Goal: Task Accomplishment & Management: Complete application form

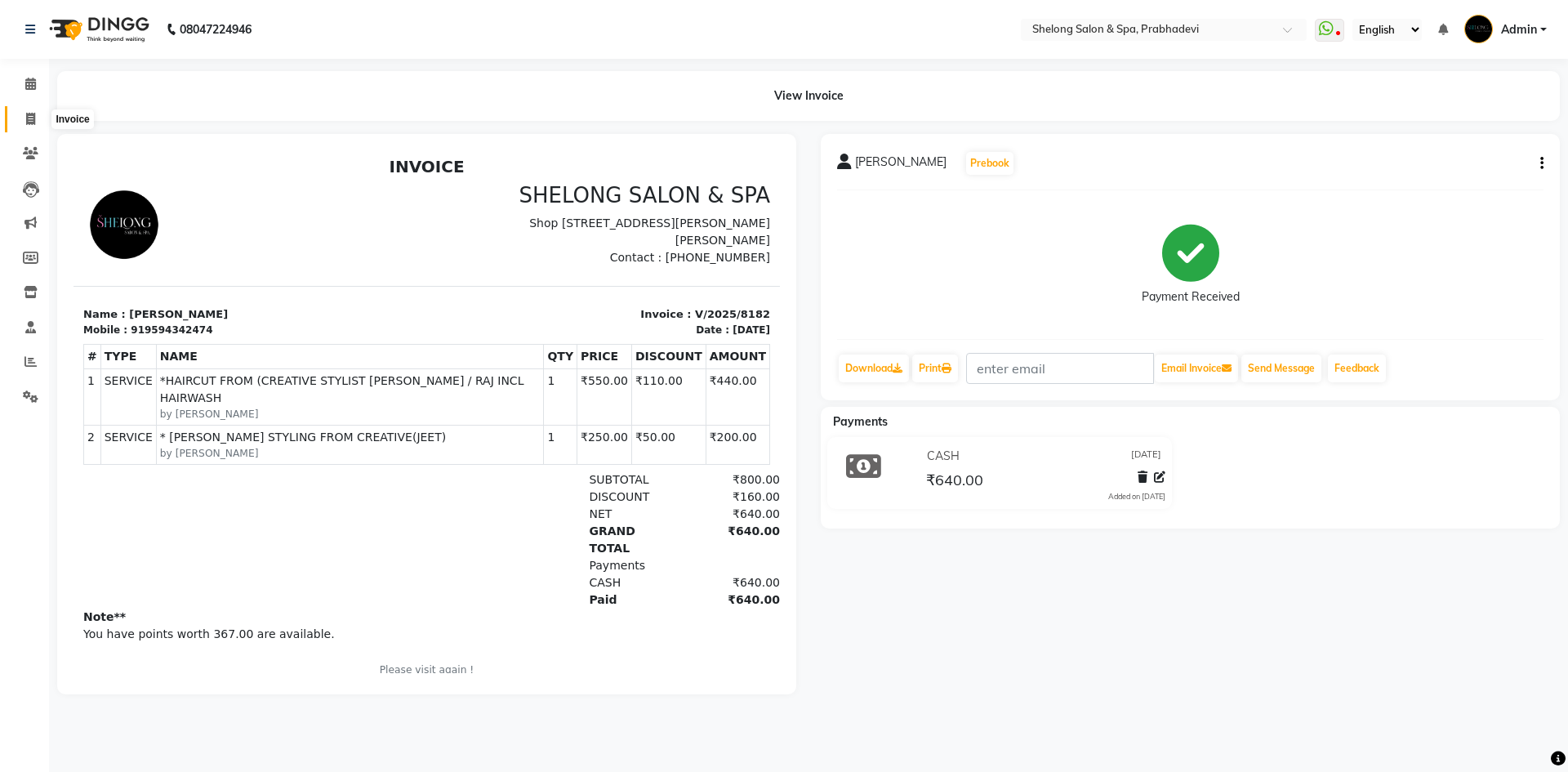
click at [29, 123] on icon at bounding box center [30, 118] width 9 height 13
select select "service"
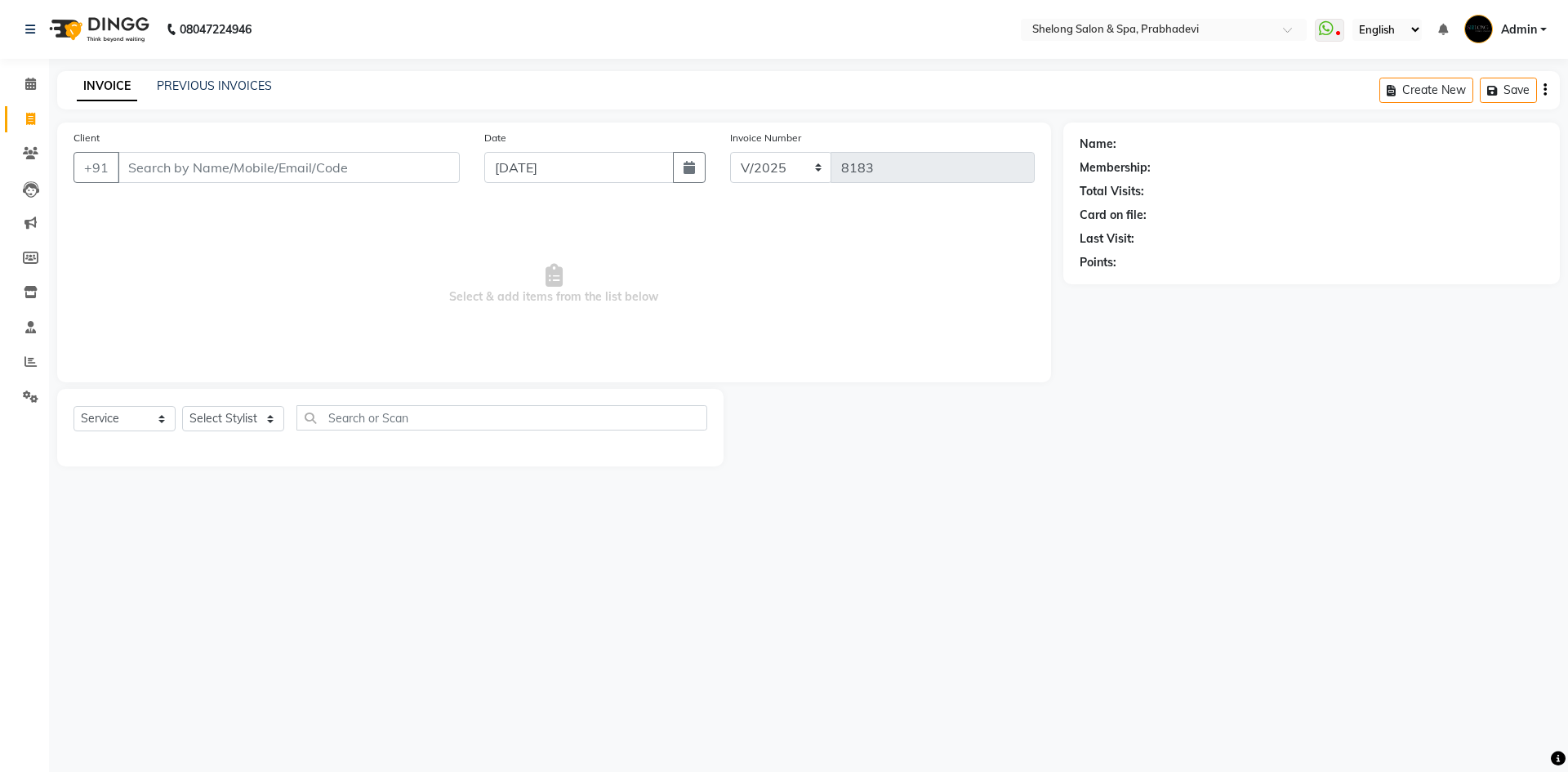
select select "16092"
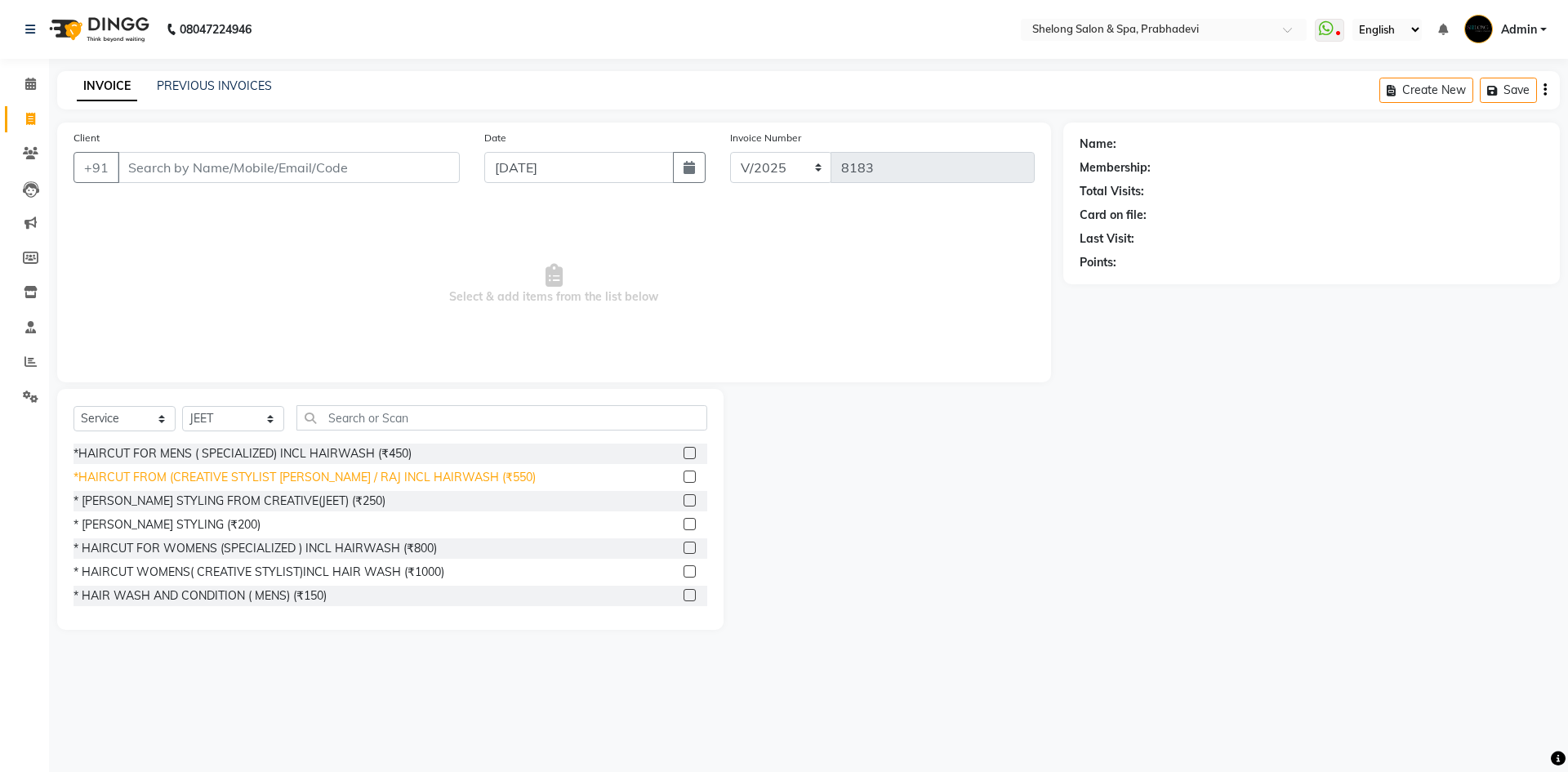
click at [457, 477] on div "*HAIRCUT FROM (CREATIVE STYLIST [PERSON_NAME] / RAJ INCL HAIRWASH (₹550)" at bounding box center [305, 477] width 463 height 18
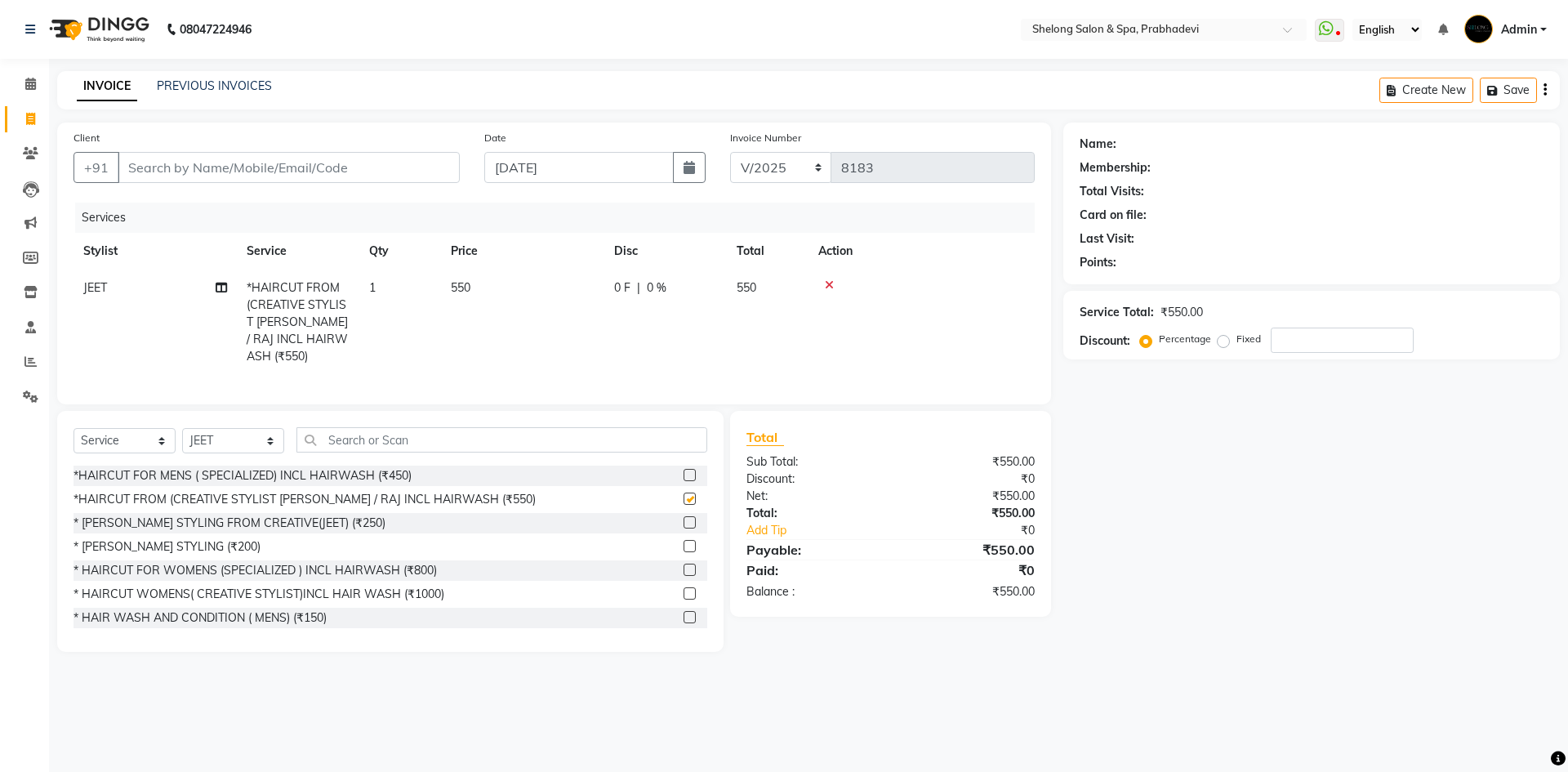
checkbox input "false"
click at [397, 176] on input "Client" at bounding box center [288, 168] width 343 height 31
type input "9"
type input "0"
type input "9920127009"
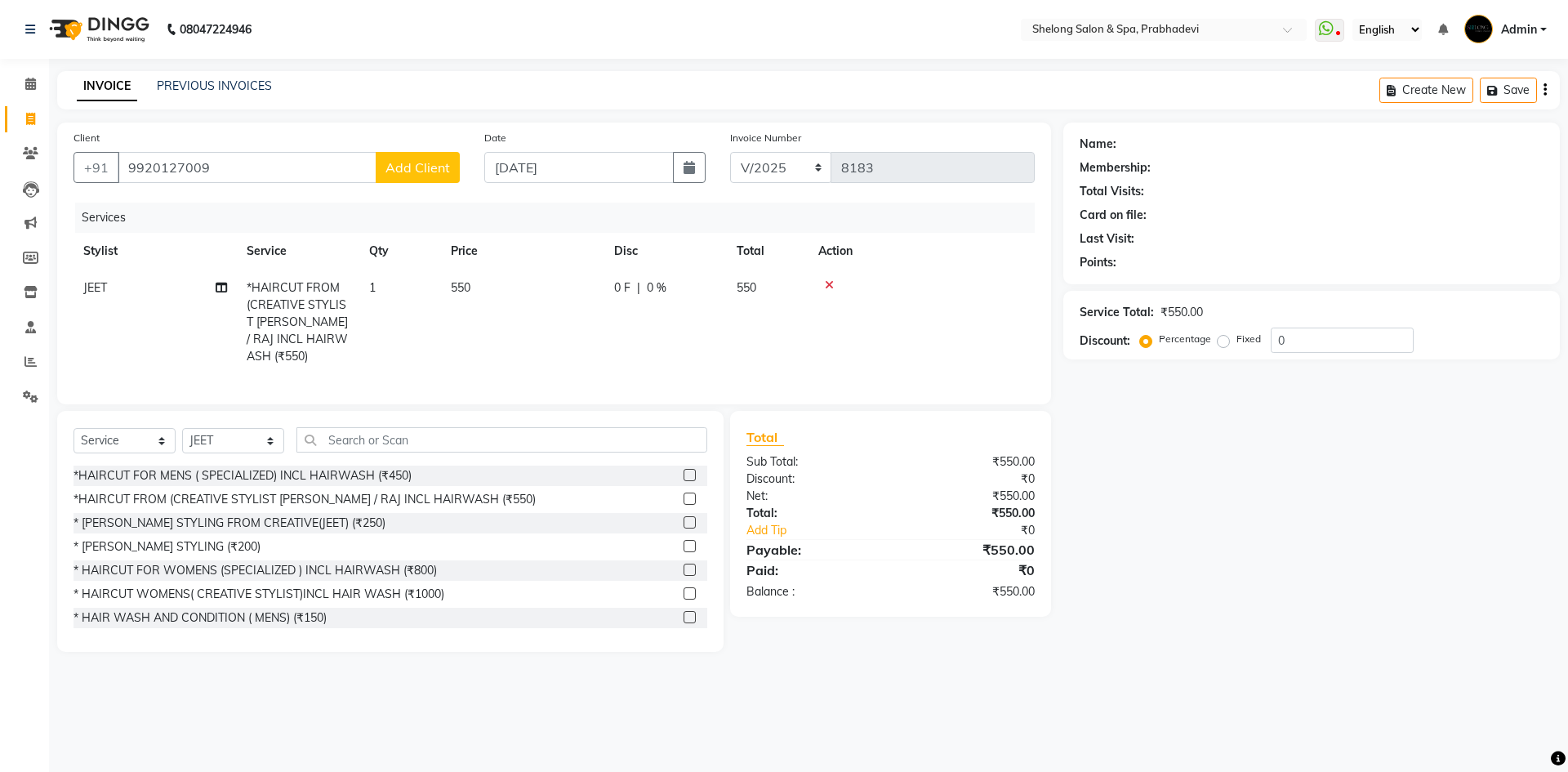
click at [425, 166] on span "Add Client" at bounding box center [418, 167] width 64 height 17
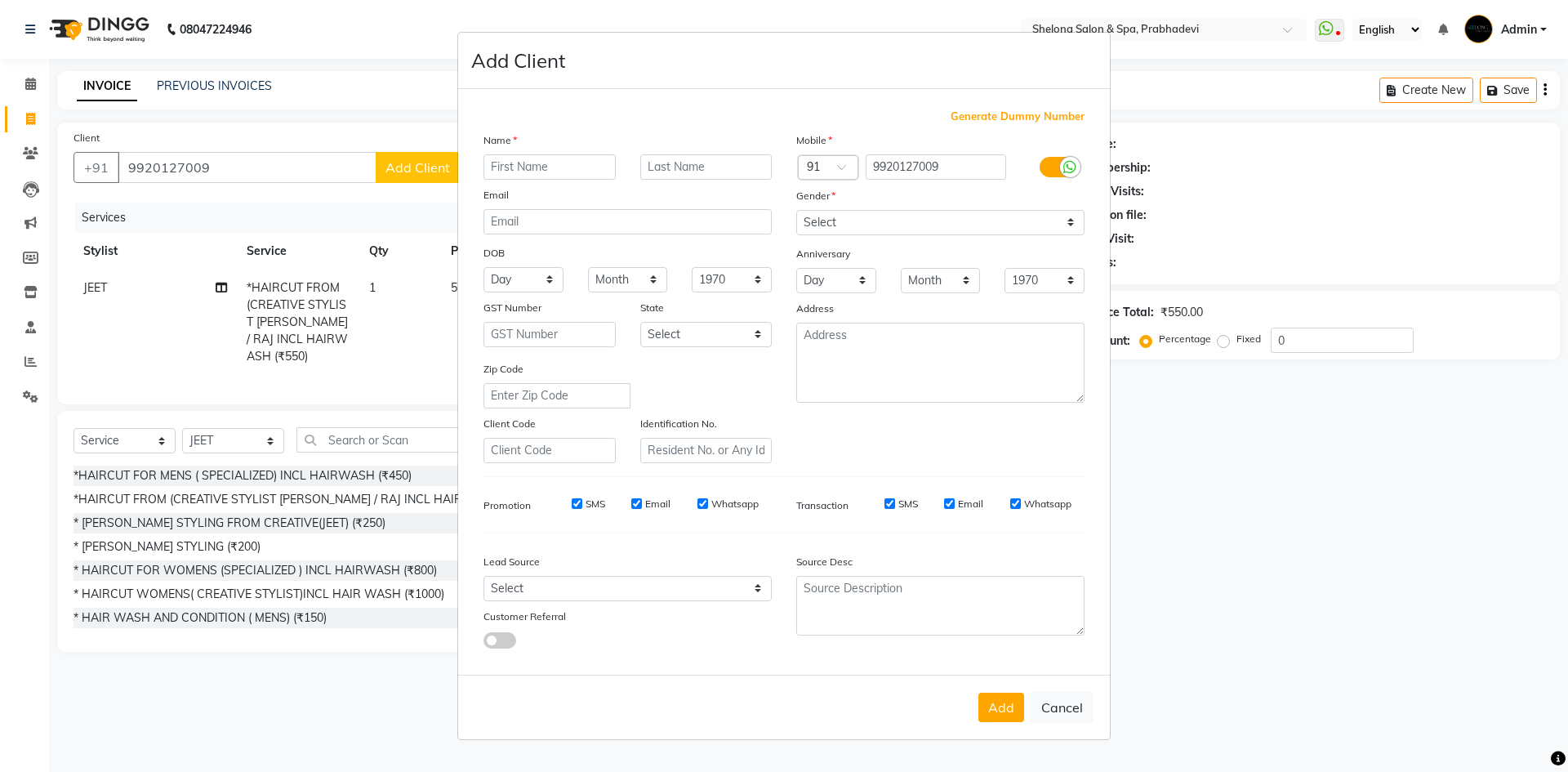
click at [560, 171] on input "text" at bounding box center [550, 167] width 133 height 25
type input "kirti"
click at [716, 163] on input "text" at bounding box center [707, 167] width 133 height 25
type input "[DEMOGRAPHIC_DATA]"
click at [819, 219] on select "Select [DEMOGRAPHIC_DATA] [DEMOGRAPHIC_DATA] Other Prefer Not To Say" at bounding box center [940, 223] width 288 height 25
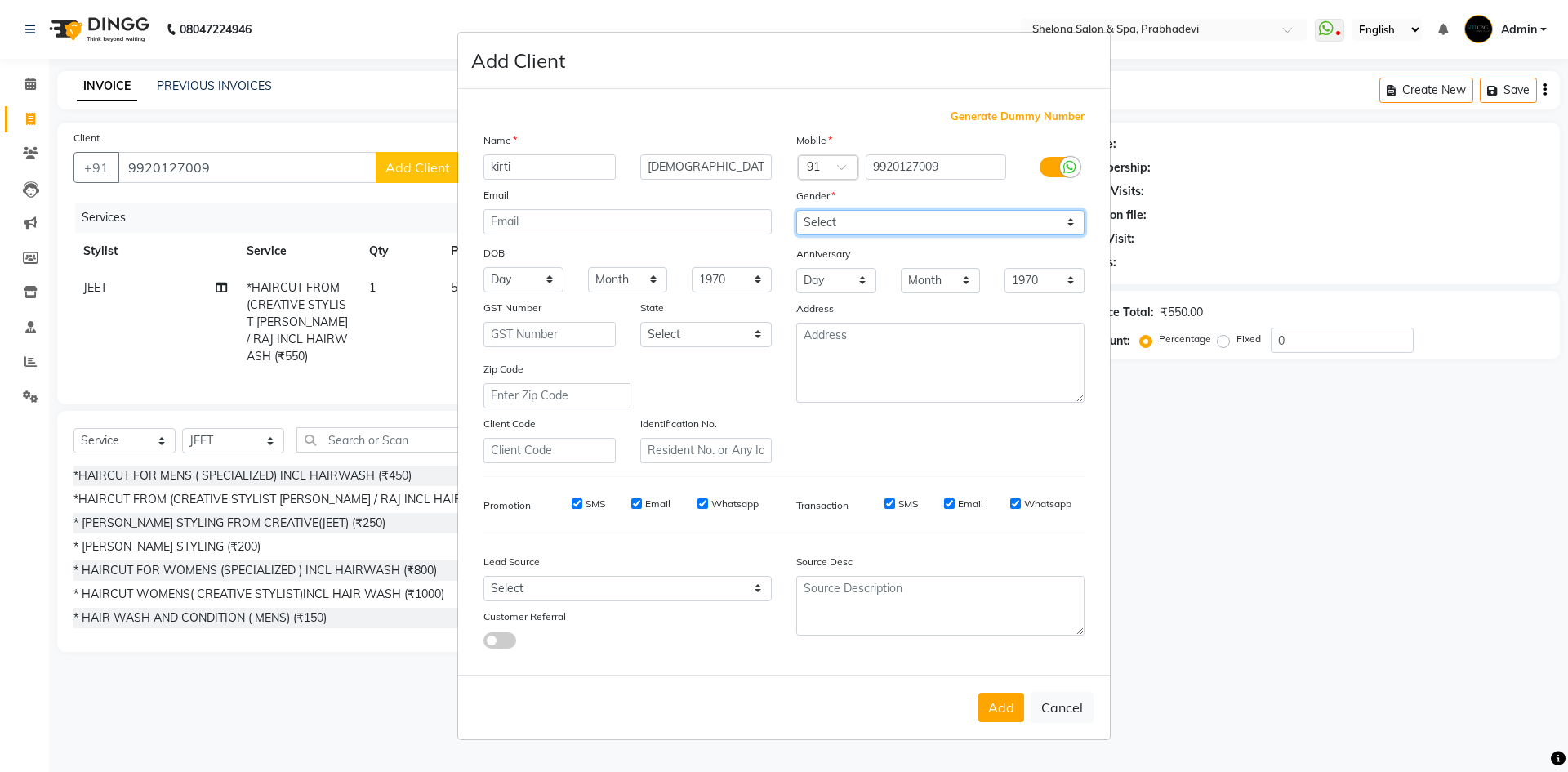
select select "[DEMOGRAPHIC_DATA]"
click at [797, 210] on select "Select [DEMOGRAPHIC_DATA] [DEMOGRAPHIC_DATA] Other Prefer Not To Say" at bounding box center [940, 223] width 288 height 25
click at [998, 710] on button "Add" at bounding box center [1001, 708] width 46 height 29
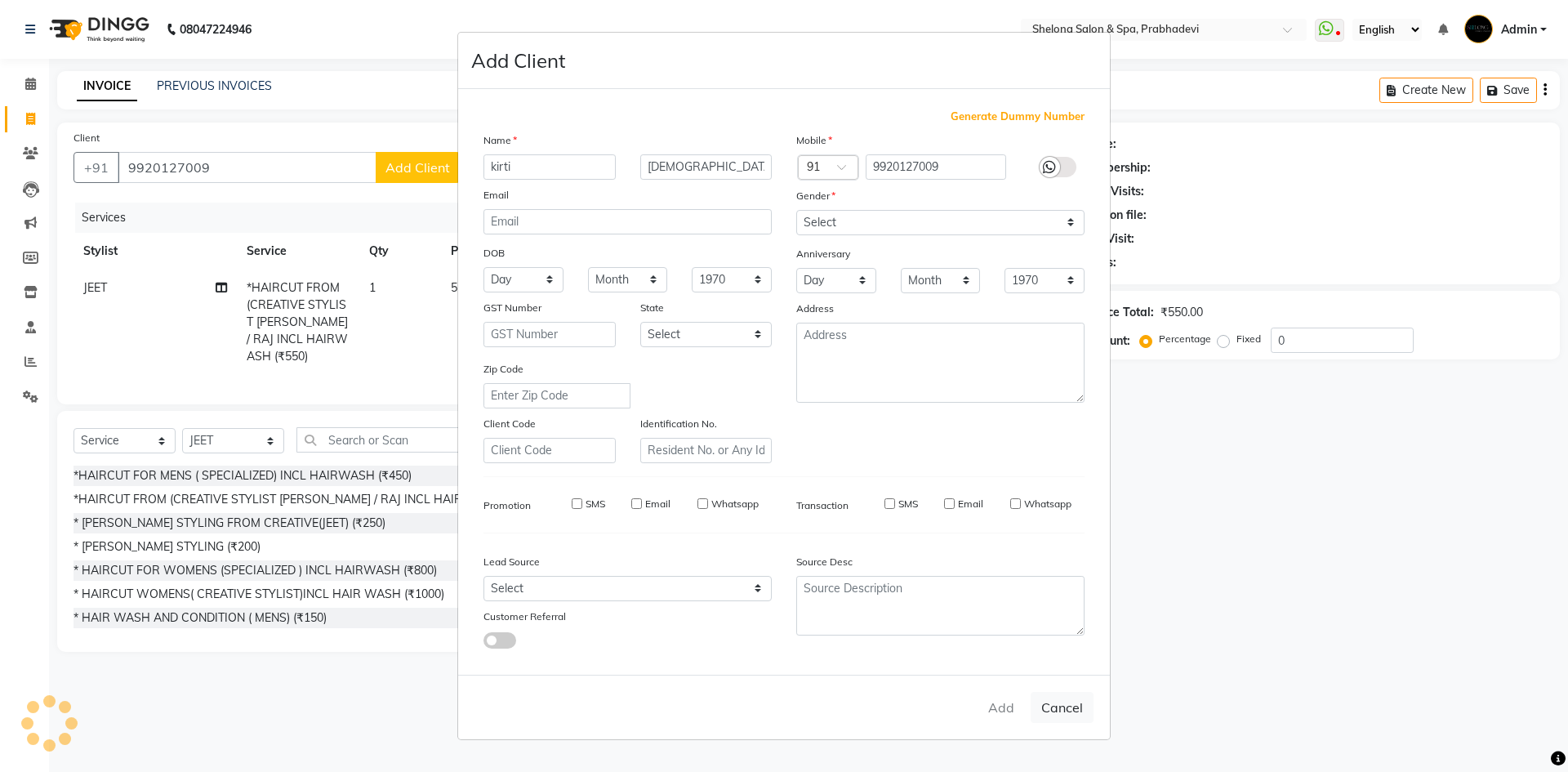
select select
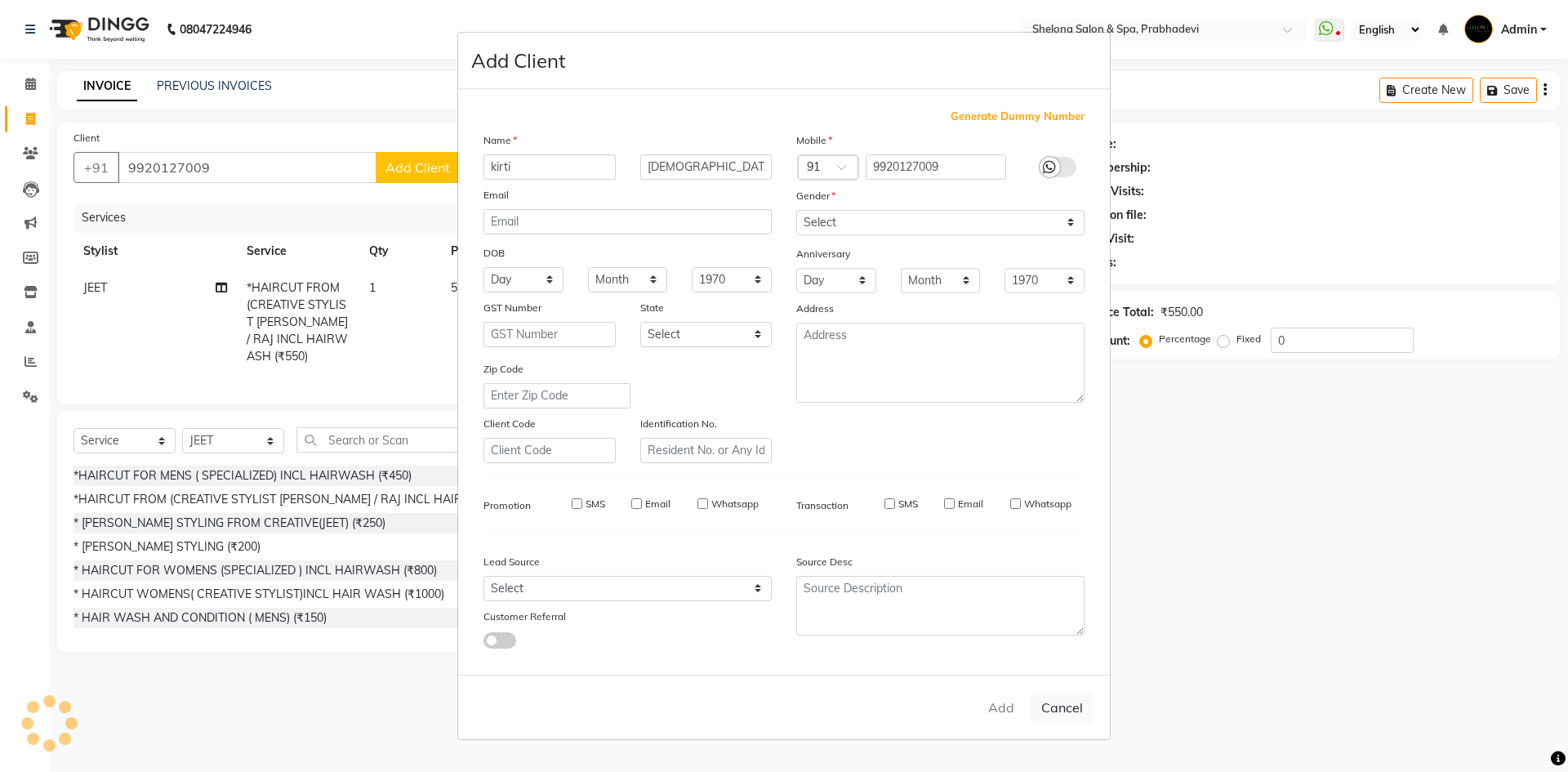
select select
checkbox input "false"
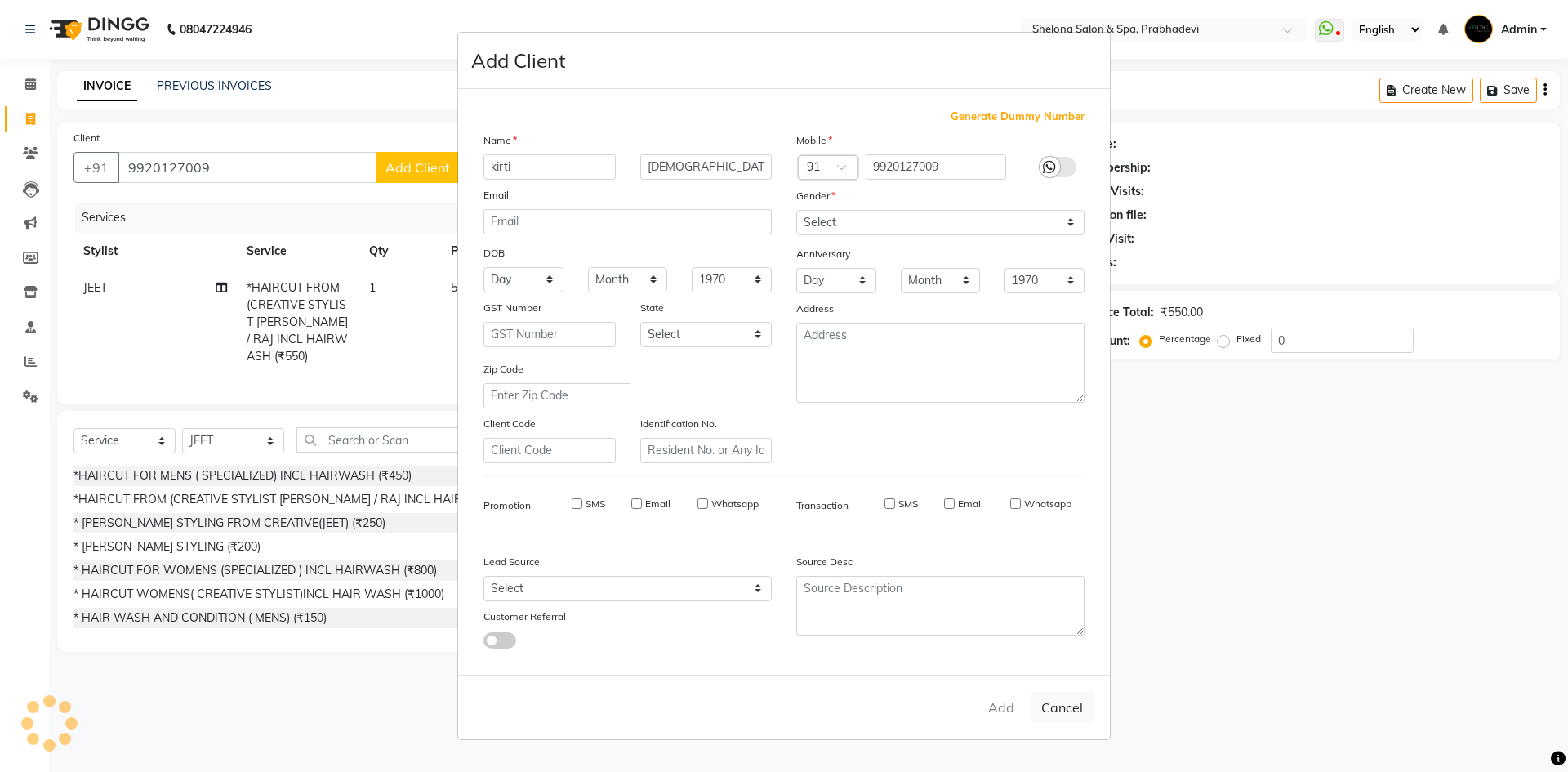
checkbox input "false"
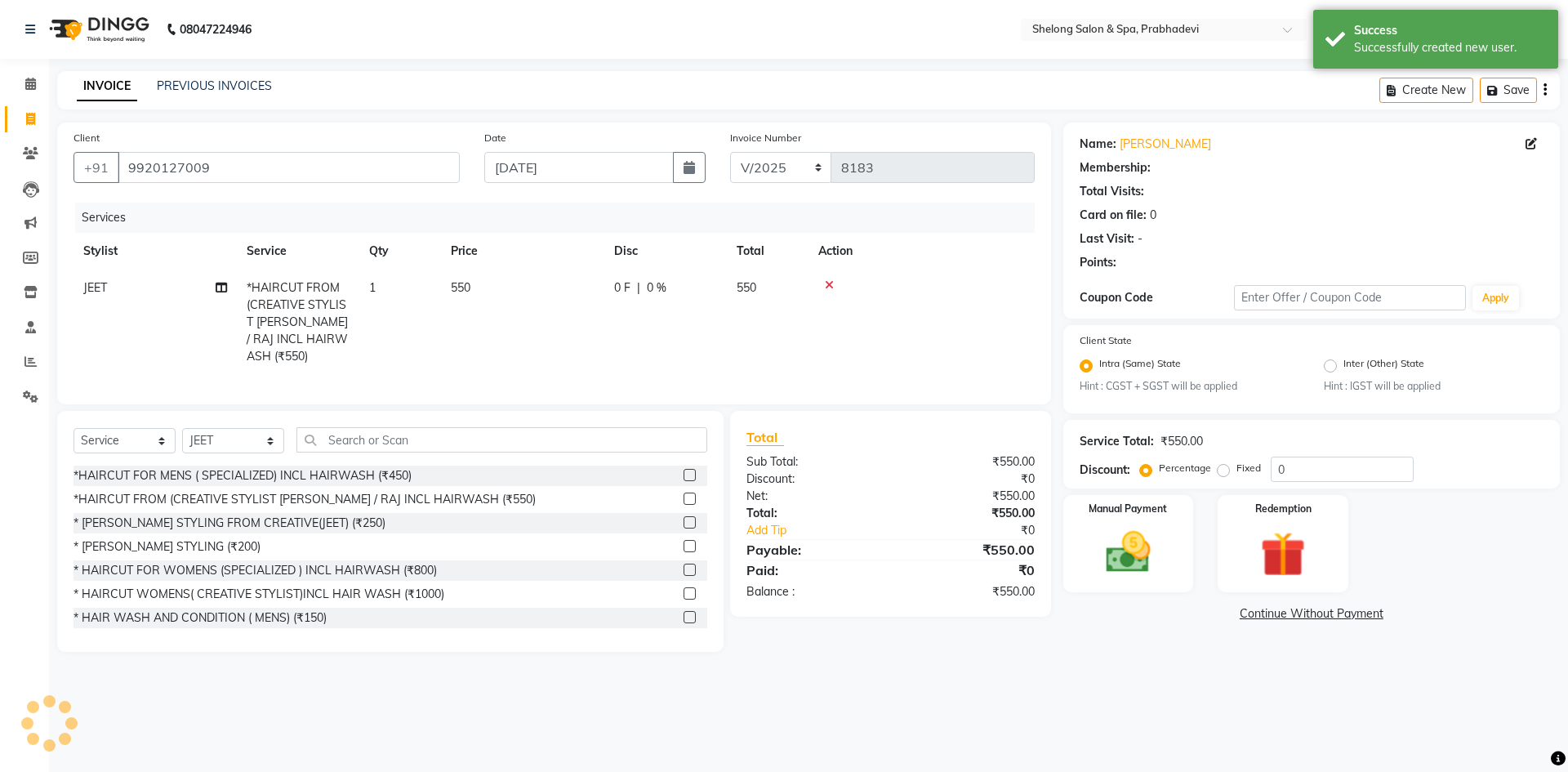
select select "1: Object"
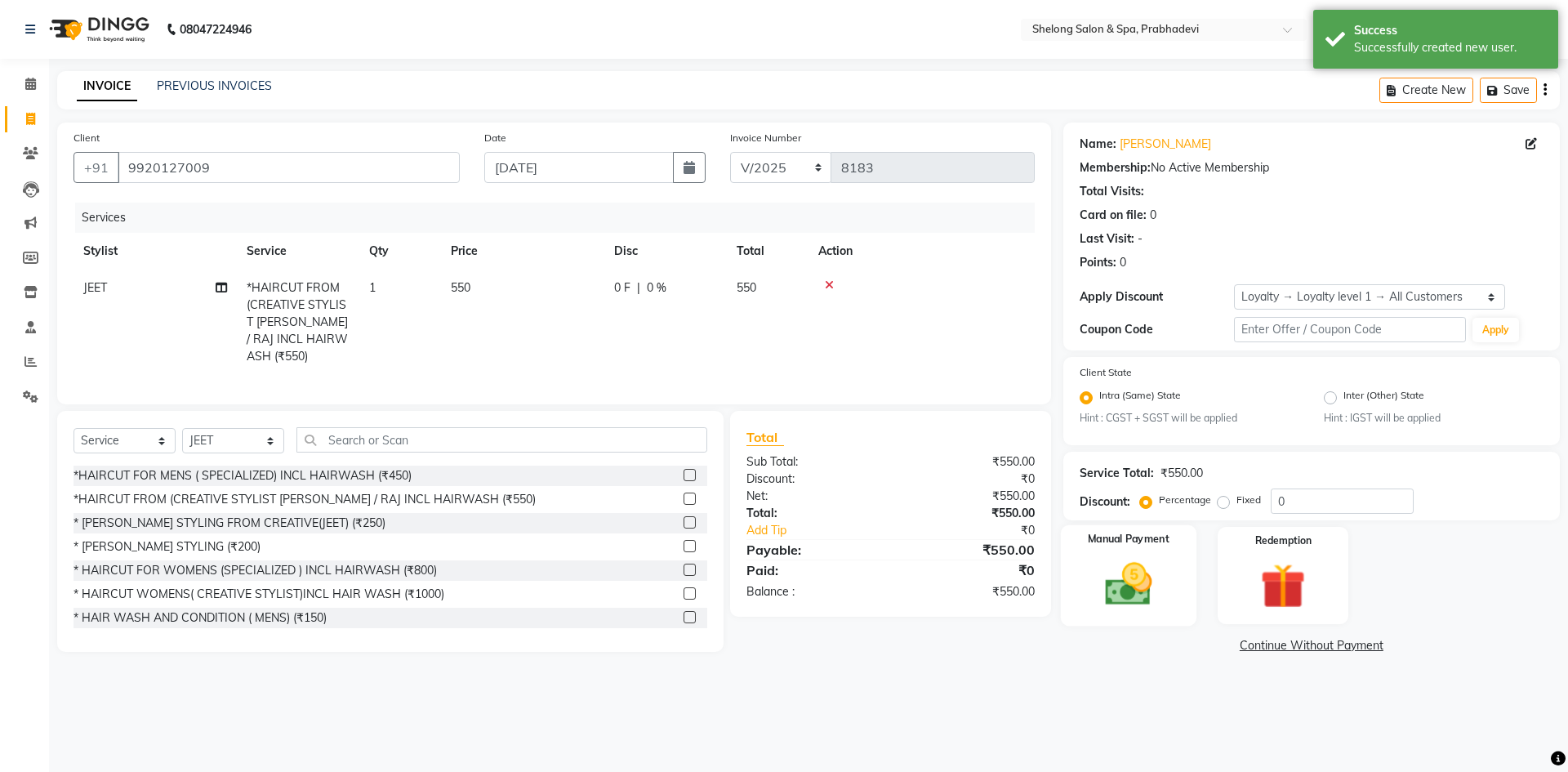
click at [1162, 574] on img at bounding box center [1129, 584] width 76 height 54
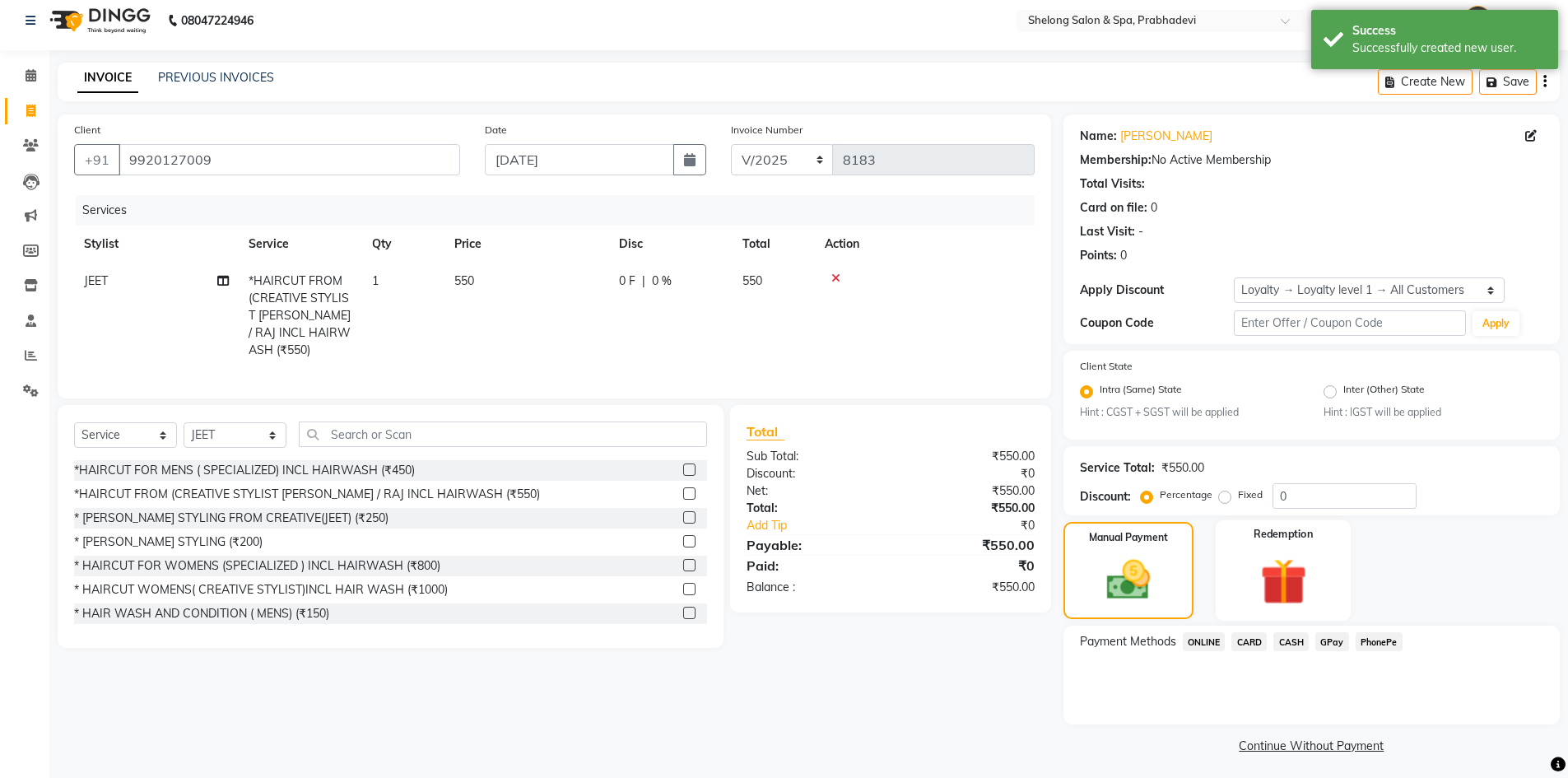
scroll to position [14, 0]
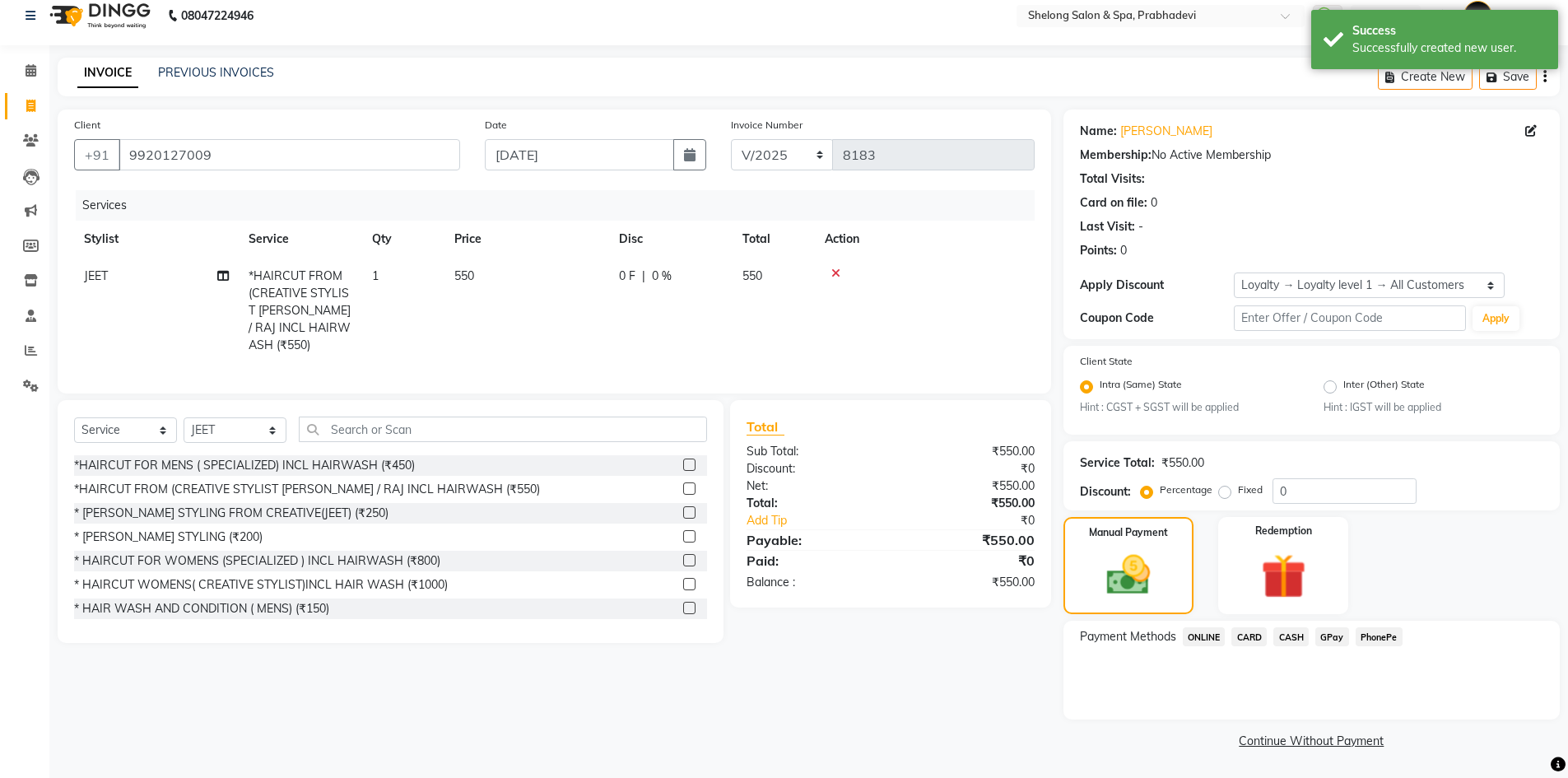
click at [1302, 639] on span "CASH" at bounding box center [1291, 636] width 35 height 19
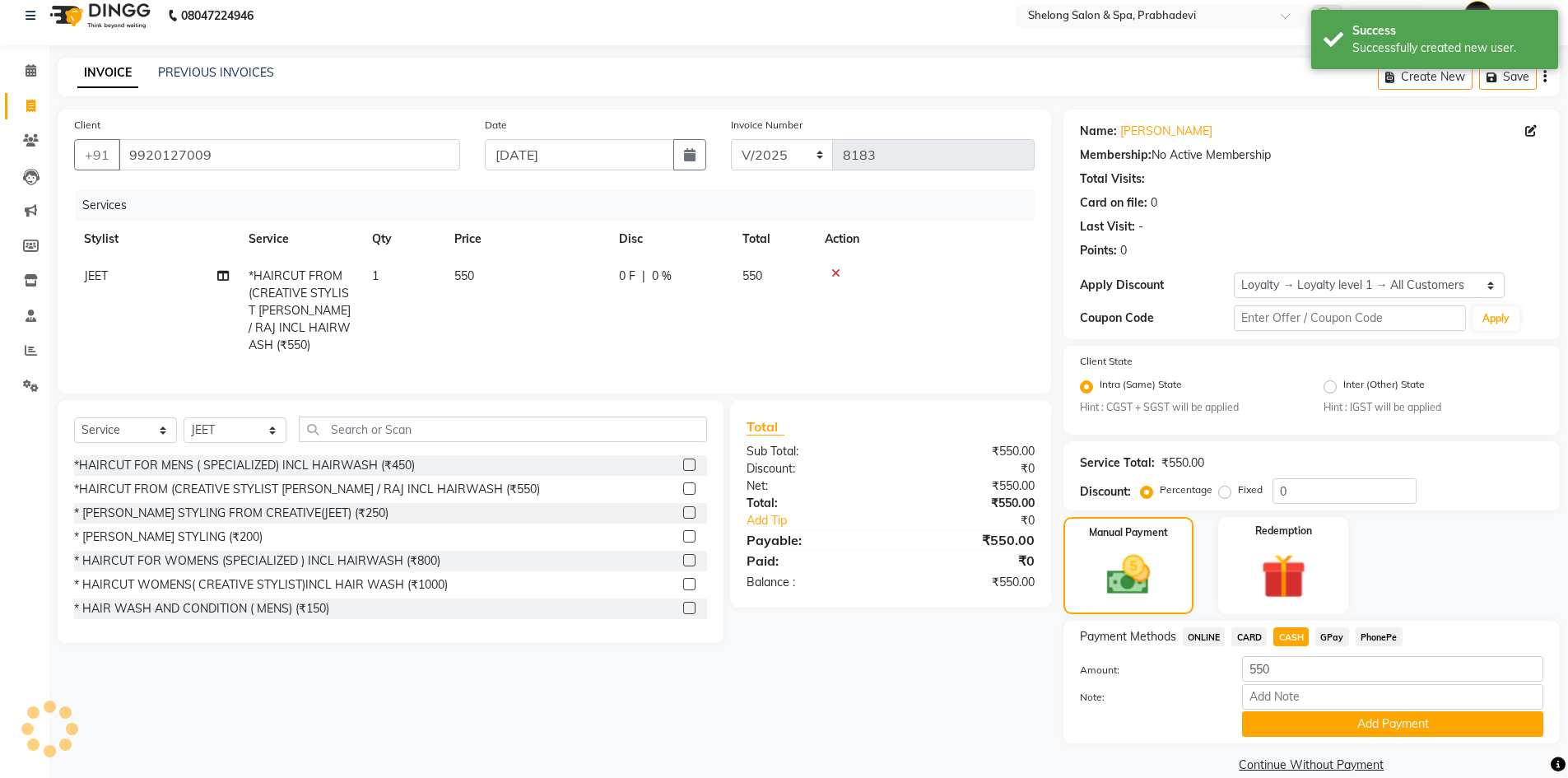
scroll to position [37, 0]
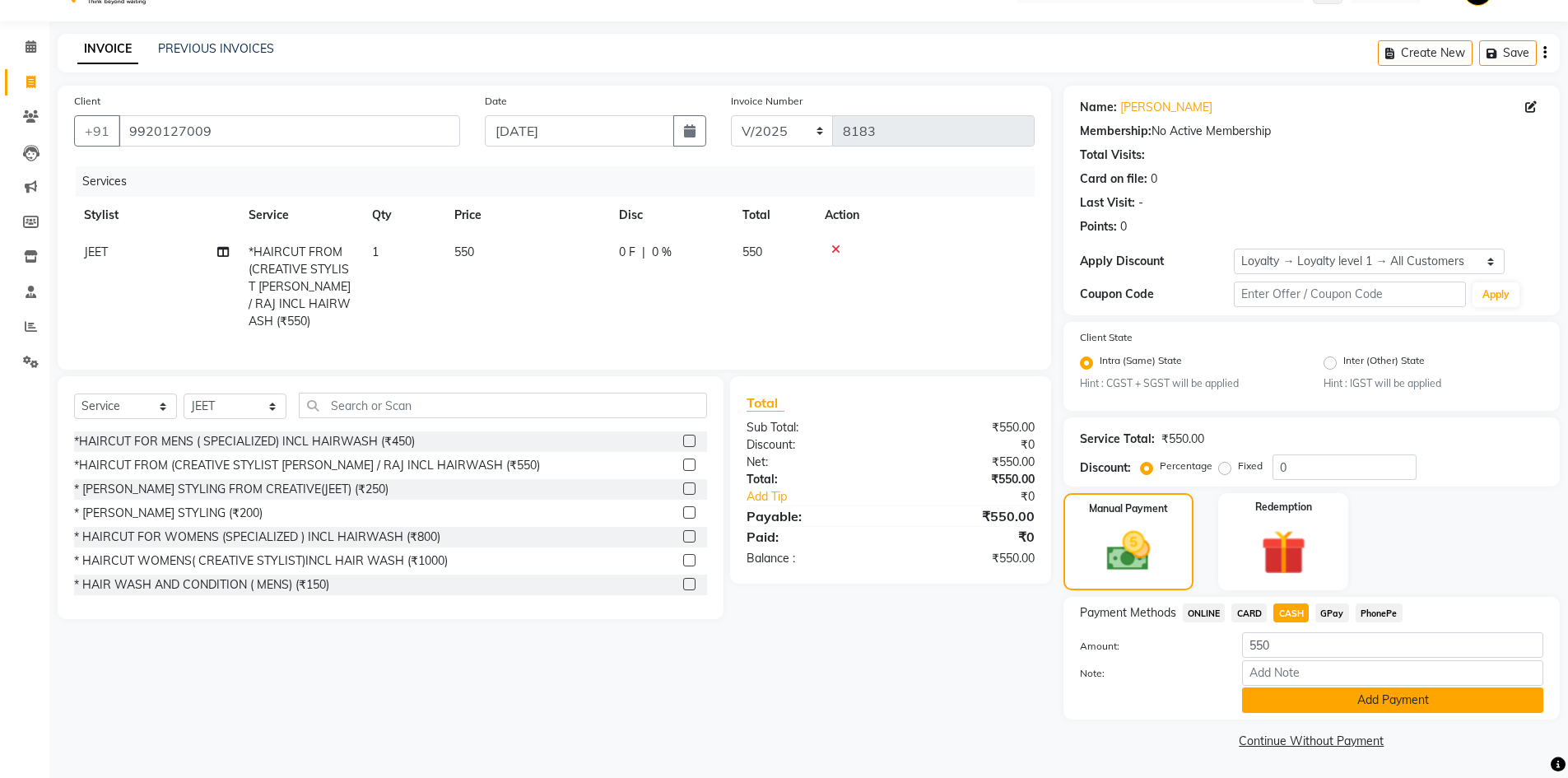
click at [1354, 697] on button "Add Payment" at bounding box center [1393, 700] width 301 height 26
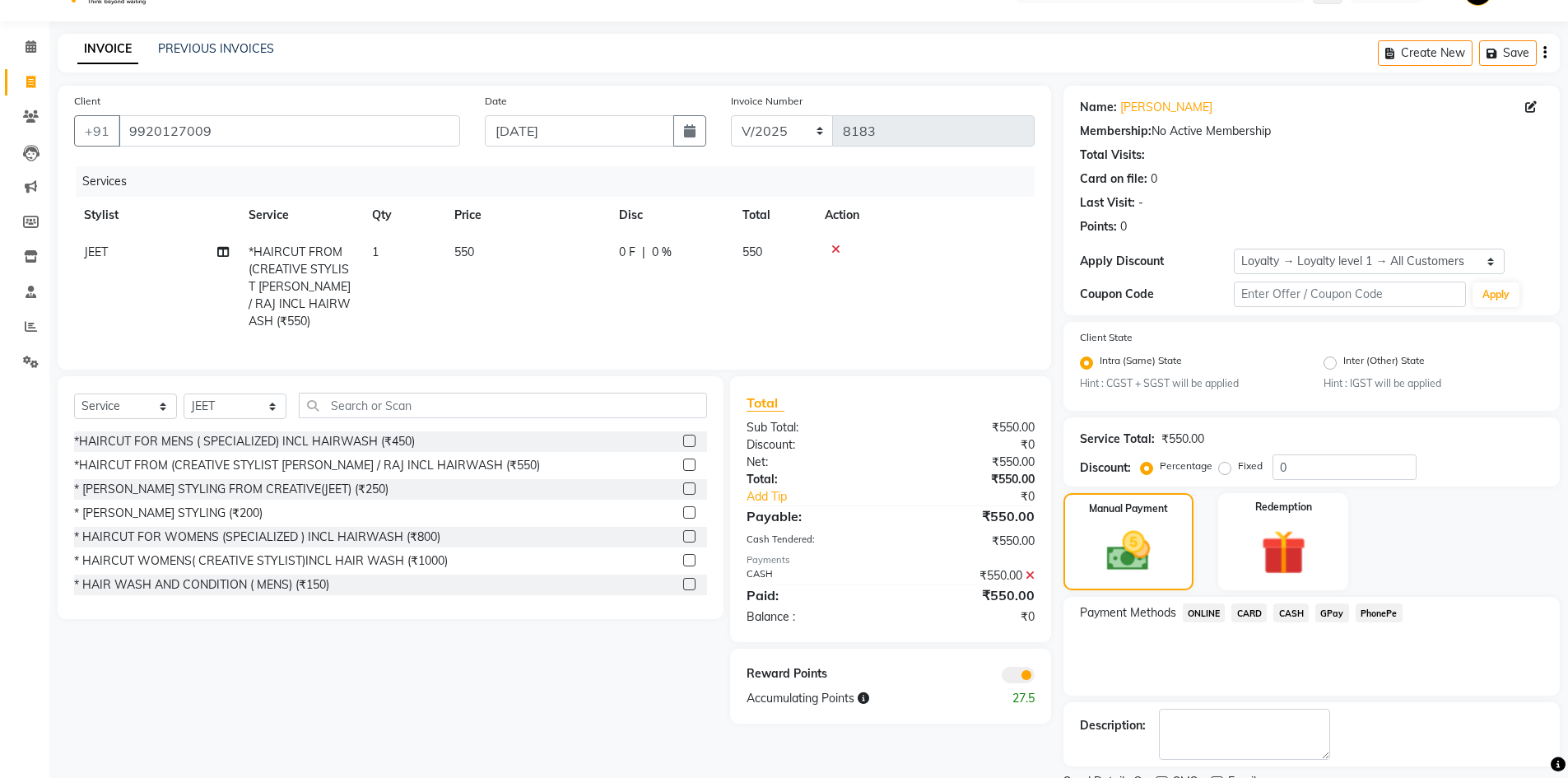
scroll to position [107, 0]
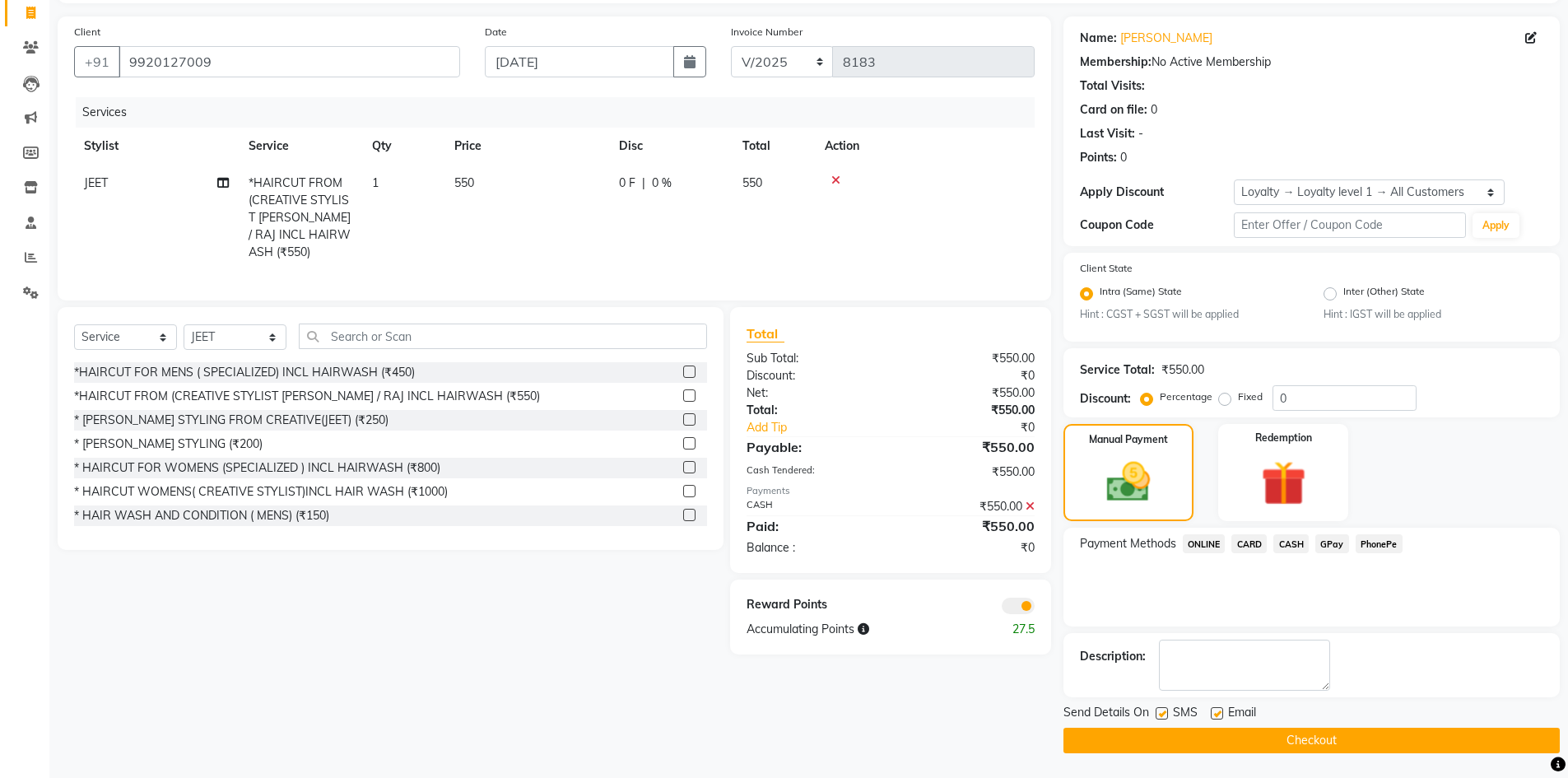
click at [1015, 607] on span at bounding box center [1017, 605] width 32 height 17
click at [1035, 608] on input "checkbox" at bounding box center [1035, 608] width 0 height 0
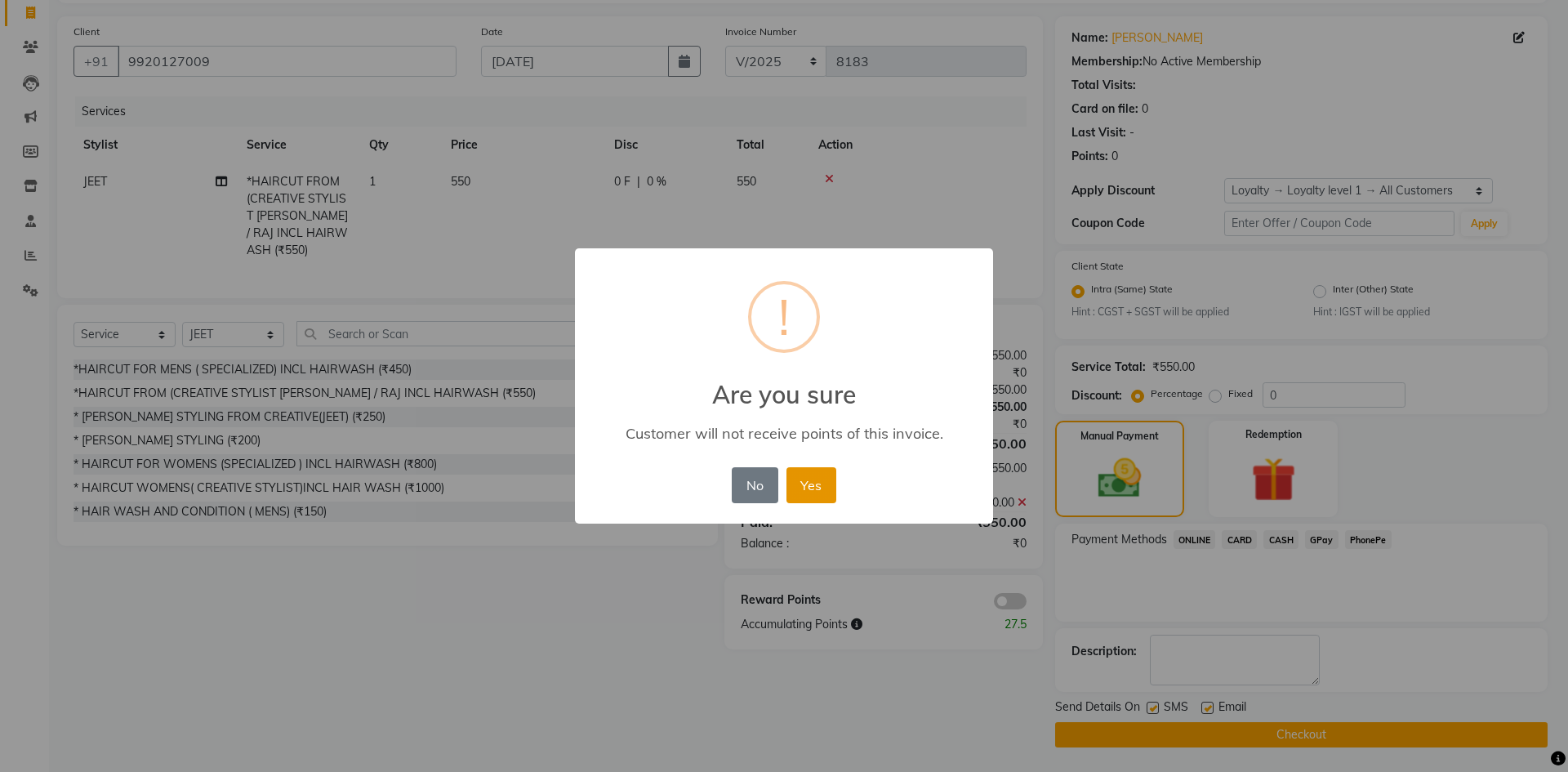
drag, startPoint x: 805, startPoint y: 479, endPoint x: 896, endPoint y: 484, distance: 91.1
click at [806, 479] on button "Yes" at bounding box center [811, 485] width 50 height 36
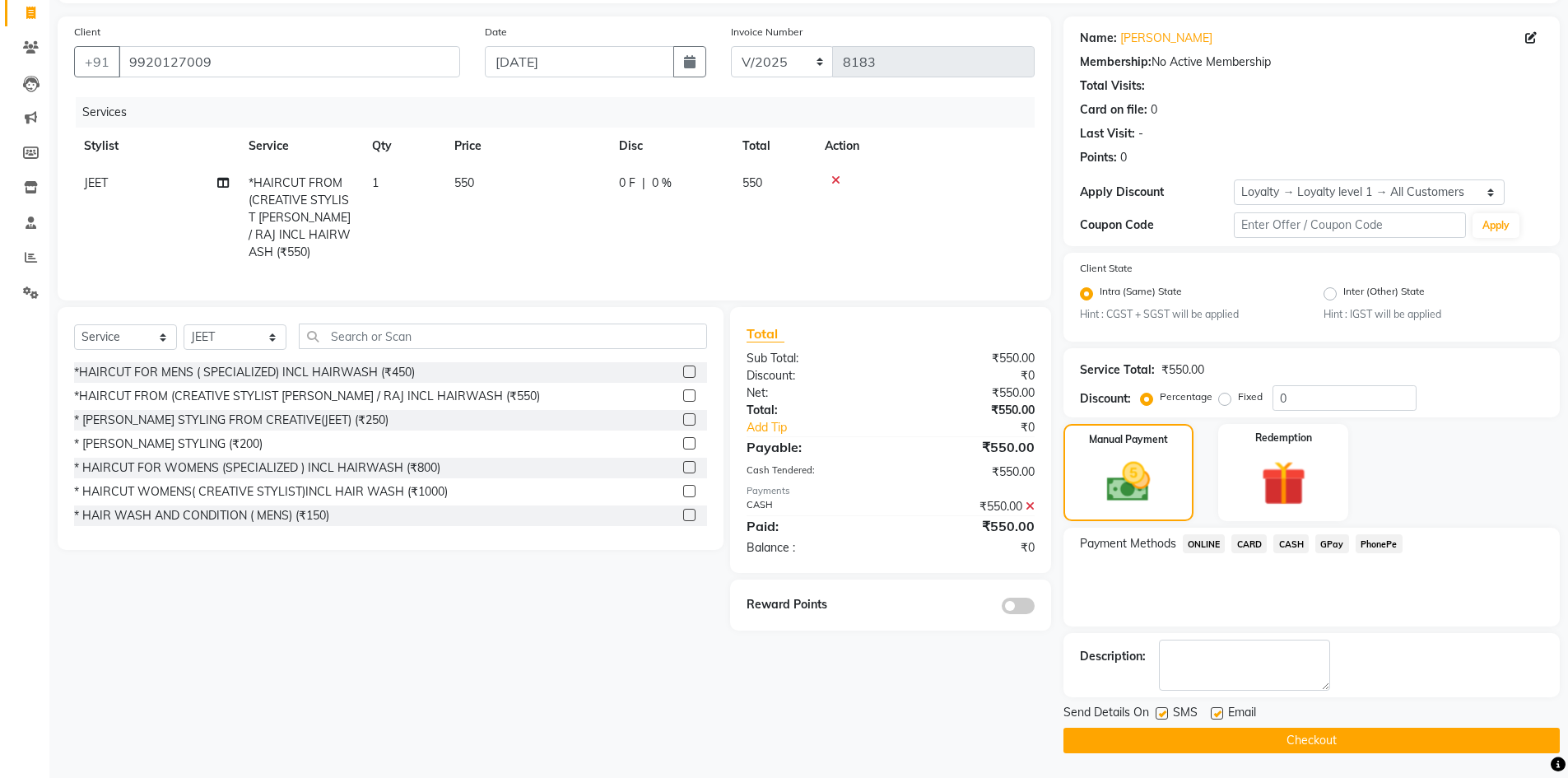
click at [1297, 739] on button "Checkout" at bounding box center [1311, 741] width 497 height 26
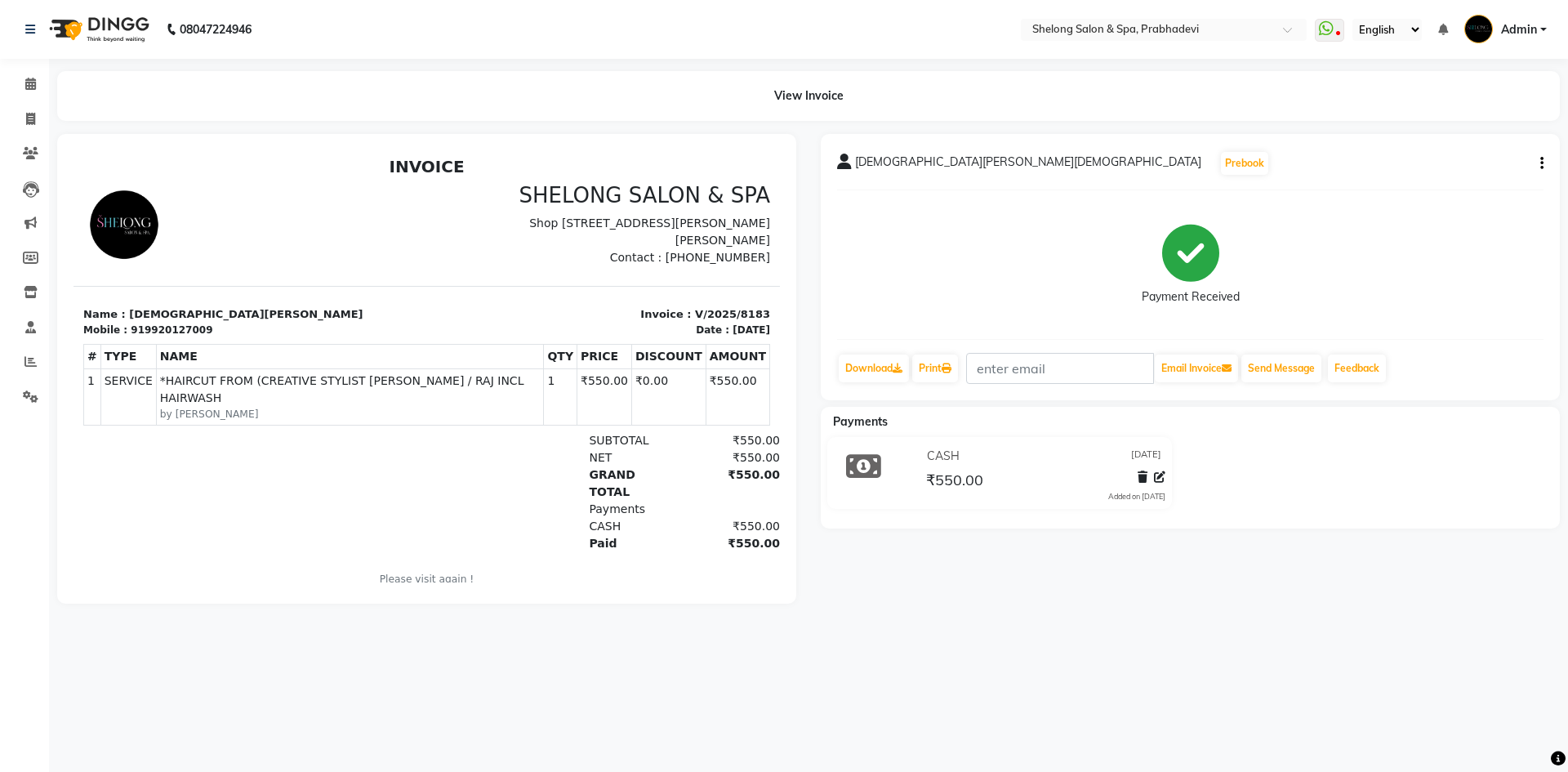
click at [1247, 334] on div "[PERSON_NAME][DEMOGRAPHIC_DATA] Prebook Payment Received Download Print Email I…" at bounding box center [1190, 266] width 739 height 266
drag, startPoint x: 1287, startPoint y: 417, endPoint x: 987, endPoint y: 716, distance: 423.6
click at [1001, 718] on div "08047224946 Select Location × Shelong Salon & Spa, Prabhadevi WhatsApp Status ✕…" at bounding box center [784, 386] width 1568 height 772
click at [32, 115] on icon at bounding box center [30, 118] width 9 height 13
select select "service"
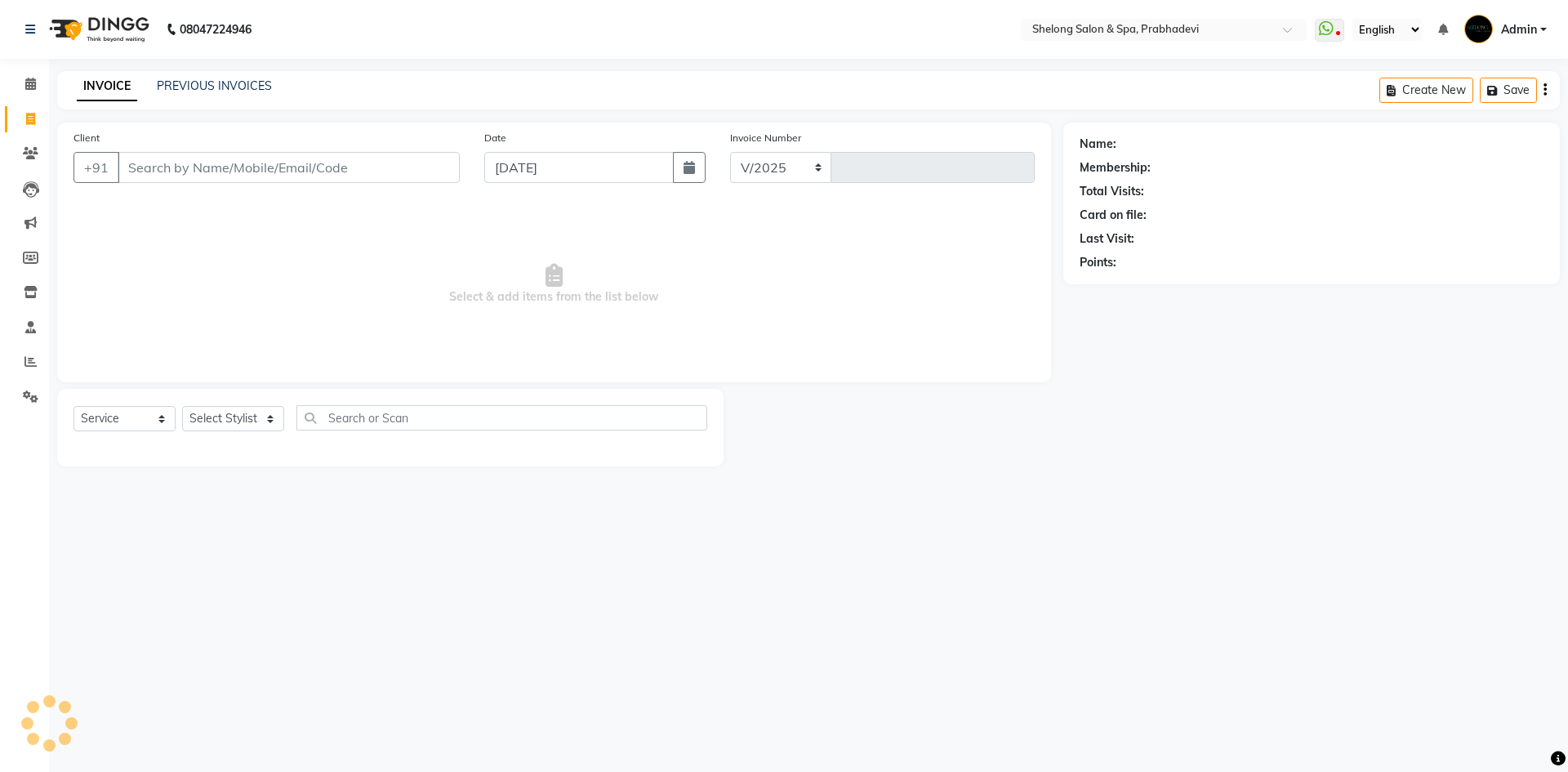
select select "3475"
type input "8184"
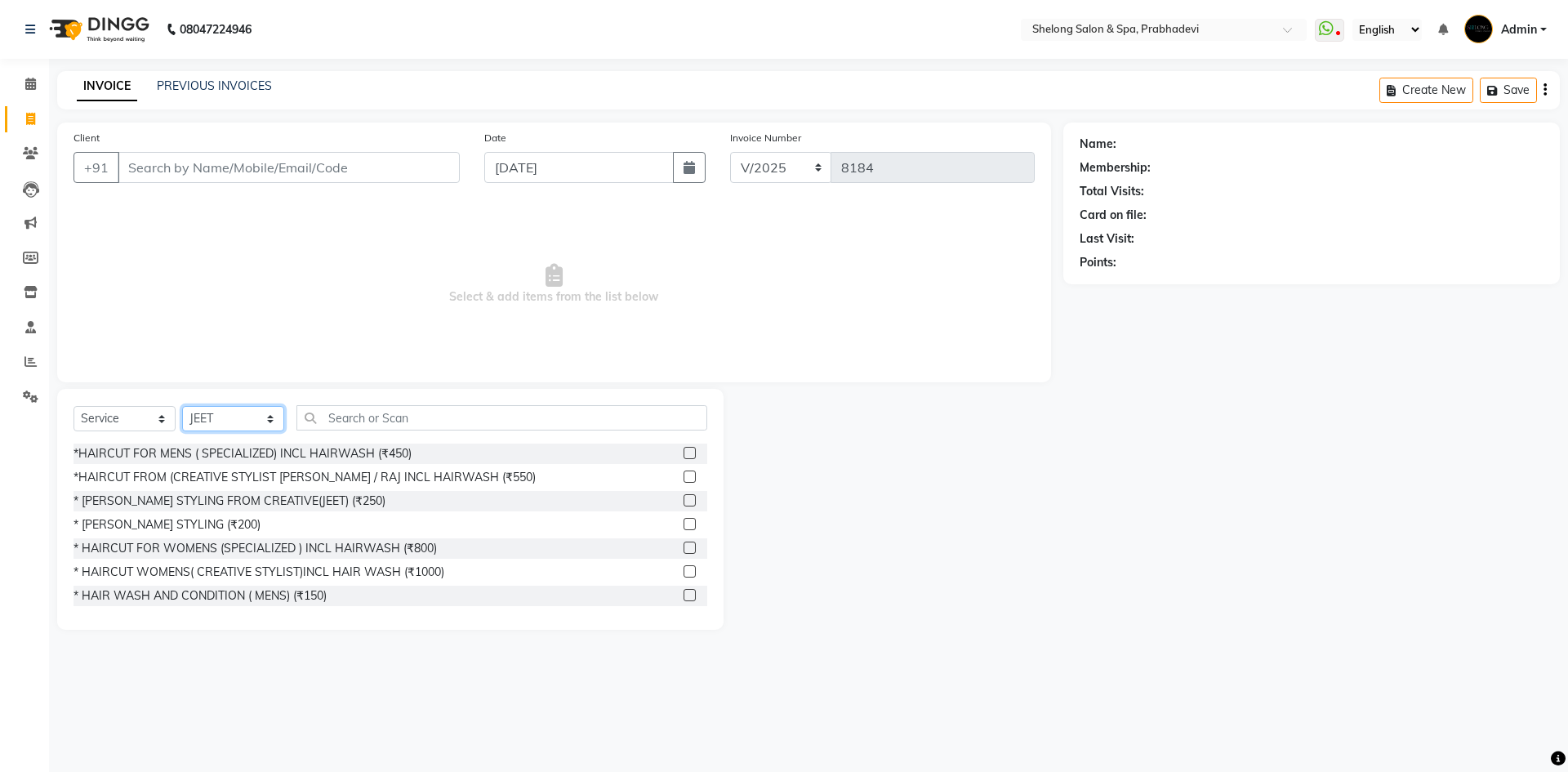
click at [219, 414] on select "Select Stylist ( [PERSON_NAME] ) ( [PERSON_NAME] ) [PERSON_NAME] fojdur [PERSON…" at bounding box center [233, 419] width 103 height 25
select select "61600"
click at [183, 406] on select "Select Stylist ( [PERSON_NAME] ) ( [PERSON_NAME] ) [PERSON_NAME] fojdur [PERSON…" at bounding box center [233, 419] width 103 height 25
click at [325, 423] on input "text" at bounding box center [502, 418] width 411 height 25
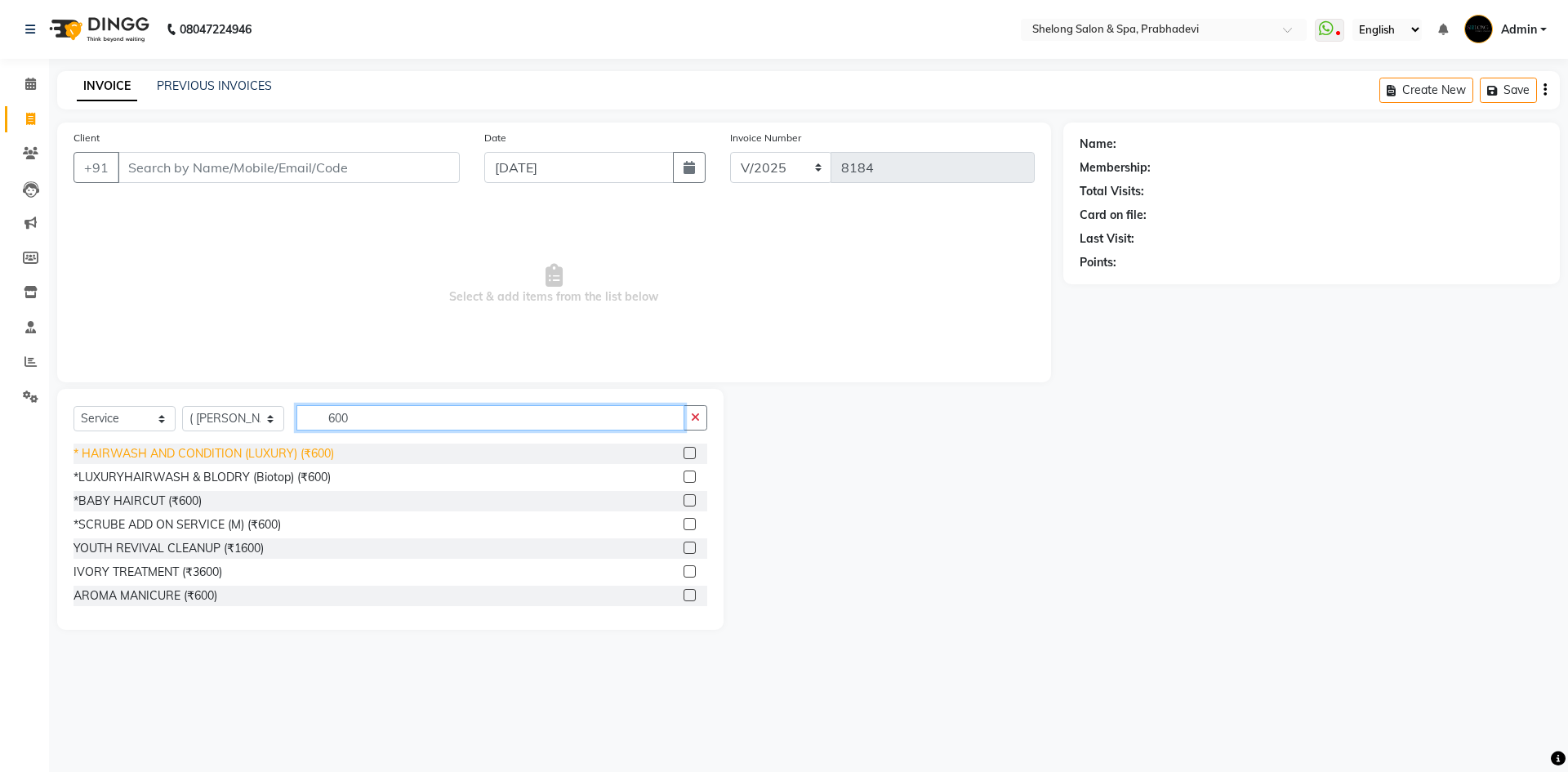
type input "600"
click at [309, 445] on div "* HAIRWASH AND CONDITION (LUXURY) (₹600)" at bounding box center [203, 454] width 261 height 18
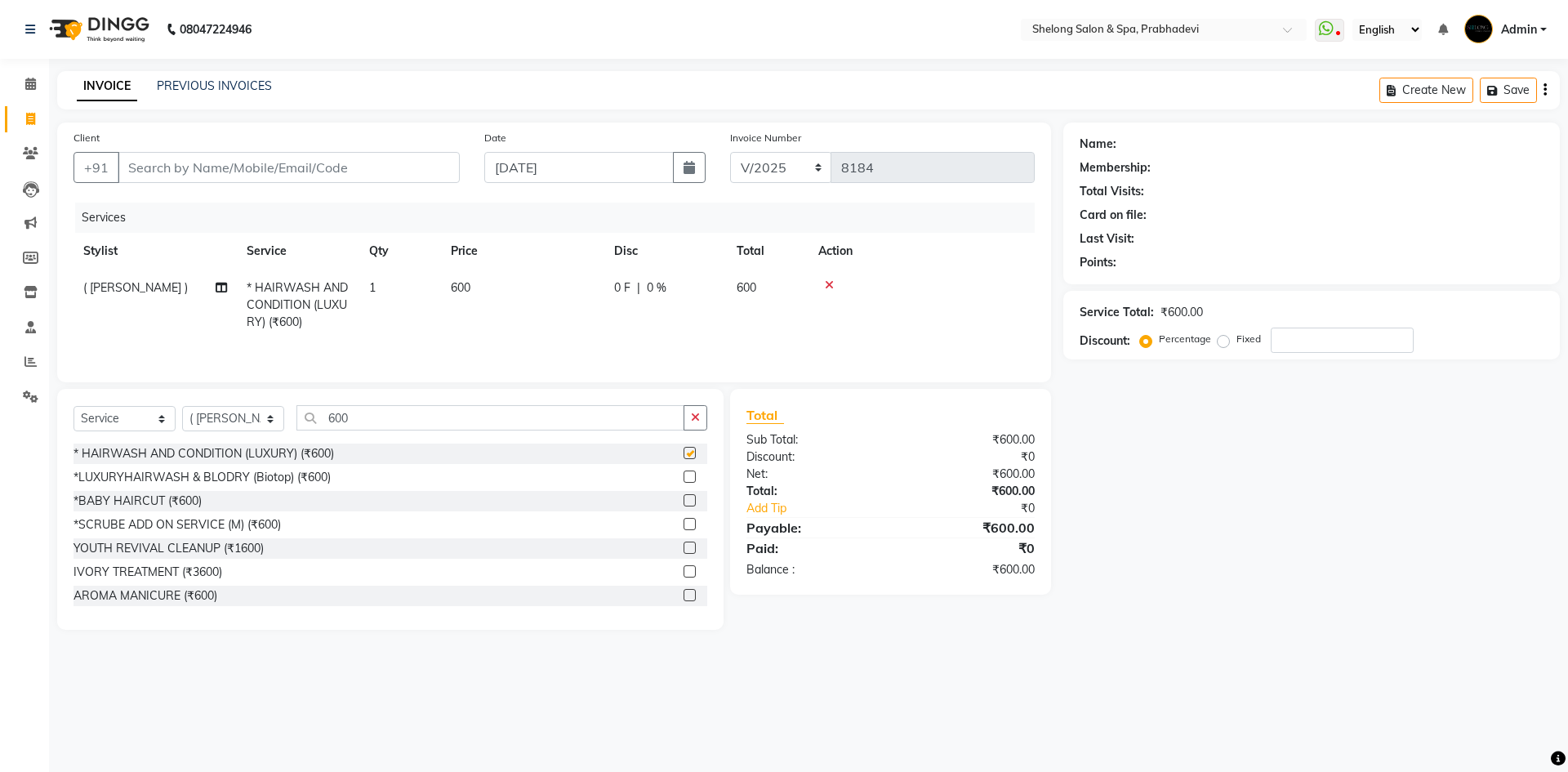
checkbox input "false"
click at [403, 427] on input "600" at bounding box center [490, 418] width 388 height 25
type input "6"
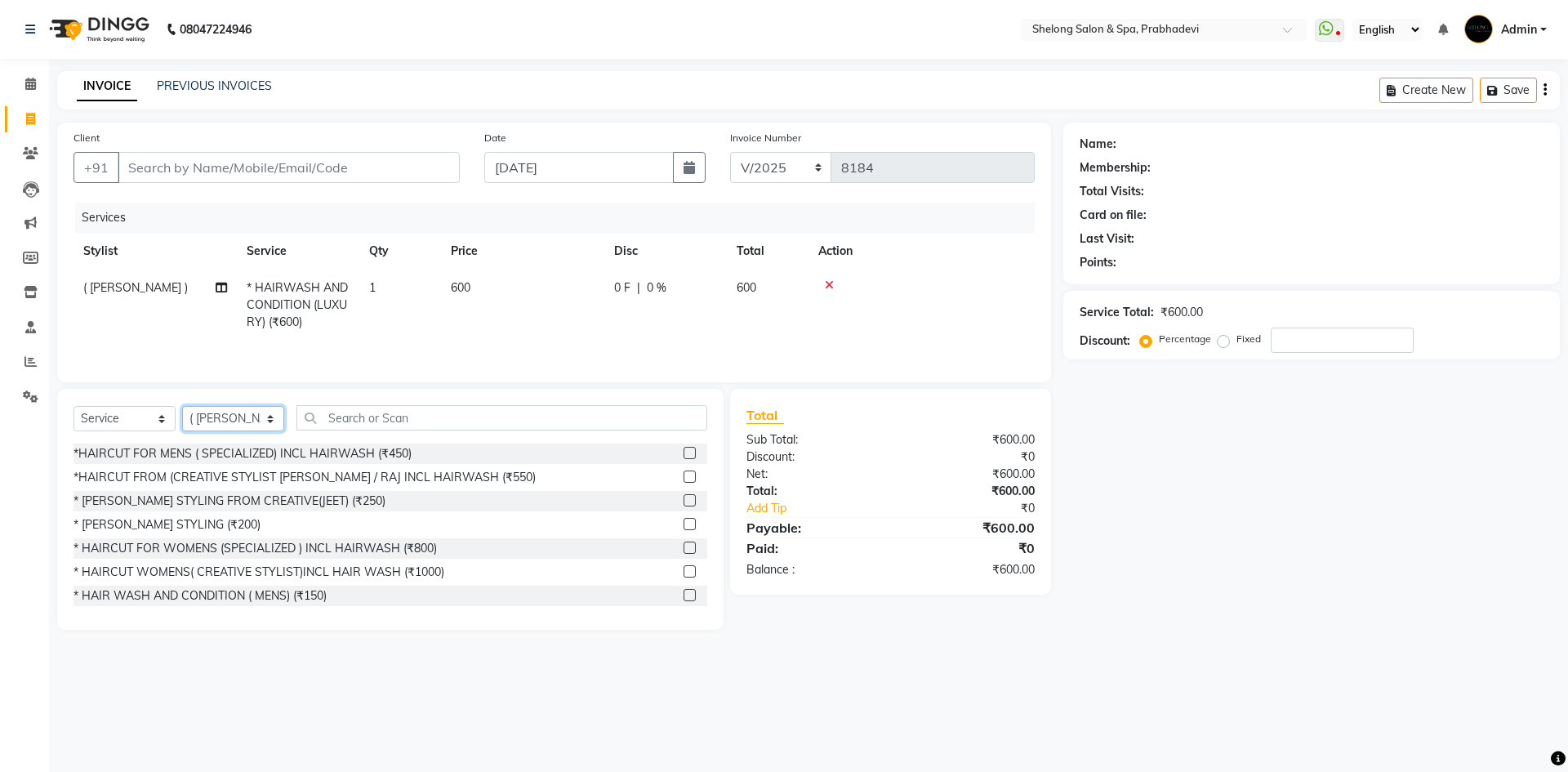
click at [227, 414] on select "Select Stylist ( [PERSON_NAME] ) ( [PERSON_NAME] ) [PERSON_NAME] fojdur [PERSON…" at bounding box center [233, 419] width 103 height 25
select select "16092"
click at [183, 406] on select "Select Stylist ( [PERSON_NAME] ) ( [PERSON_NAME] ) [PERSON_NAME] fojdur [PERSON…" at bounding box center [233, 419] width 103 height 25
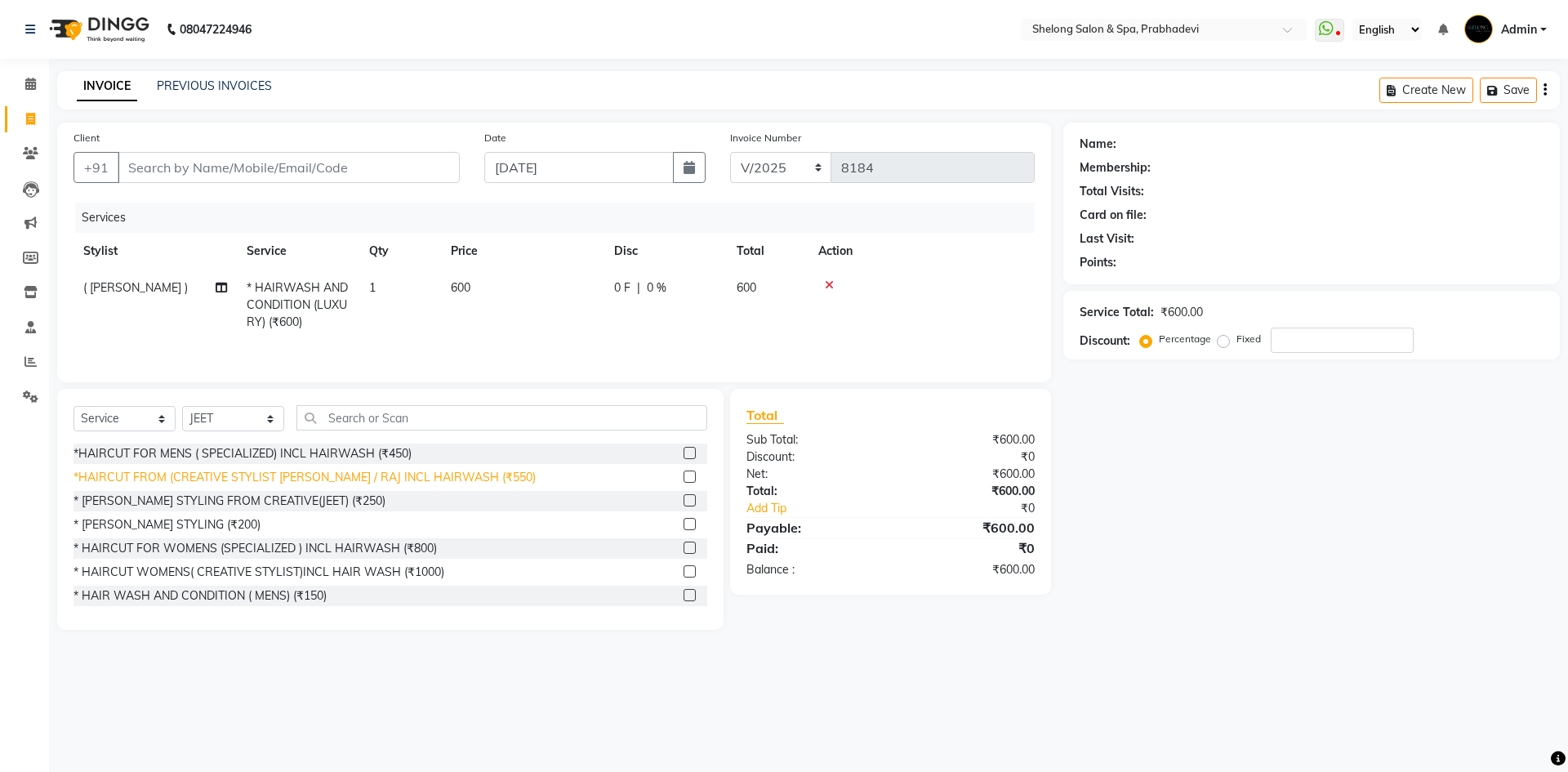
click at [293, 475] on div "*HAIRCUT FROM (CREATIVE STYLIST [PERSON_NAME] / RAJ INCL HAIRWASH (₹550)" at bounding box center [305, 477] width 463 height 18
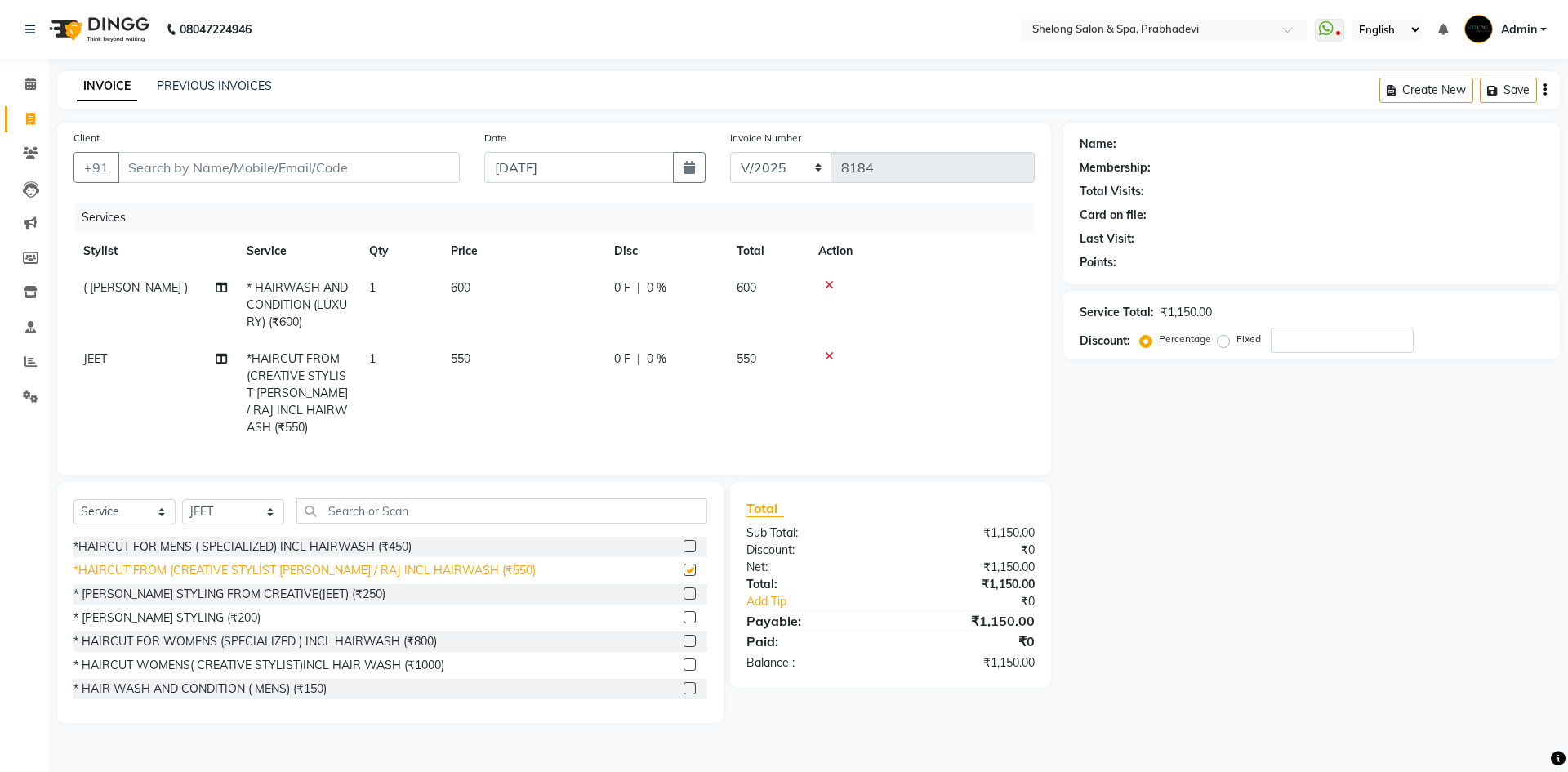
checkbox input "false"
click at [267, 508] on select "Select Stylist ( [PERSON_NAME] ) ( [PERSON_NAME] ) [PERSON_NAME] fojdur [PERSON…" at bounding box center [233, 511] width 103 height 25
select select "31386"
click at [183, 499] on select "Select Stylist ( [PERSON_NAME] ) ( [PERSON_NAME] ) [PERSON_NAME] fojdur [PERSON…" at bounding box center [233, 511] width 103 height 25
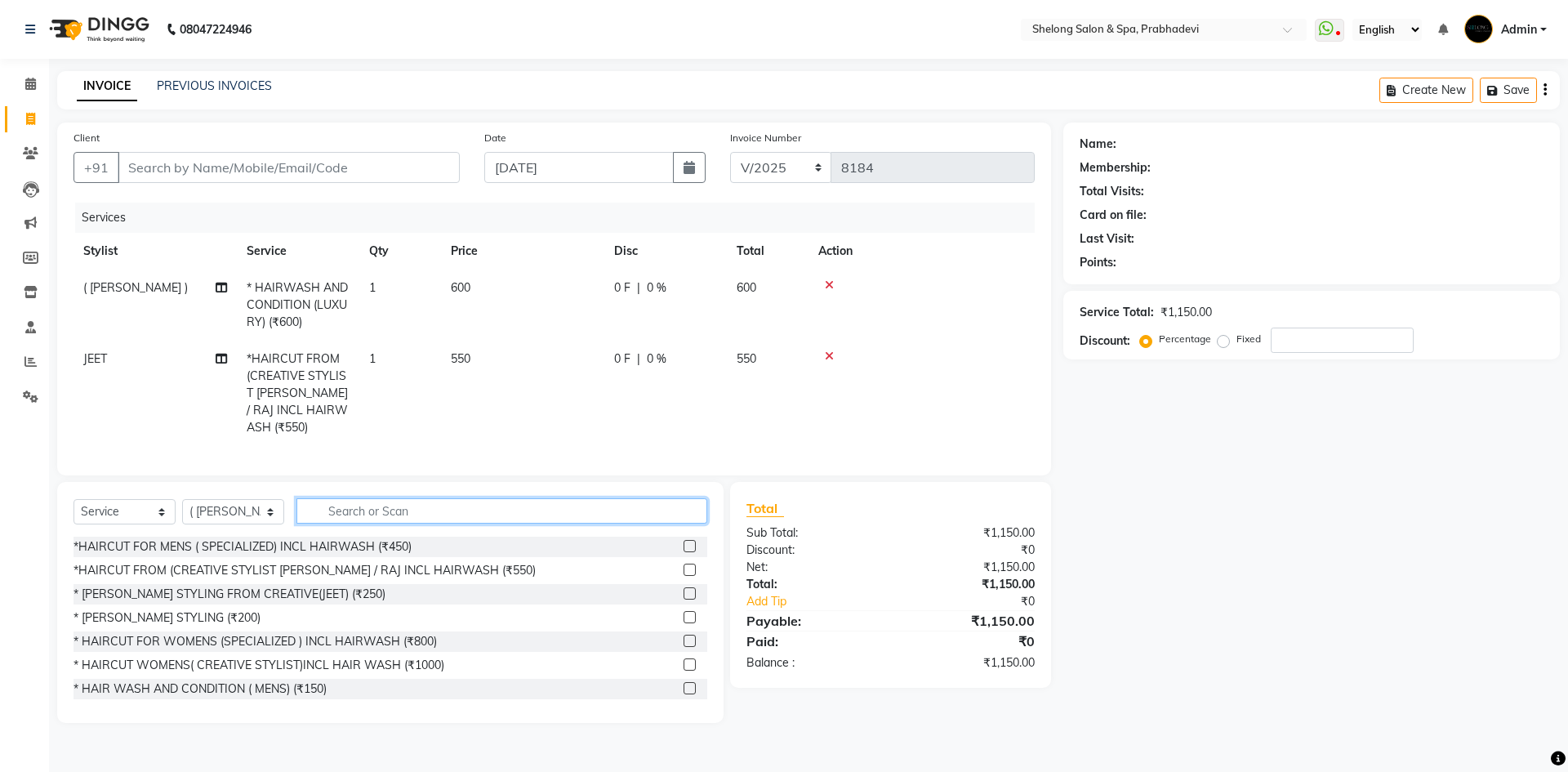
click at [323, 504] on input "text" at bounding box center [502, 510] width 411 height 25
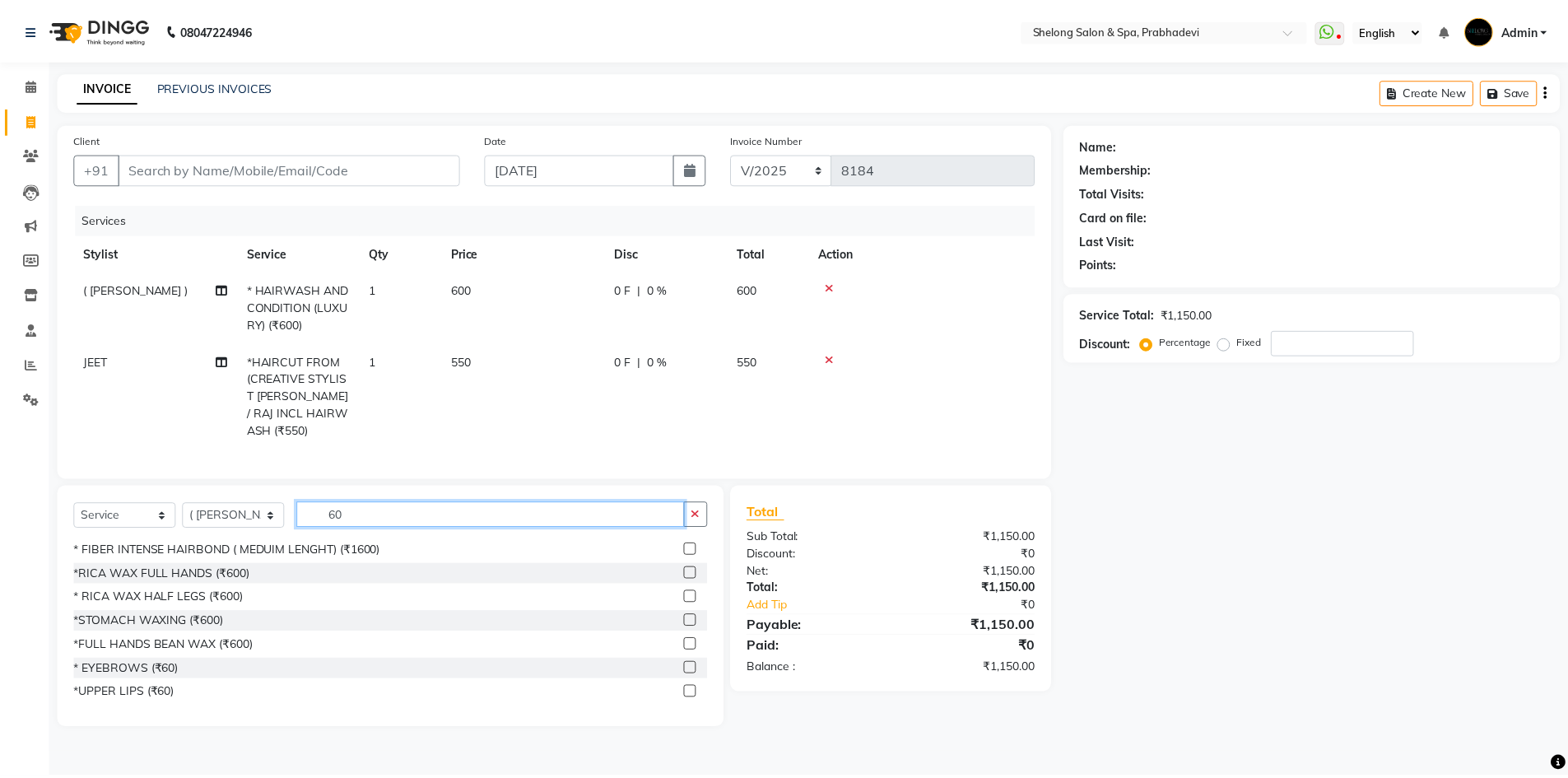
scroll to position [494, 0]
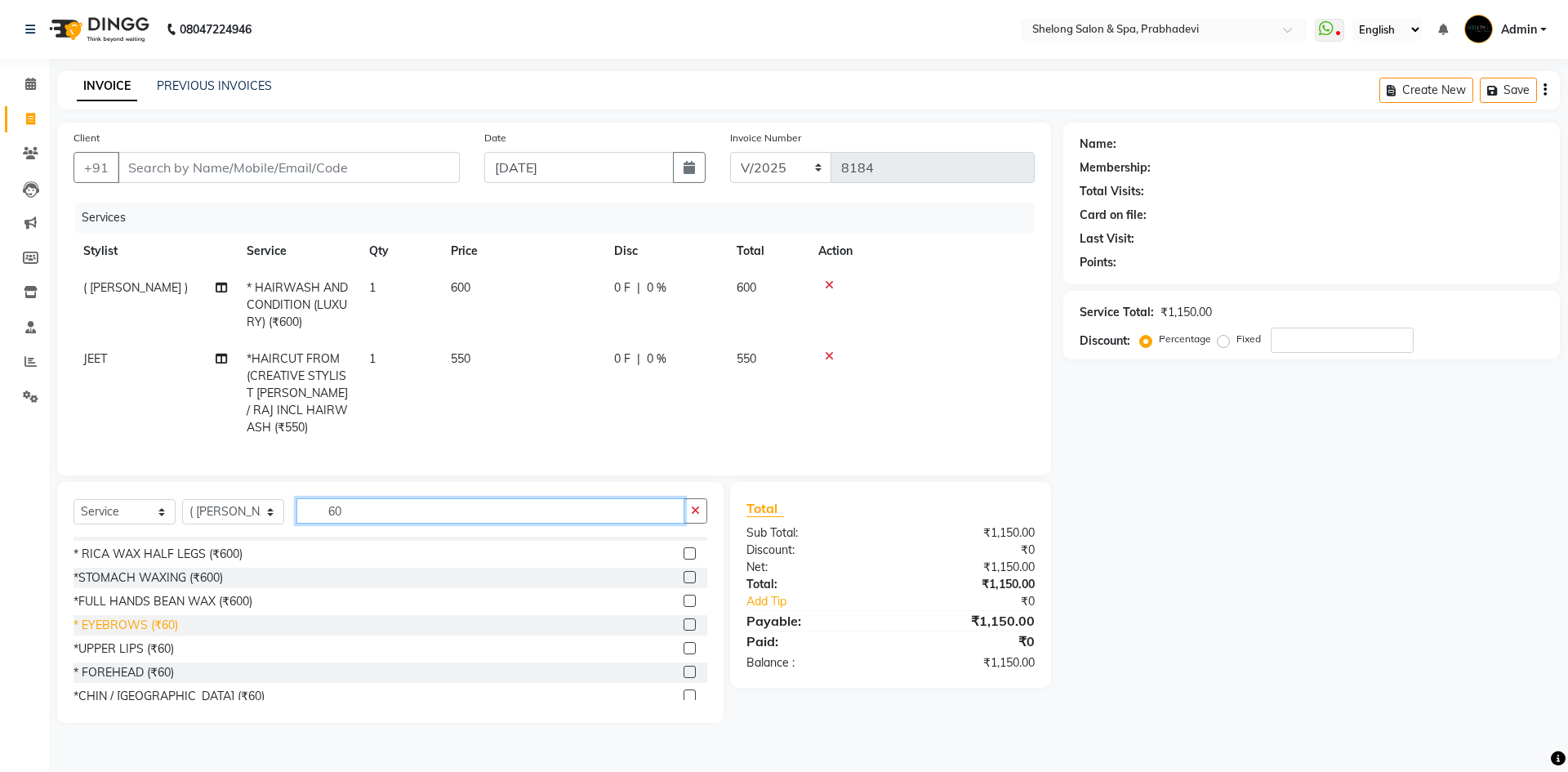
type input "60"
click at [132, 618] on div "* EYEBROWS (₹60)" at bounding box center [125, 626] width 104 height 18
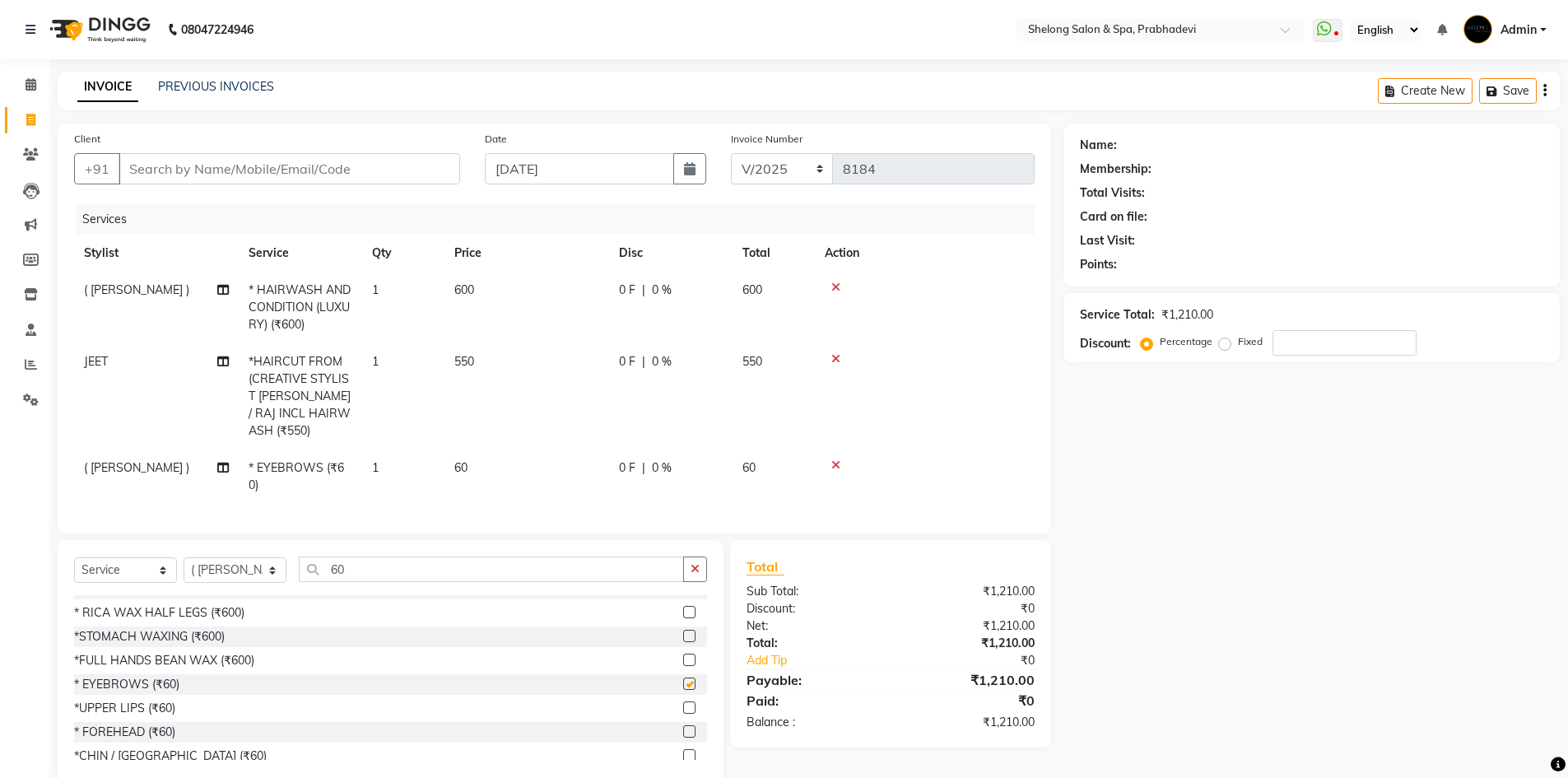
checkbox input "false"
click at [145, 164] on input "Client" at bounding box center [288, 169] width 341 height 31
click at [365, 167] on input "Client" at bounding box center [288, 169] width 341 height 31
type input "9"
type input "0"
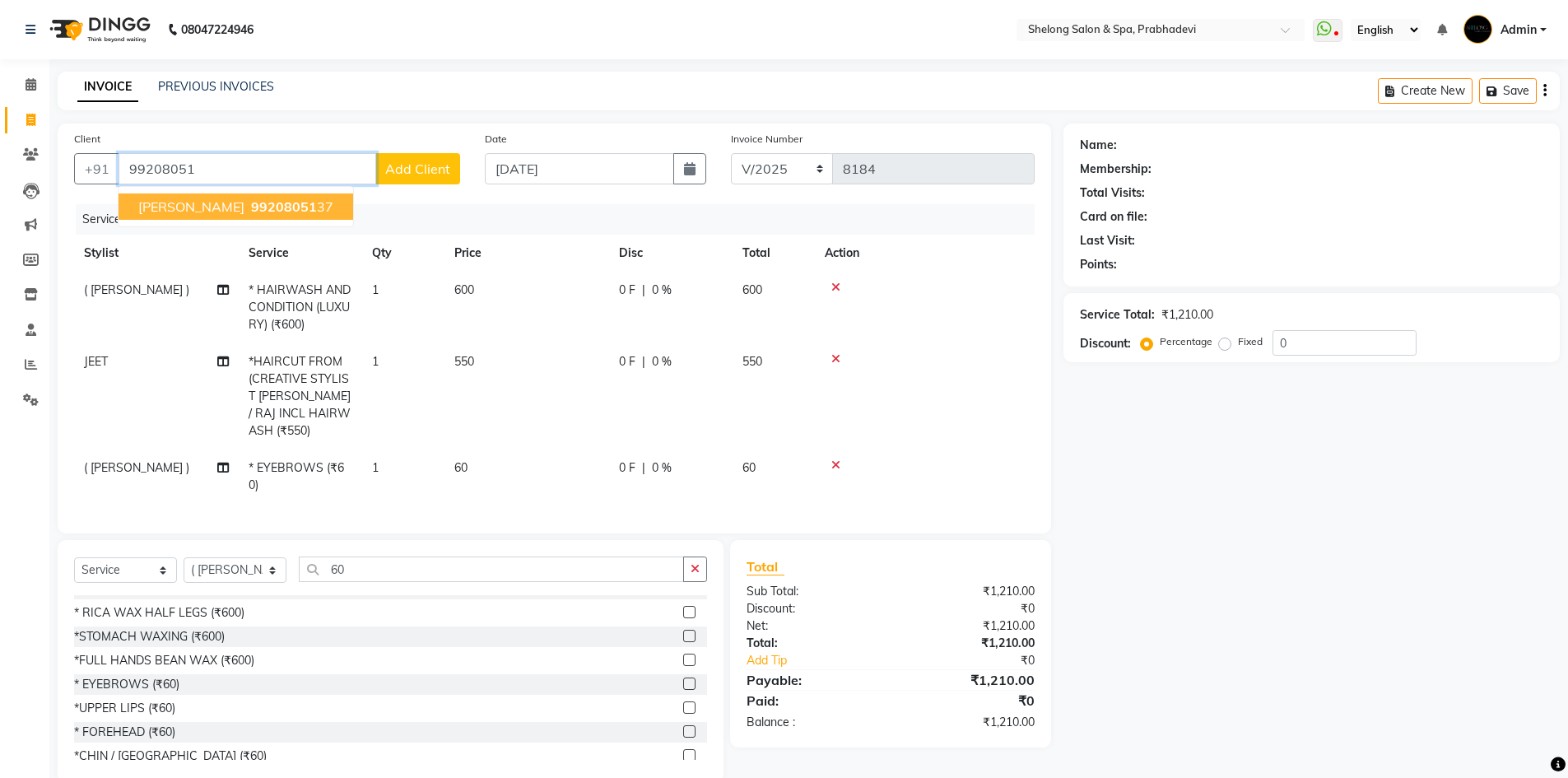
click at [212, 195] on button "[PERSON_NAME] 99208051 37" at bounding box center [235, 207] width 234 height 27
type input "9920805137"
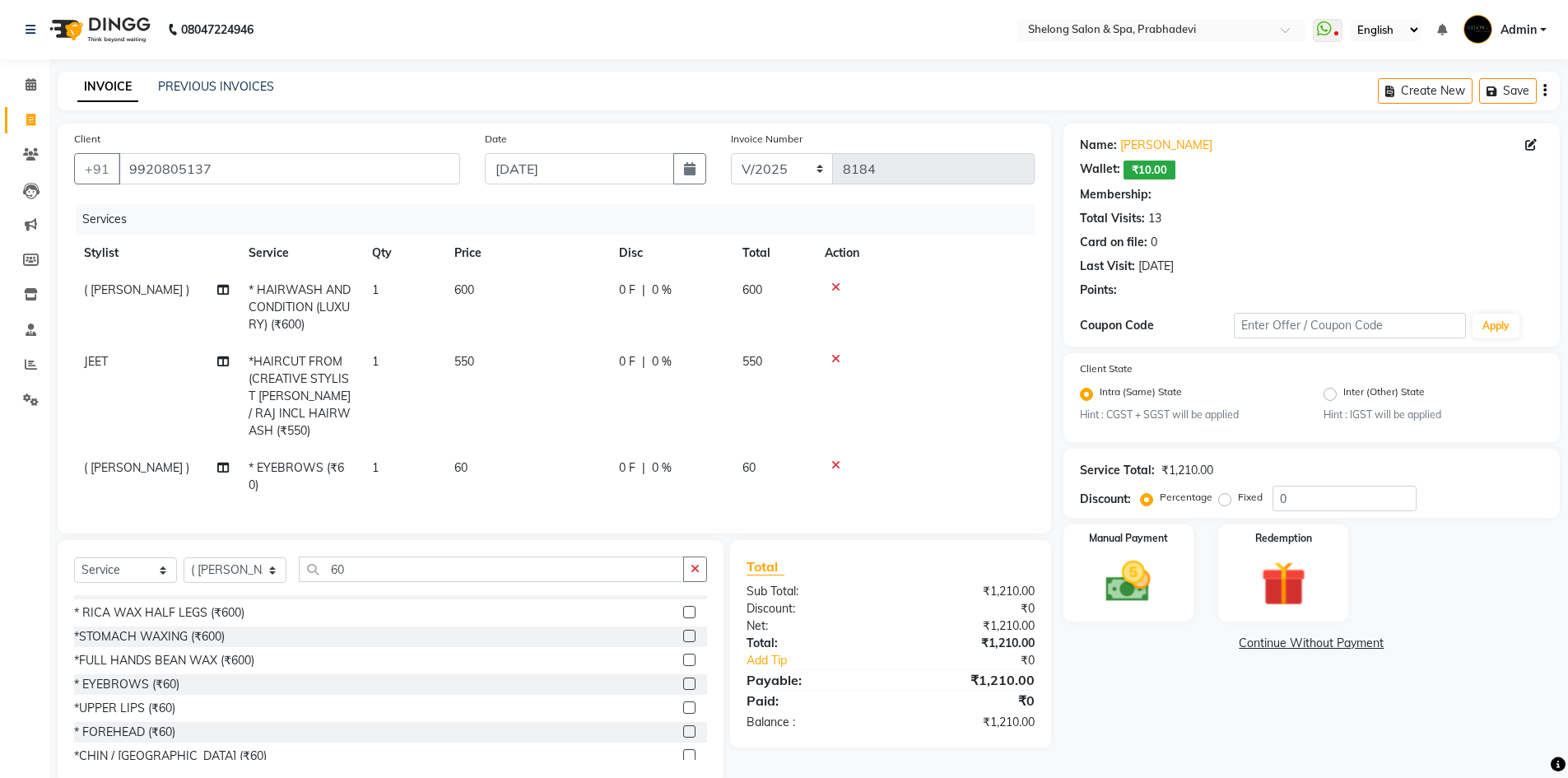
type input "20"
select select "2: Object"
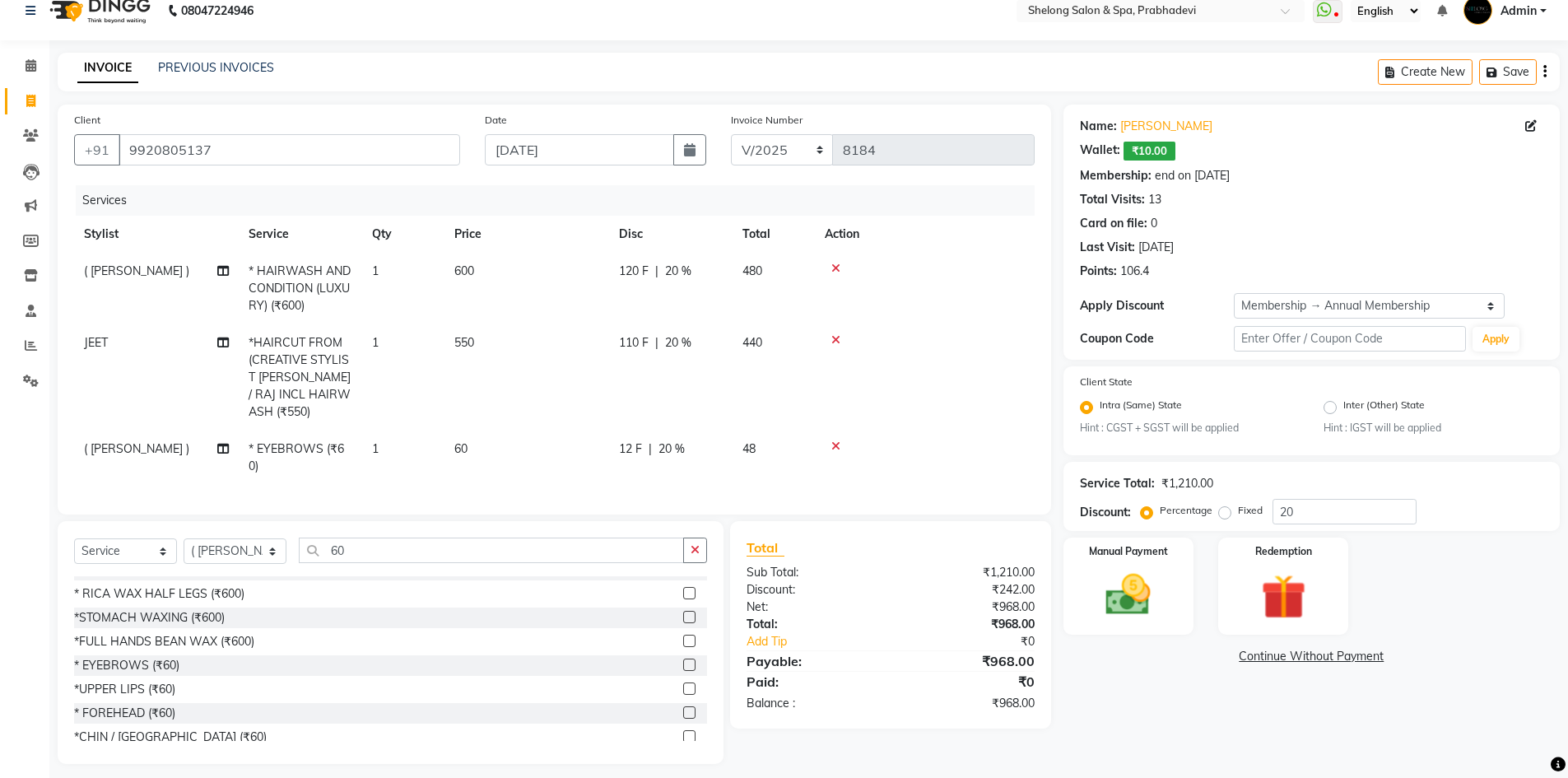
scroll to position [25, 0]
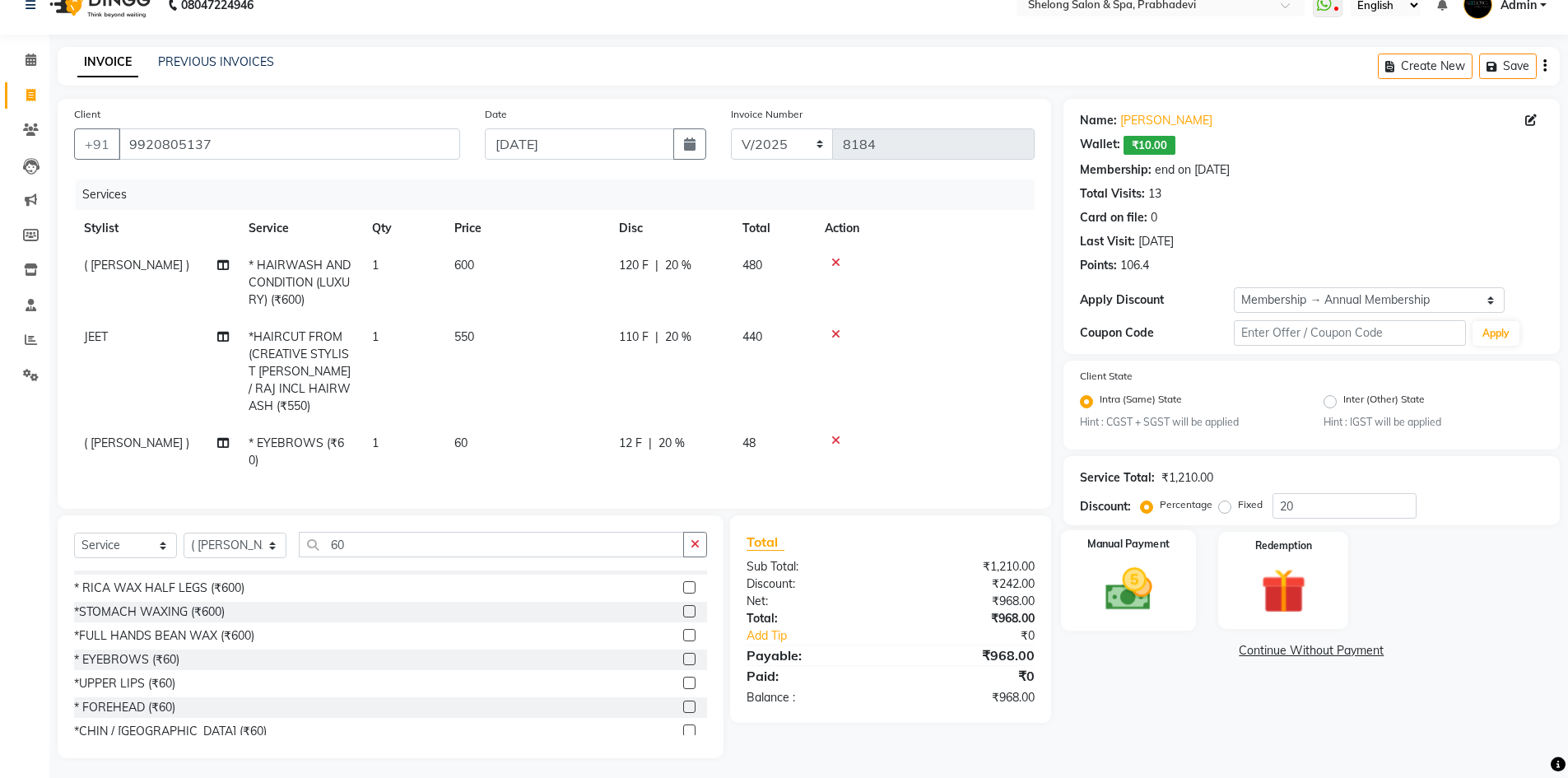
click at [1167, 567] on div "Manual Payment" at bounding box center [1128, 580] width 136 height 101
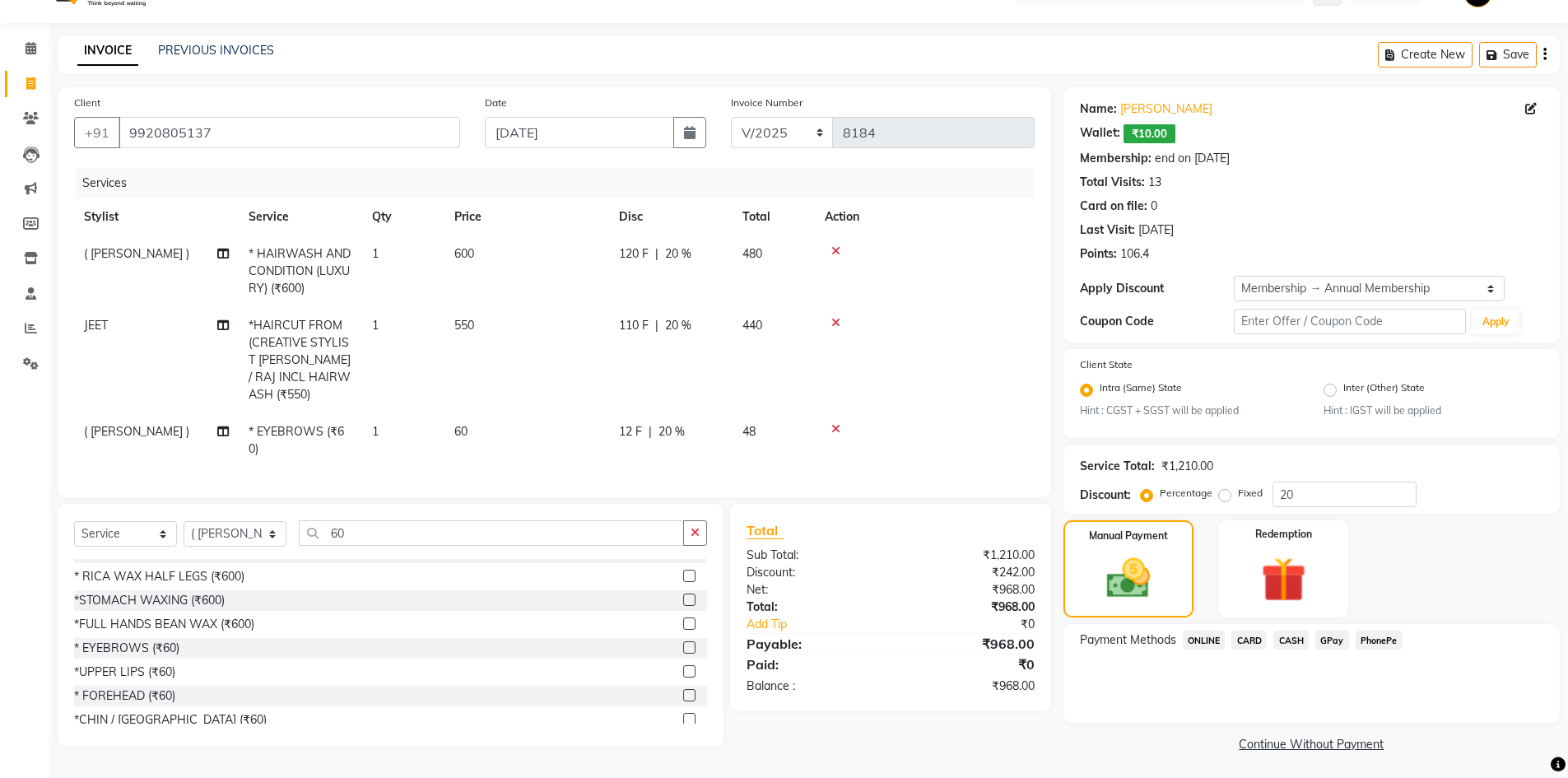
scroll to position [39, 0]
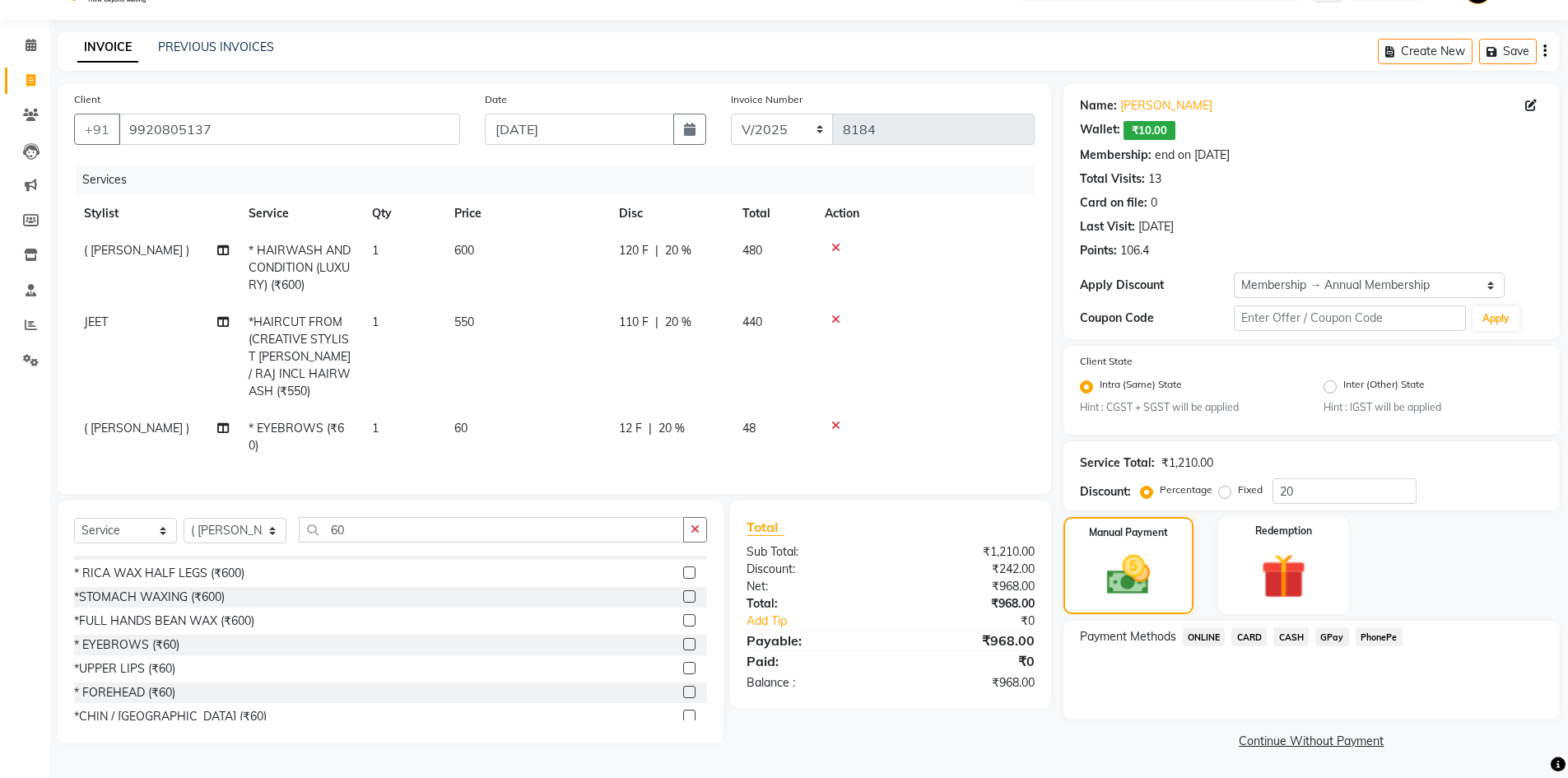
click at [1252, 636] on span "CARD" at bounding box center [1249, 636] width 35 height 19
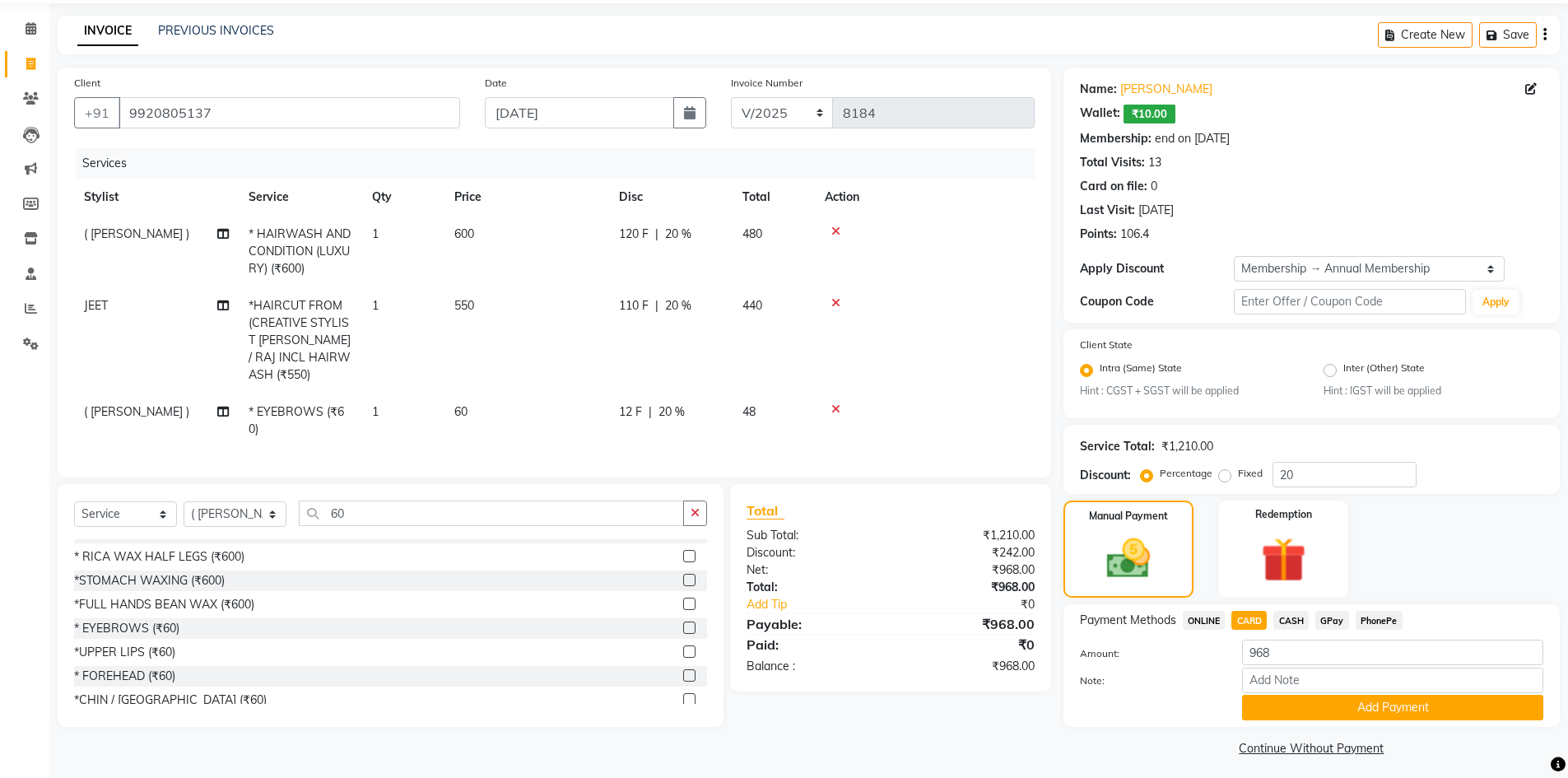
scroll to position [63, 0]
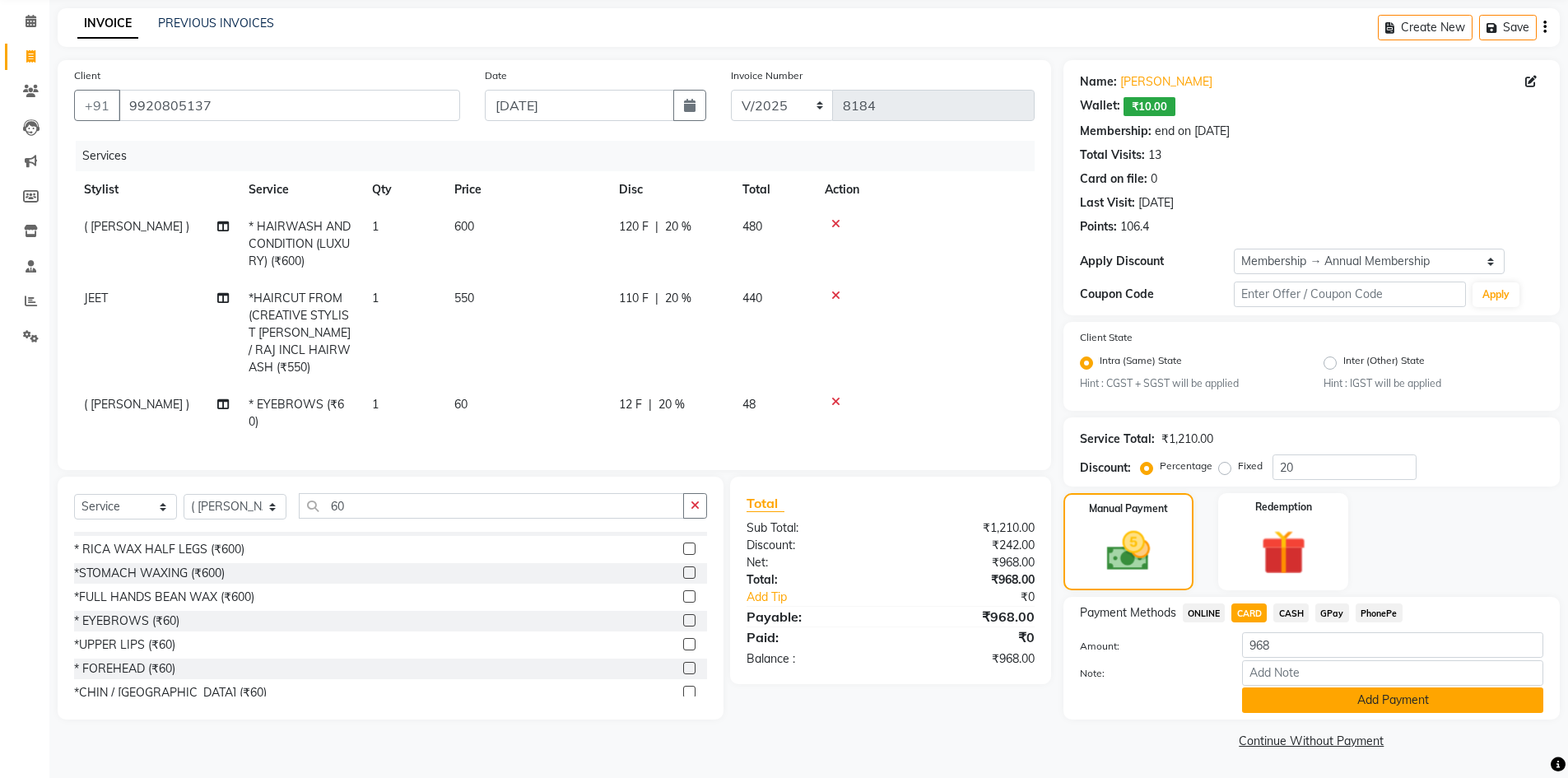
click at [1273, 699] on button "Add Payment" at bounding box center [1393, 700] width 301 height 26
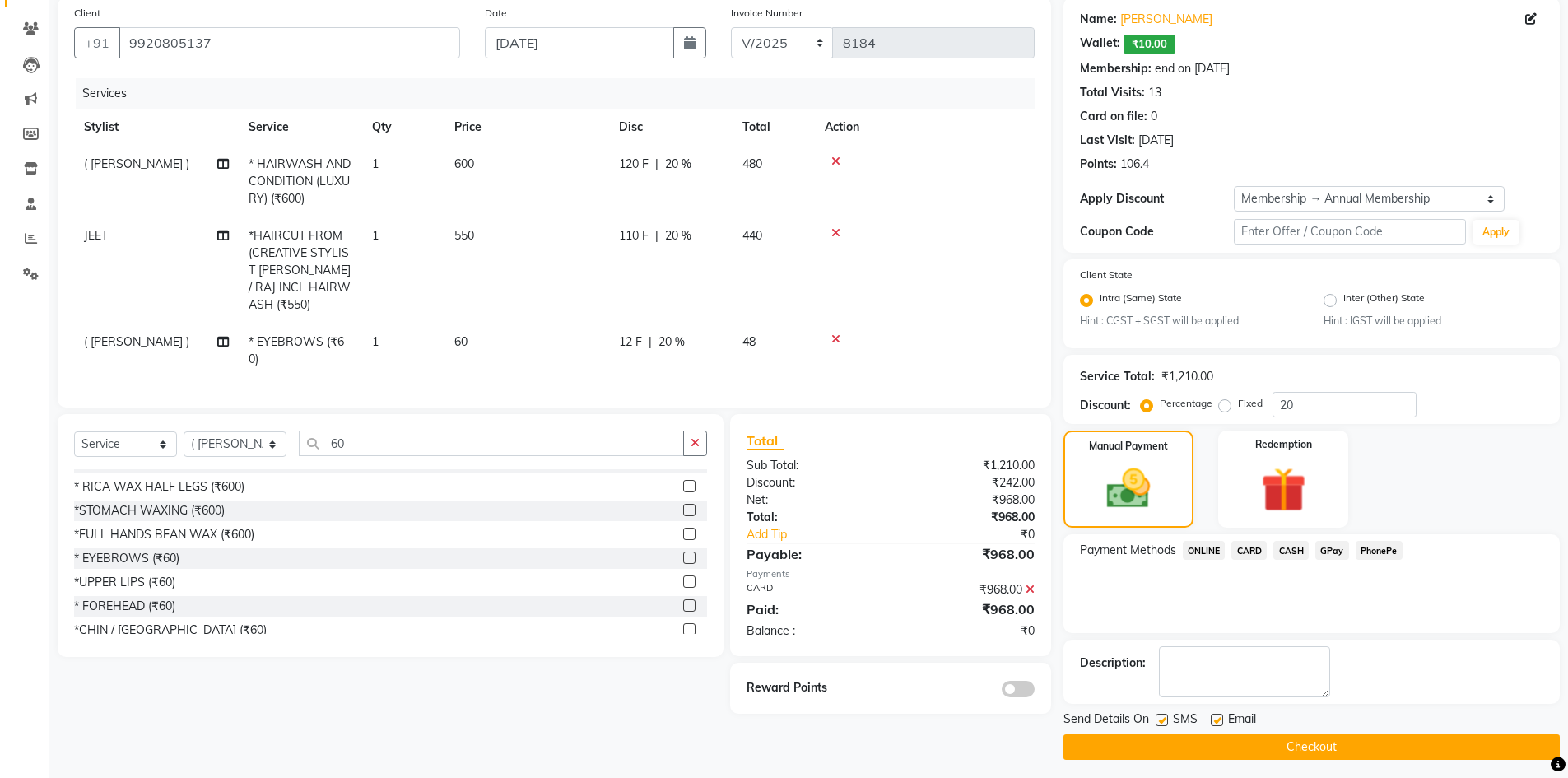
scroll to position [133, 0]
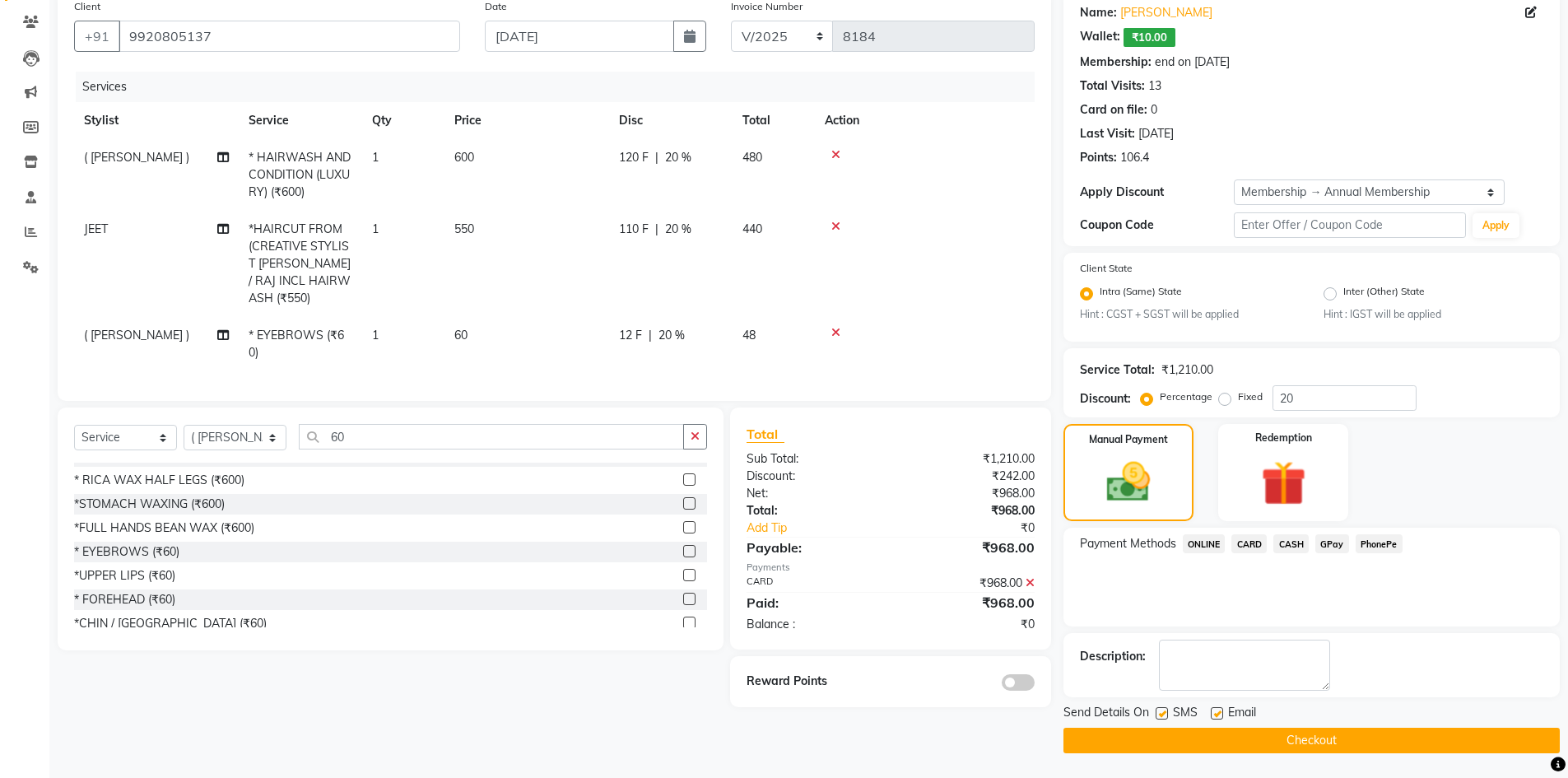
click at [1005, 681] on span at bounding box center [1017, 682] width 32 height 17
click at [1035, 685] on input "checkbox" at bounding box center [1035, 685] width 0 height 0
click at [1240, 745] on button "Checkout" at bounding box center [1311, 741] width 497 height 26
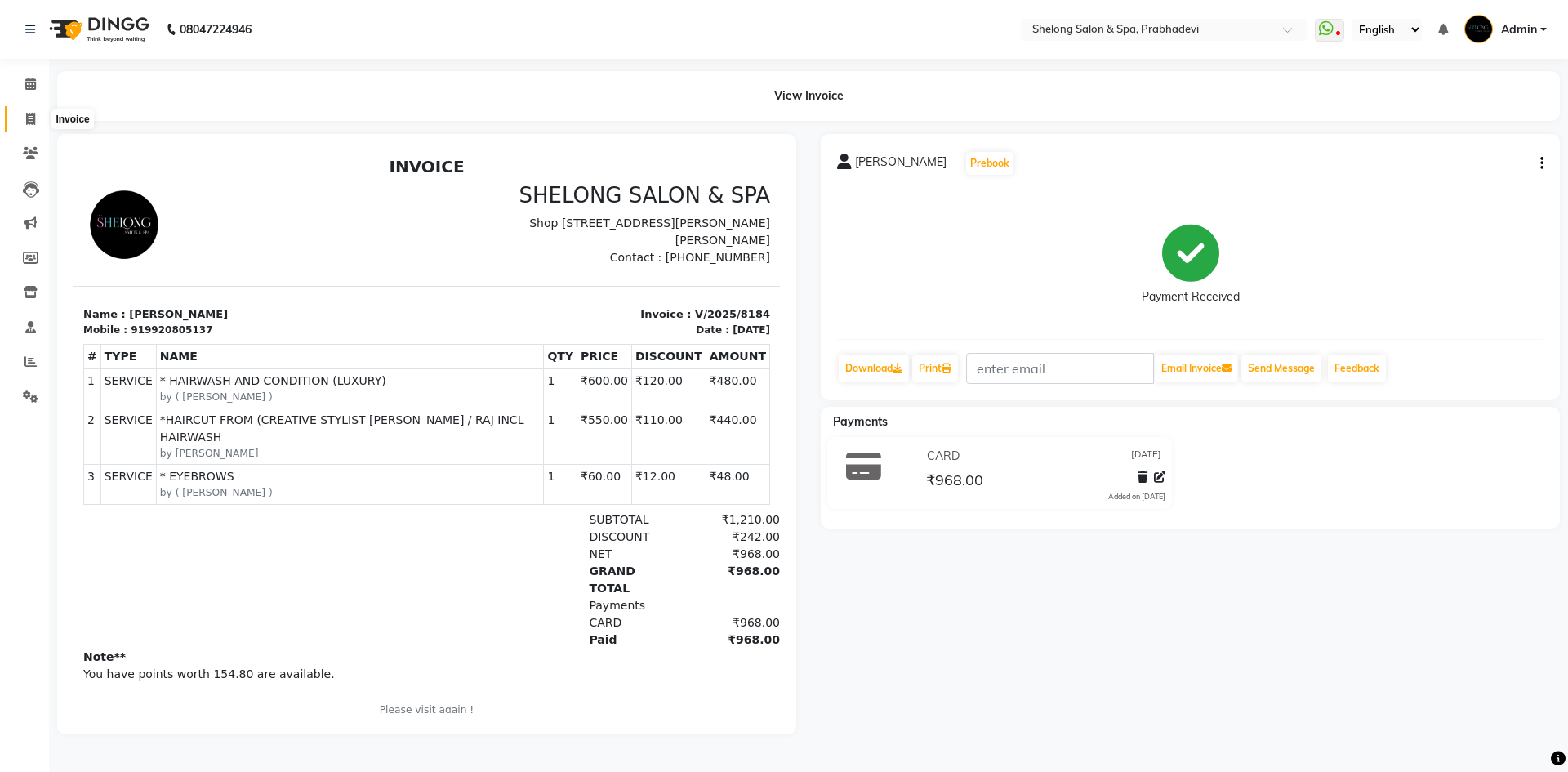
click at [27, 112] on icon at bounding box center [30, 118] width 9 height 13
select select "service"
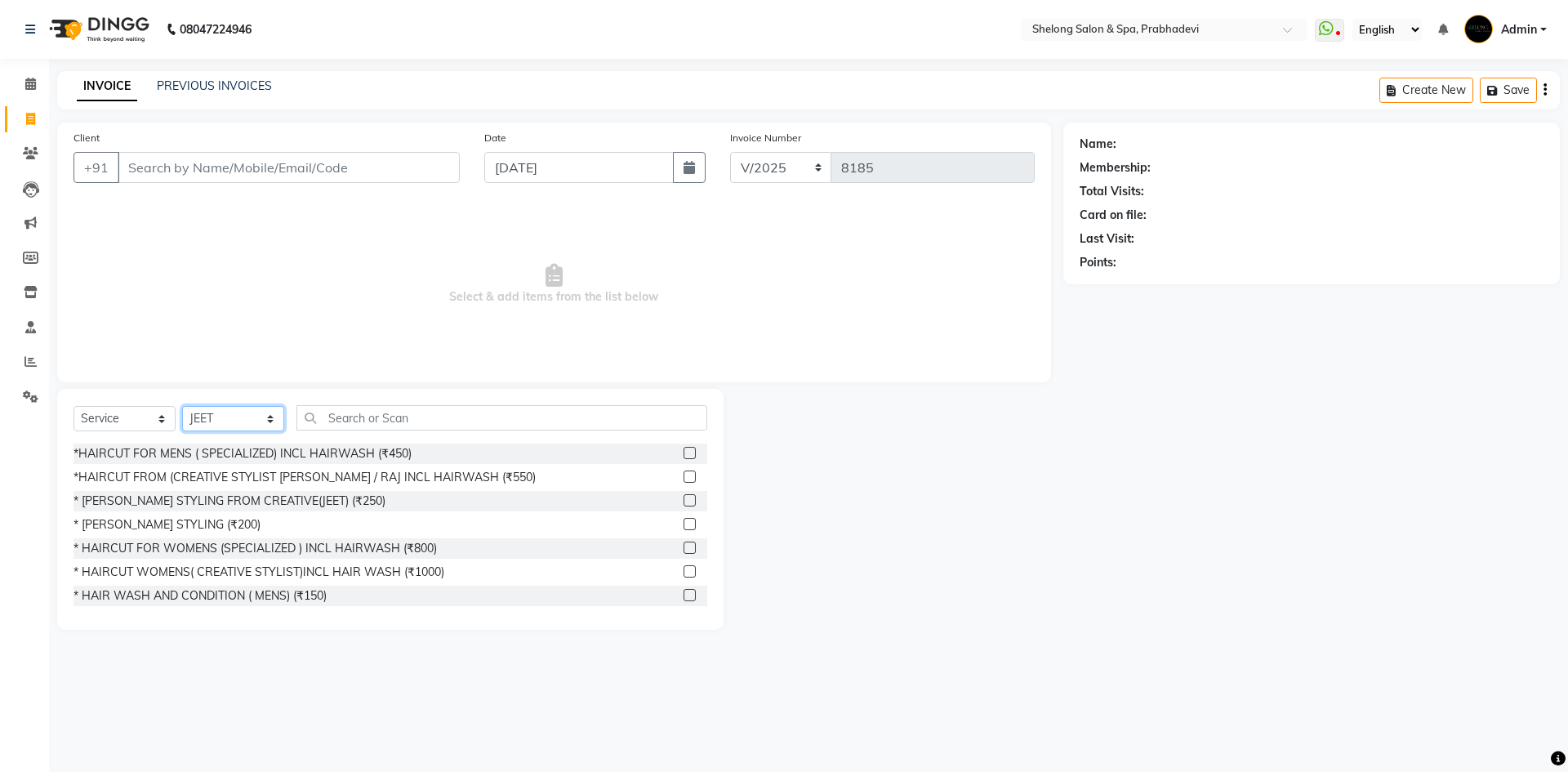
click at [240, 419] on select "Select Stylist ( [PERSON_NAME] ) ( [PERSON_NAME] ) [PERSON_NAME] fojdur [PERSON…" at bounding box center [233, 419] width 103 height 25
select select "47990"
click at [183, 406] on select "Select Stylist ( [PERSON_NAME] ) ( [PERSON_NAME] ) [PERSON_NAME] fojdur [PERSON…" at bounding box center [233, 419] width 103 height 25
click at [284, 453] on div "*HAIRCUT FOR MENS ( SPECIALIZED) INCL HAIRWASH (₹450)" at bounding box center [242, 454] width 338 height 18
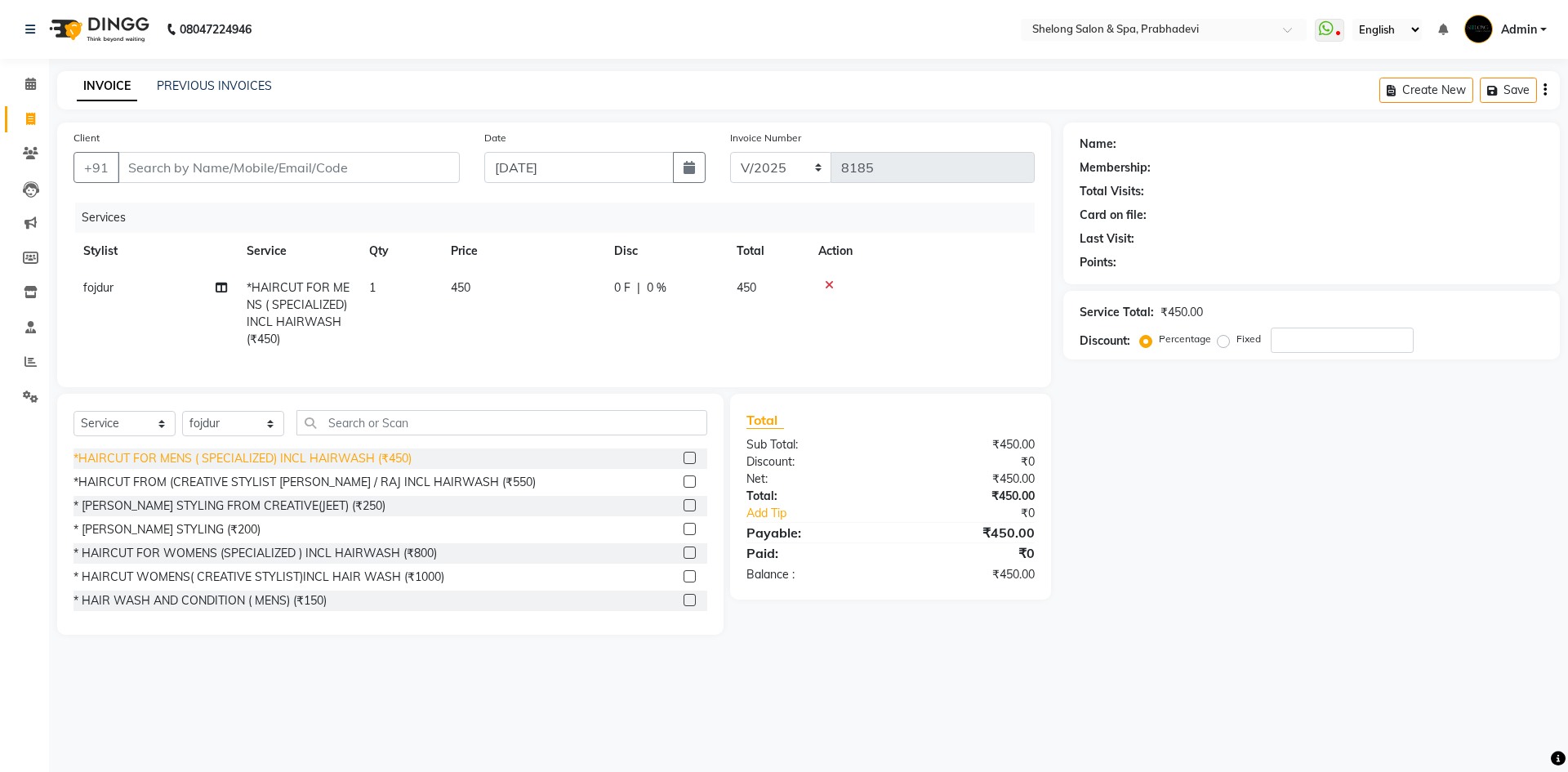
click at [285, 467] on div "*HAIRCUT FOR MENS ( SPECIALIZED) INCL HAIRWASH (₹450)" at bounding box center [242, 459] width 338 height 18
checkbox input "false"
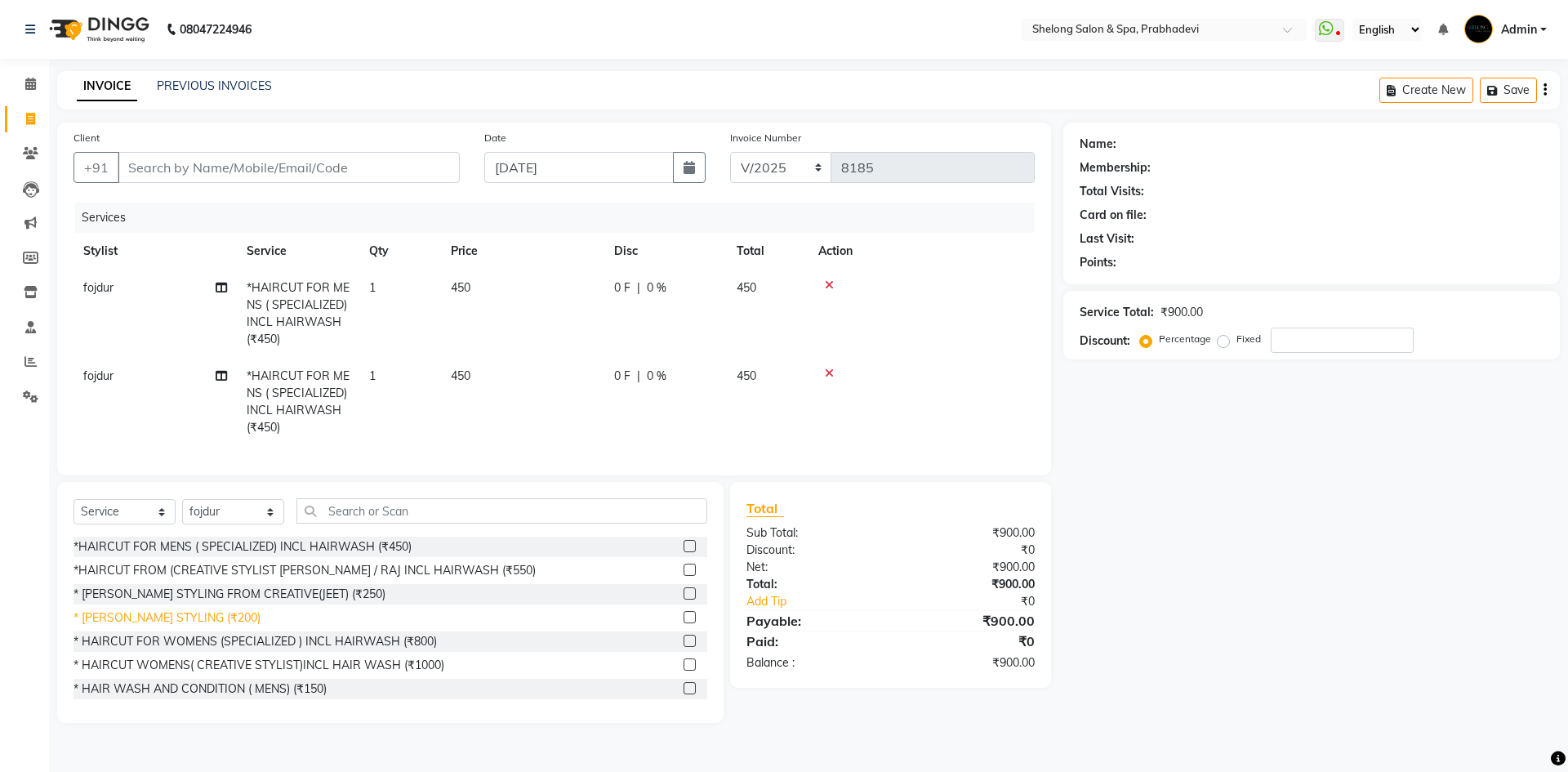
click at [165, 627] on div "* [PERSON_NAME] STYLING (₹200)" at bounding box center [167, 618] width 187 height 18
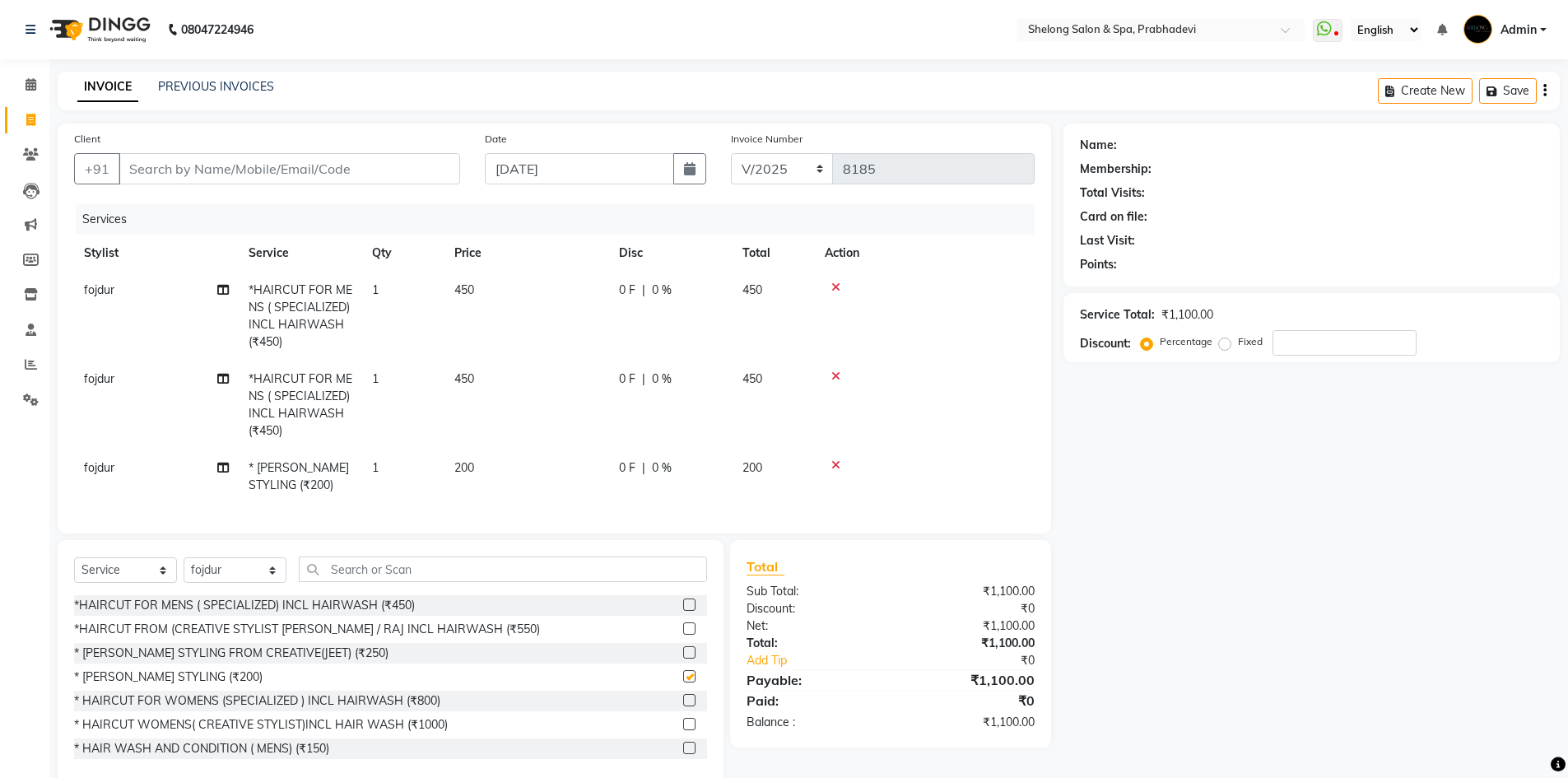
checkbox input "false"
click at [199, 171] on input "Client" at bounding box center [288, 169] width 341 height 31
type input "9"
type input "0"
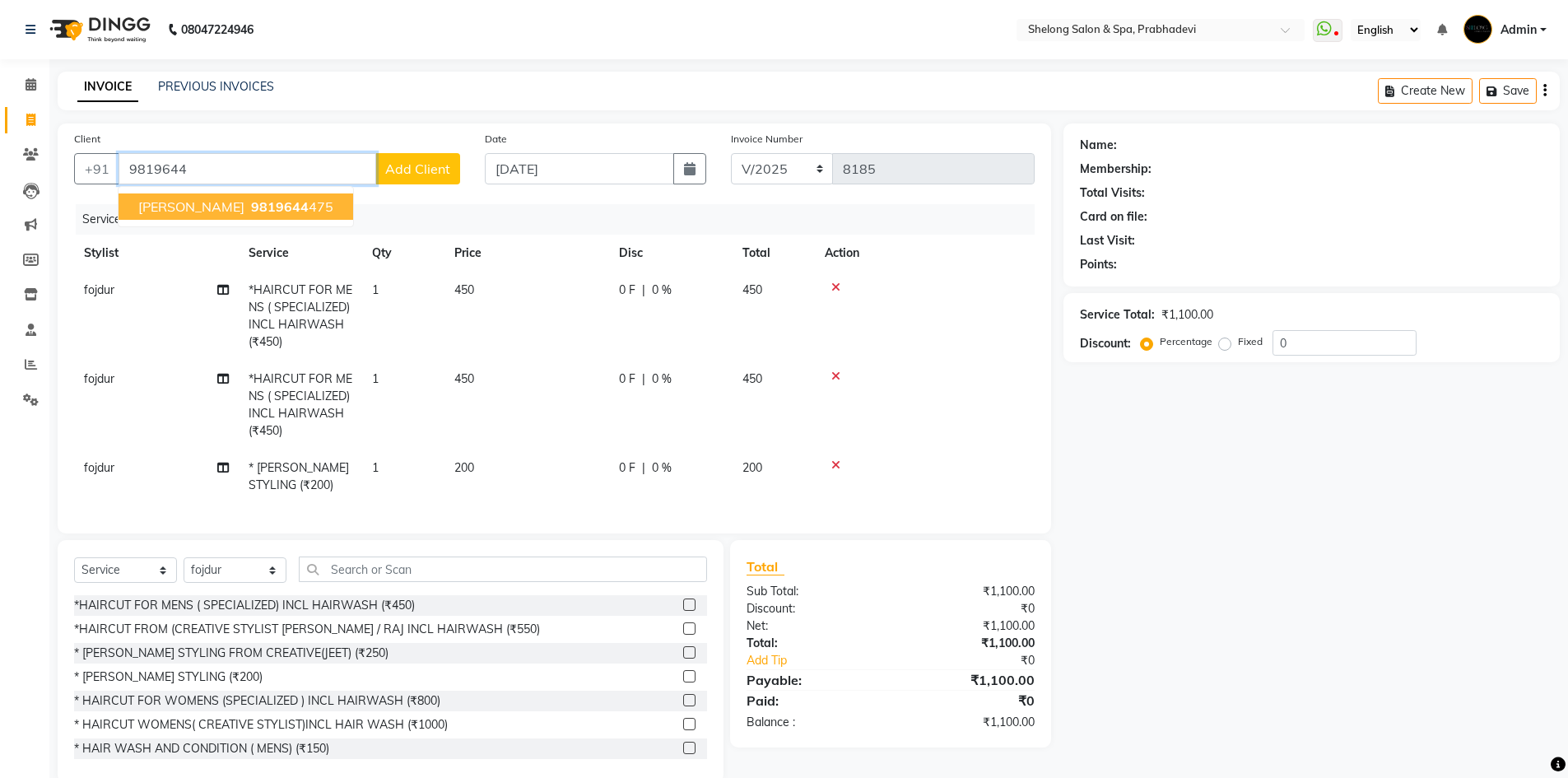
click at [158, 204] on span "[PERSON_NAME]" at bounding box center [192, 207] width 106 height 17
type input "9819644475"
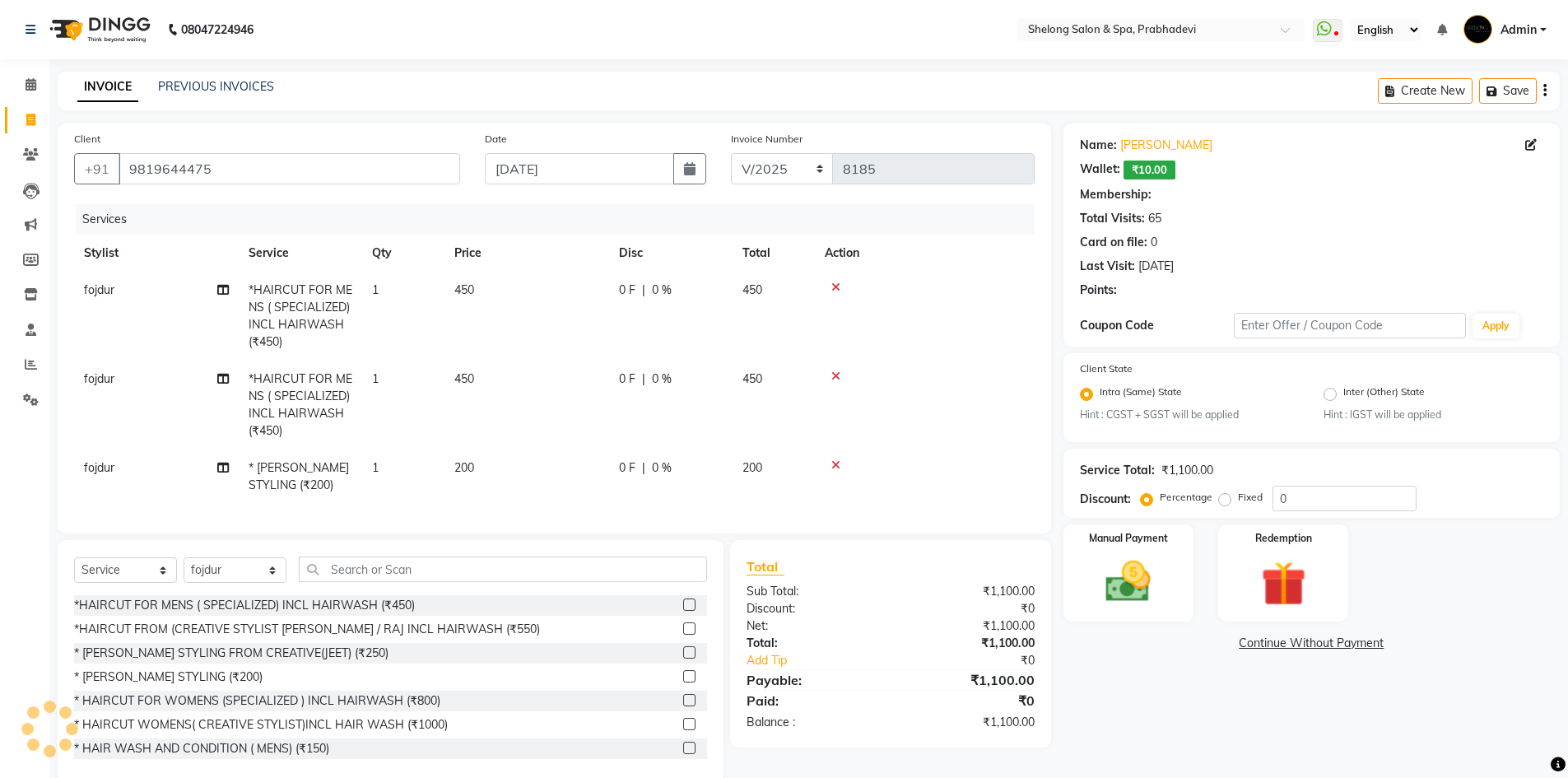
type input "20"
select select "2: Object"
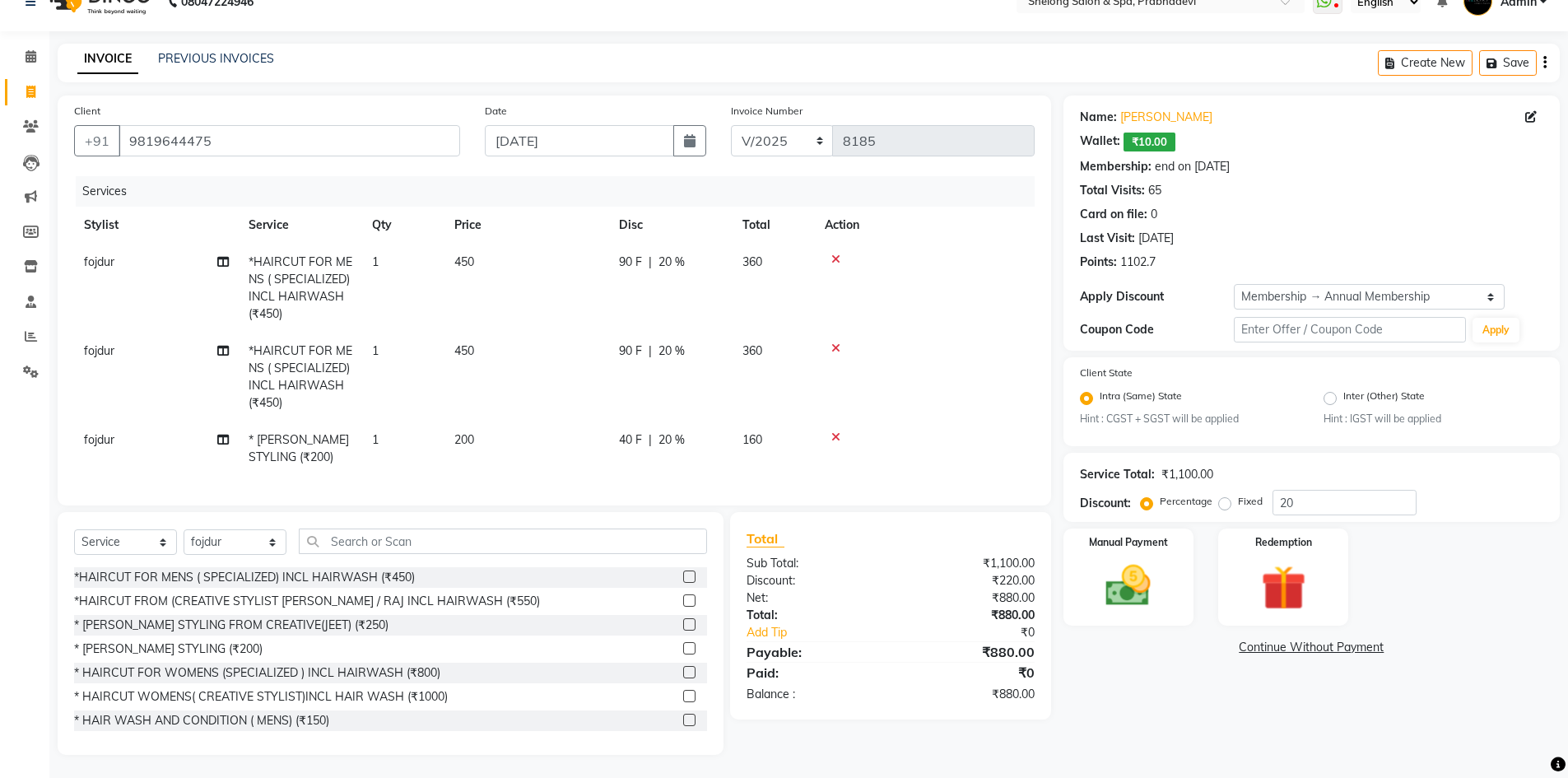
scroll to position [42, 0]
click at [1112, 584] on img at bounding box center [1128, 584] width 76 height 53
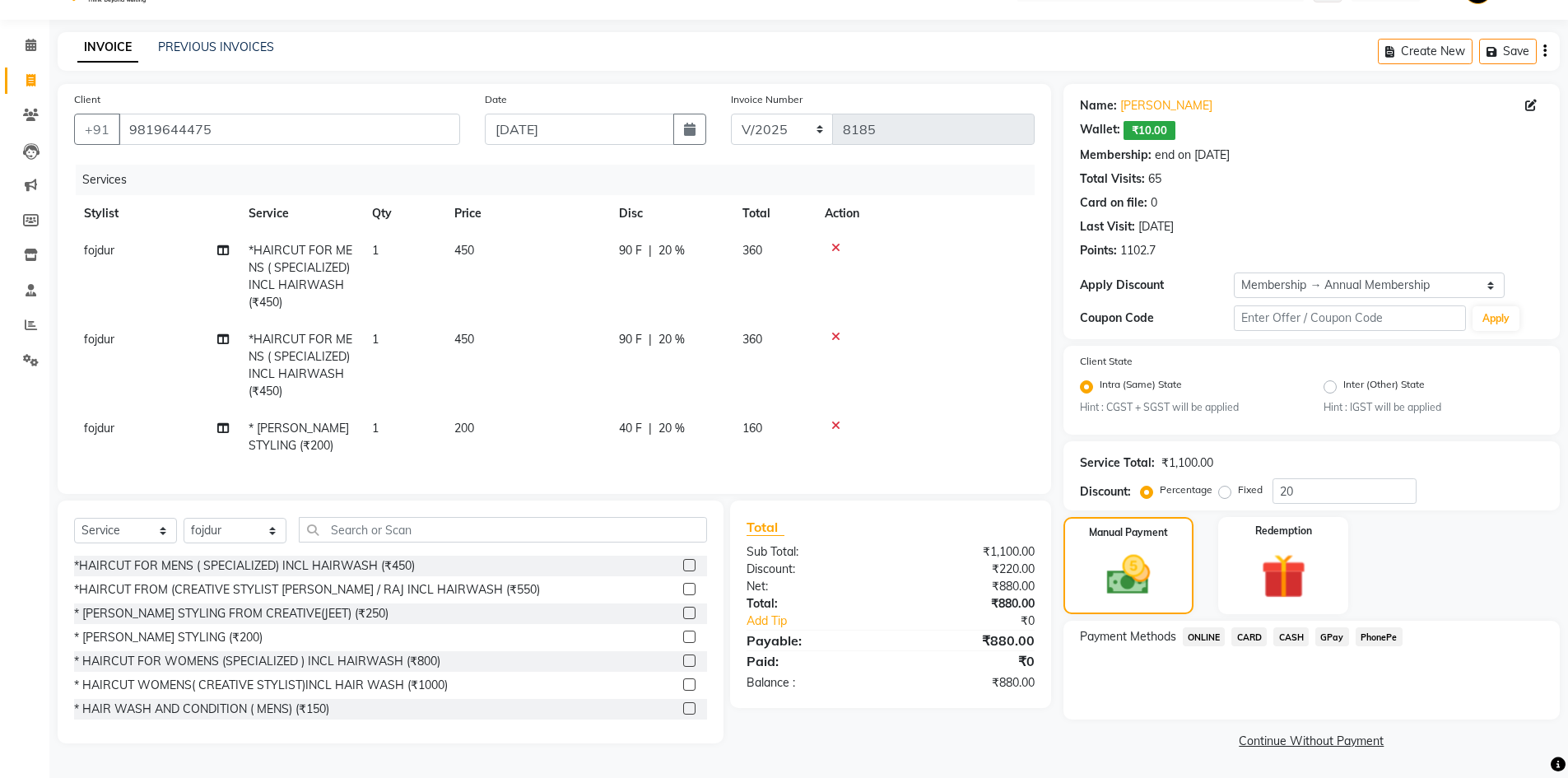
click at [1282, 632] on span "CASH" at bounding box center [1291, 636] width 35 height 19
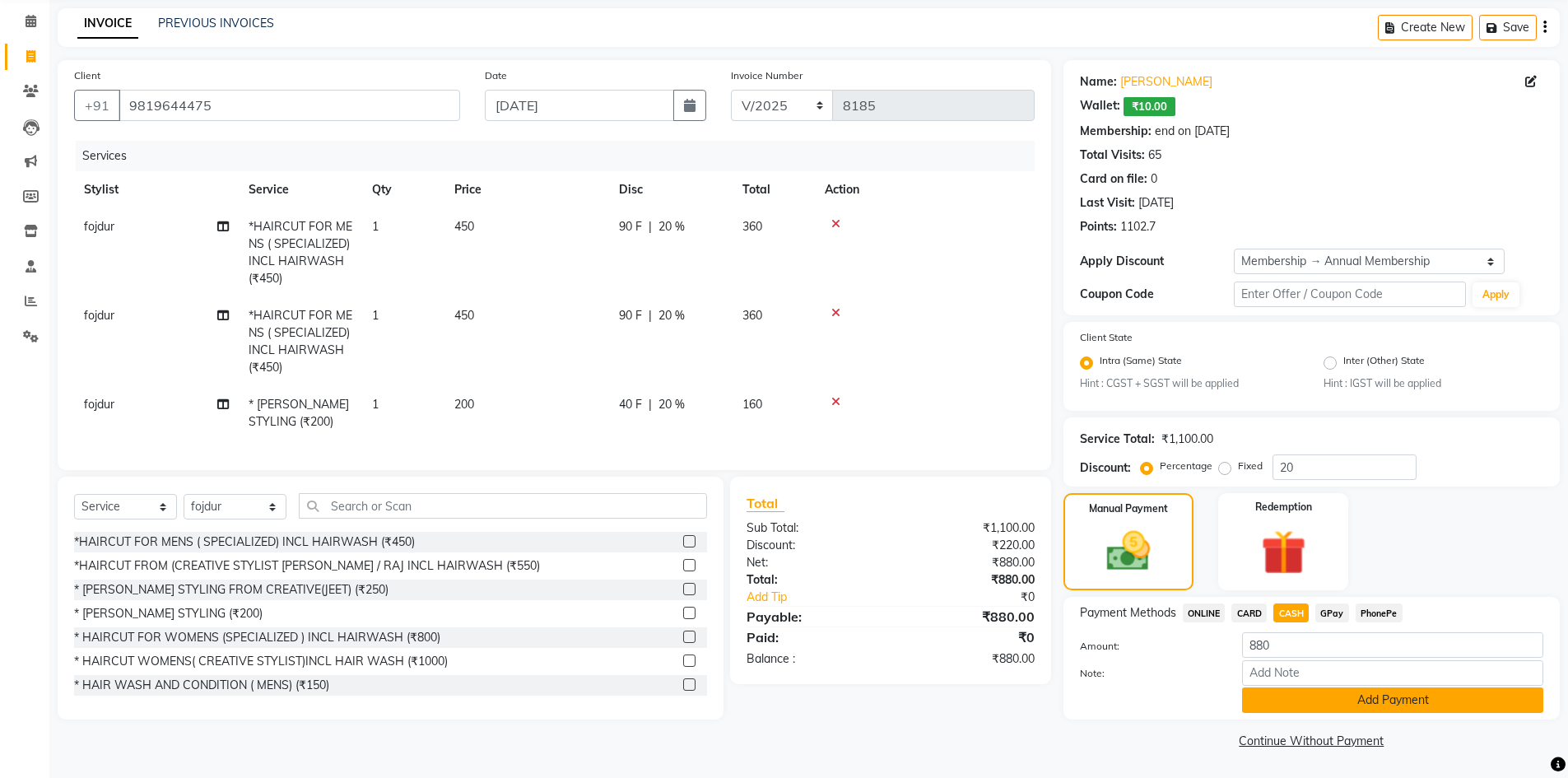
click at [1273, 702] on button "Add Payment" at bounding box center [1393, 700] width 301 height 26
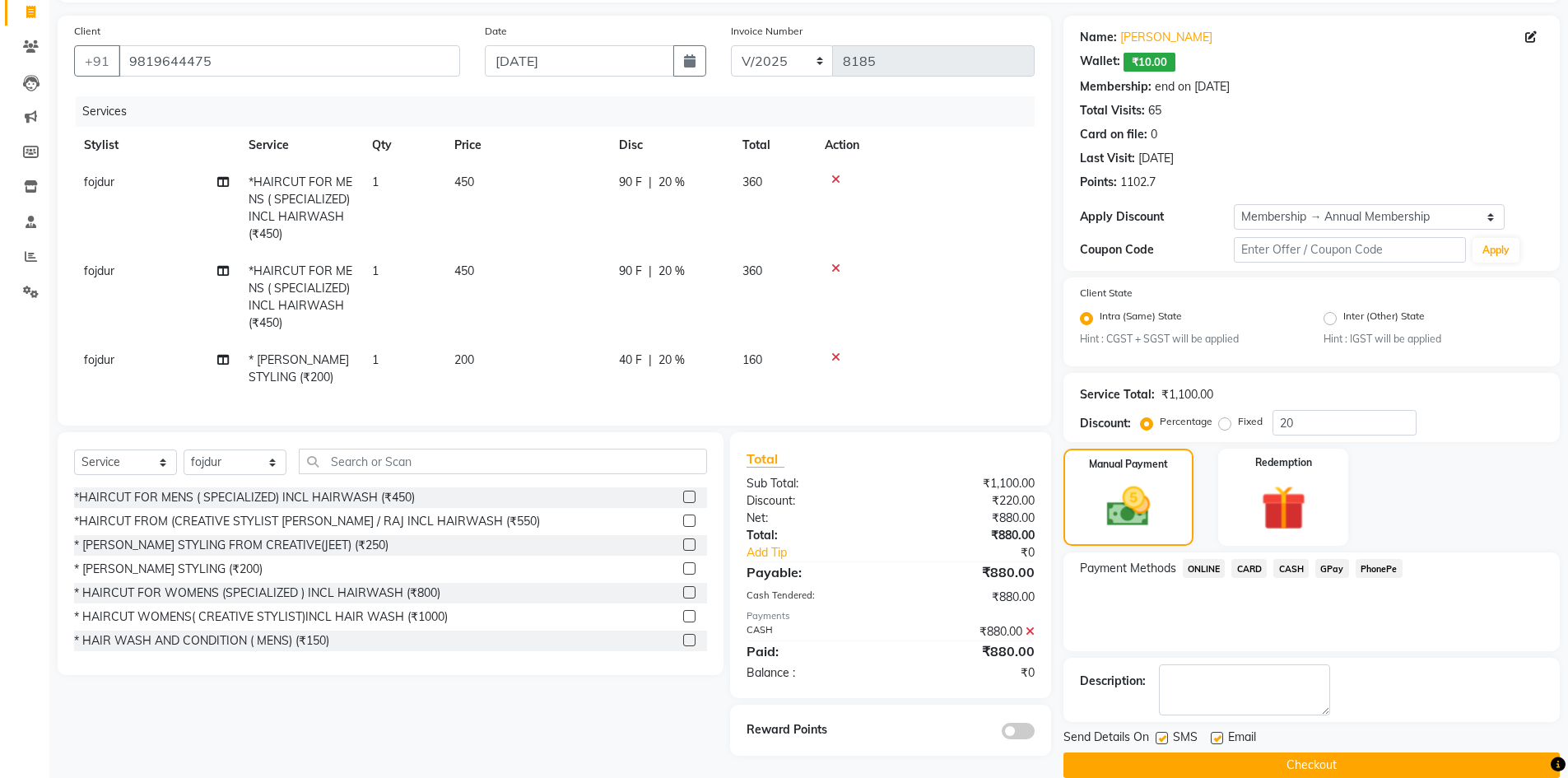
scroll to position [133, 0]
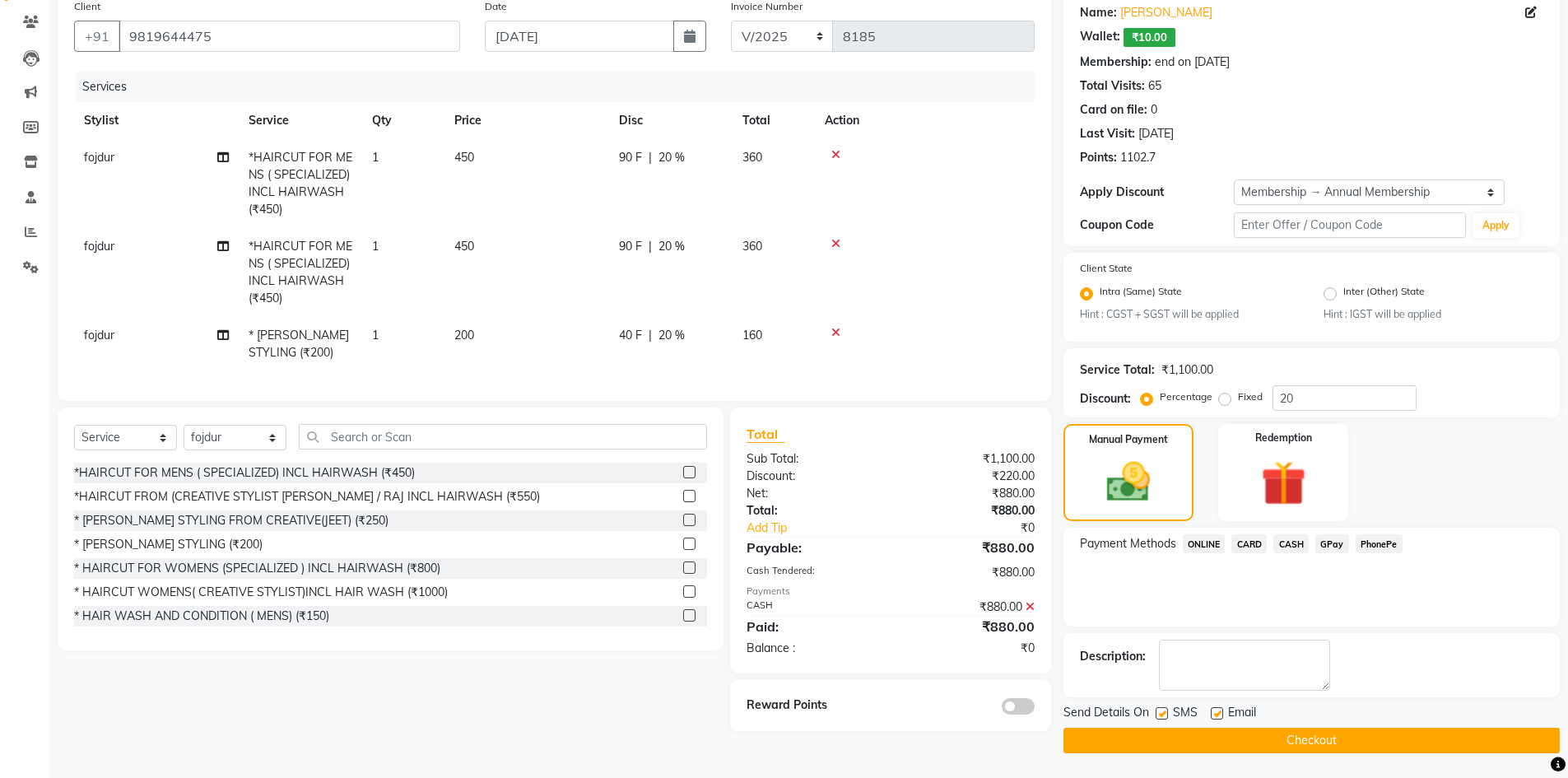
click at [1023, 714] on span at bounding box center [1017, 706] width 32 height 17
click at [1035, 708] on input "checkbox" at bounding box center [1035, 708] width 0 height 0
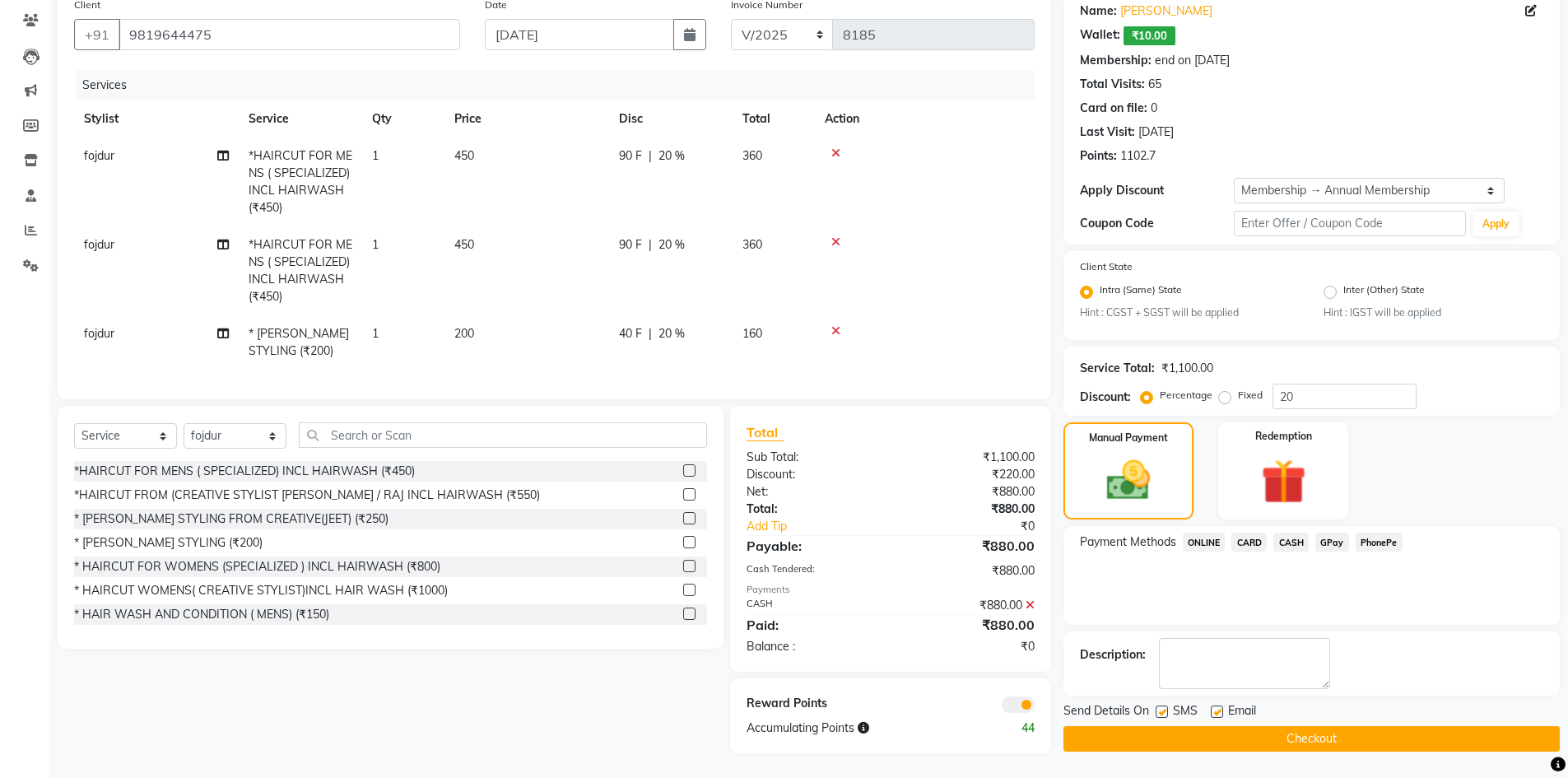
scroll to position [147, 0]
click at [1176, 726] on button "Checkout" at bounding box center [1311, 739] width 497 height 26
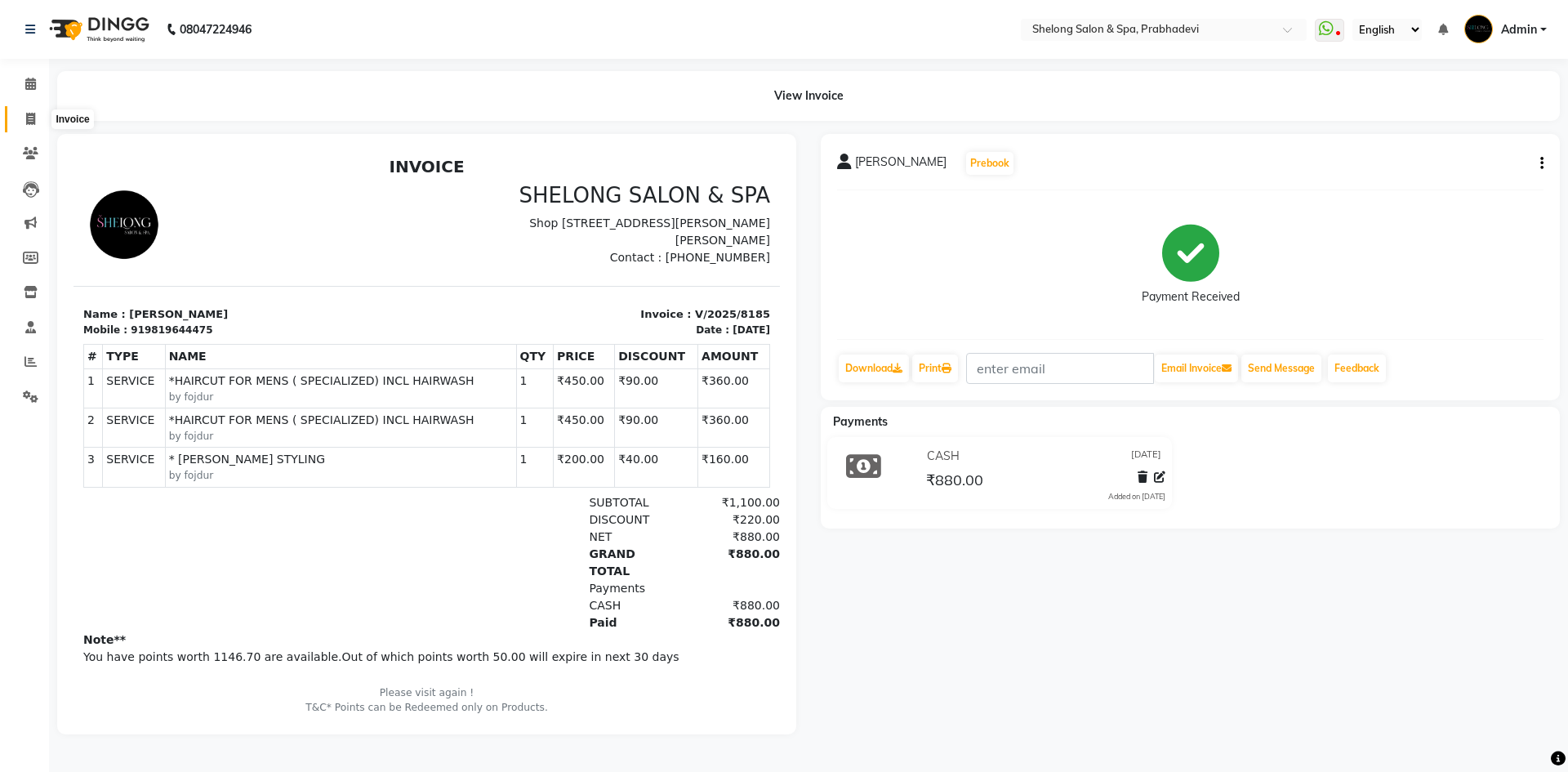
click at [32, 116] on icon at bounding box center [30, 118] width 9 height 13
select select "service"
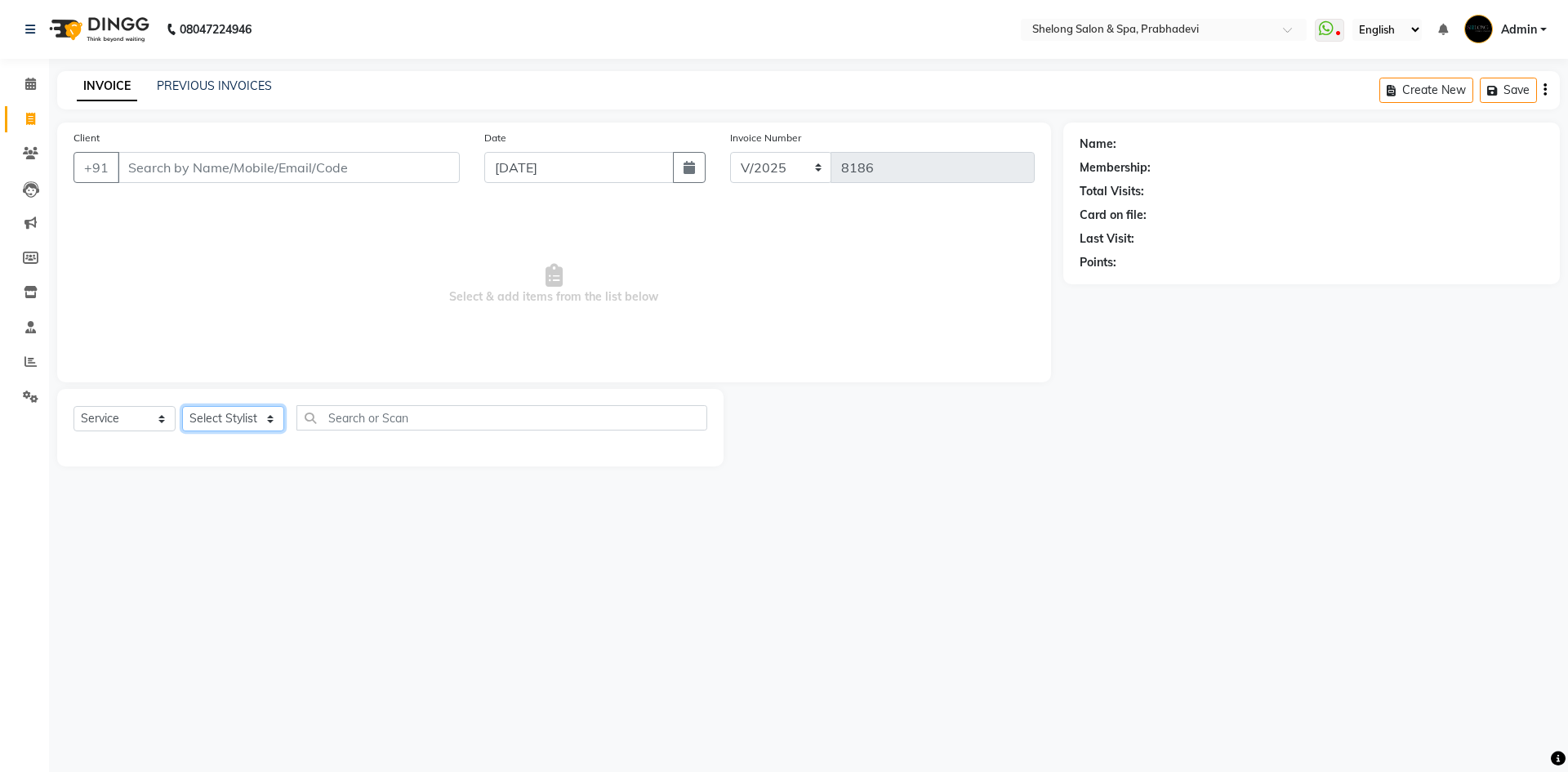
click at [218, 414] on select "Select Stylist" at bounding box center [233, 419] width 103 height 25
select select "16092"
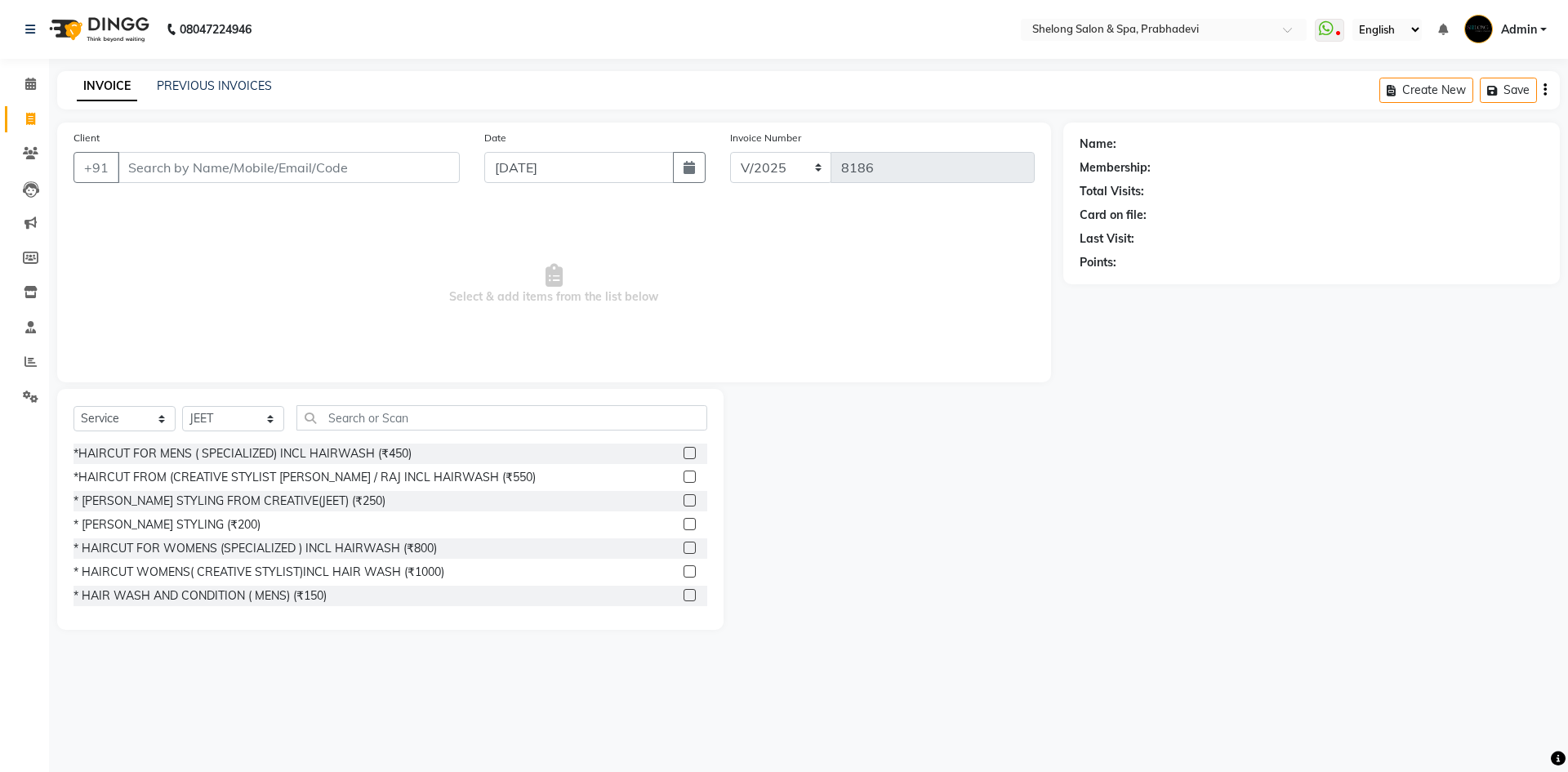
drag, startPoint x: 348, startPoint y: 480, endPoint x: 342, endPoint y: 451, distance: 29.6
click at [348, 479] on div "*HAIRCUT FROM (CREATIVE STYLIST [PERSON_NAME] / RAJ INCL HAIRWASH (₹550)" at bounding box center [305, 477] width 463 height 18
checkbox input "false"
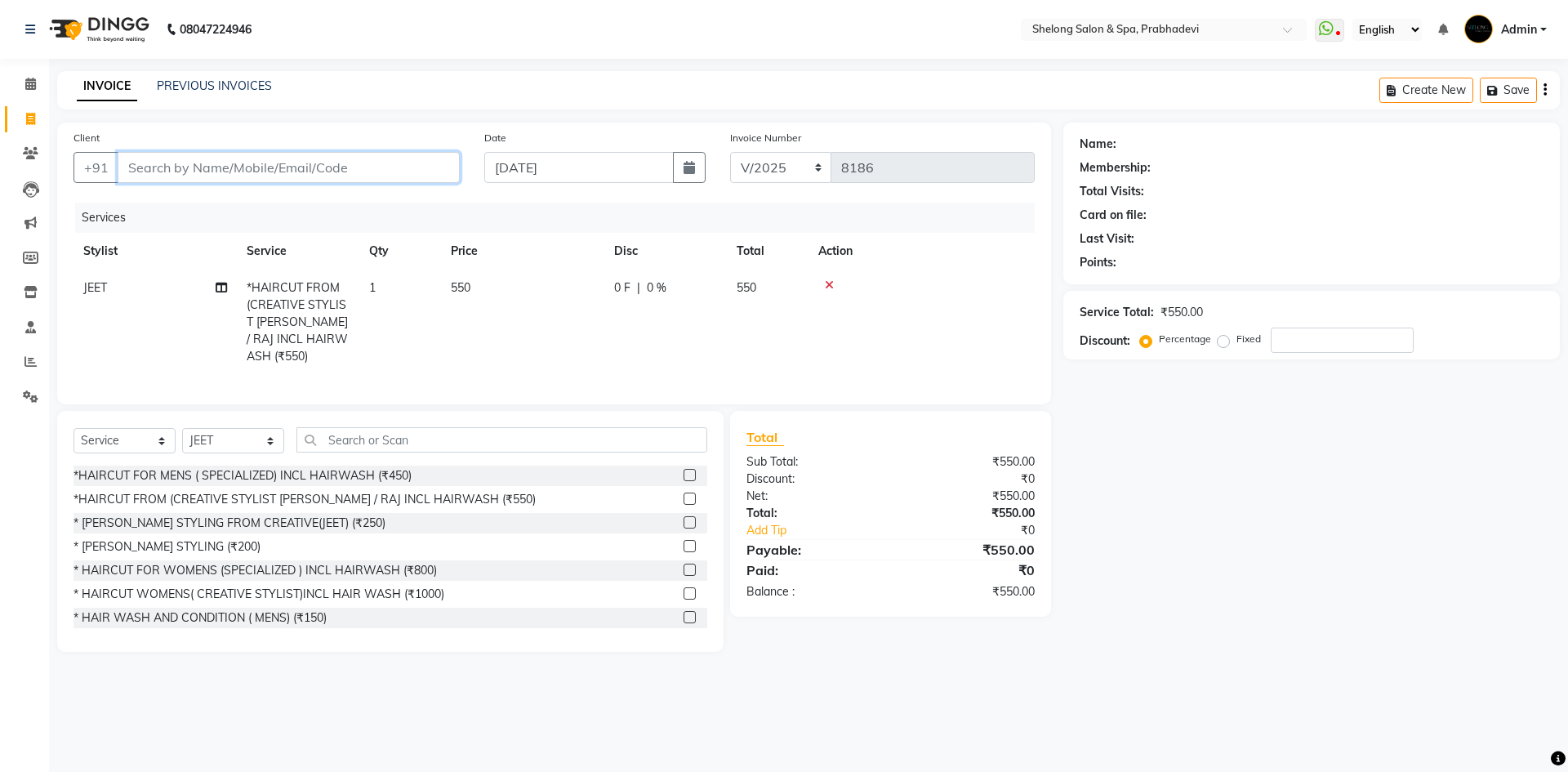
click at [304, 170] on input "Client" at bounding box center [288, 168] width 343 height 31
click at [302, 166] on input "Client" at bounding box center [288, 168] width 343 height 31
type input "9"
type input "0"
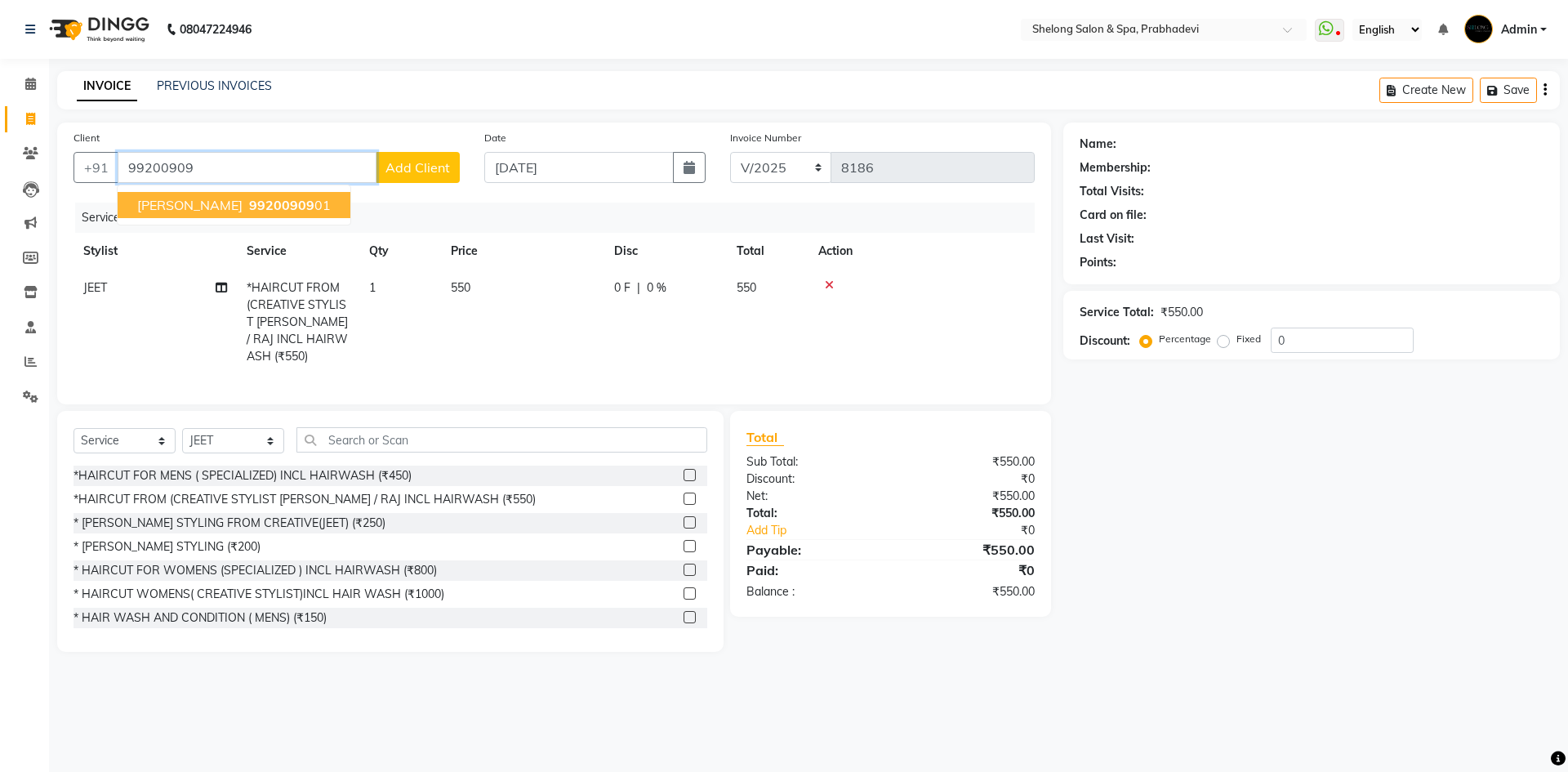
click at [208, 210] on span "[PERSON_NAME]" at bounding box center [190, 205] width 105 height 17
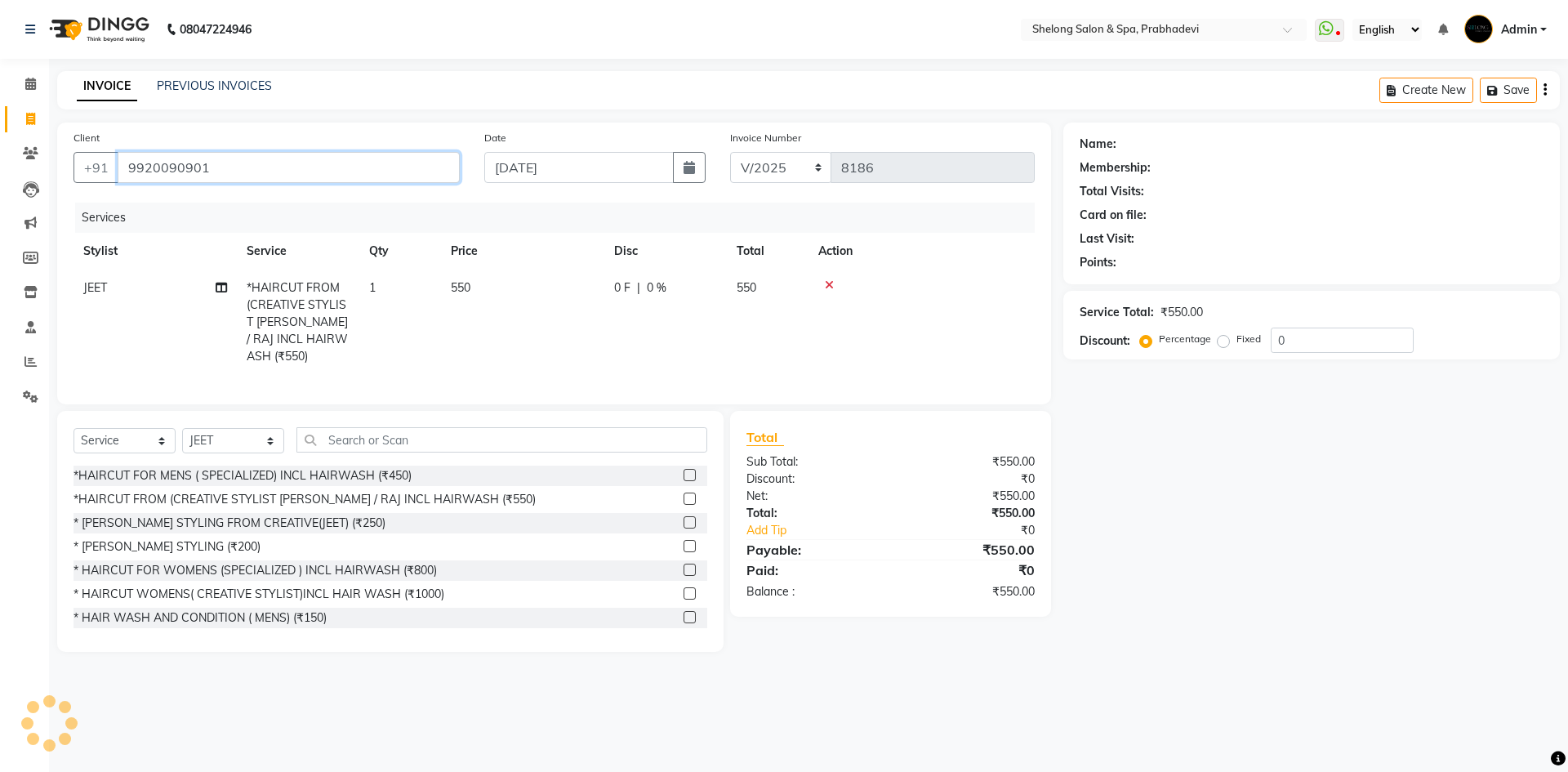
type input "9920090901"
select select "2: Object"
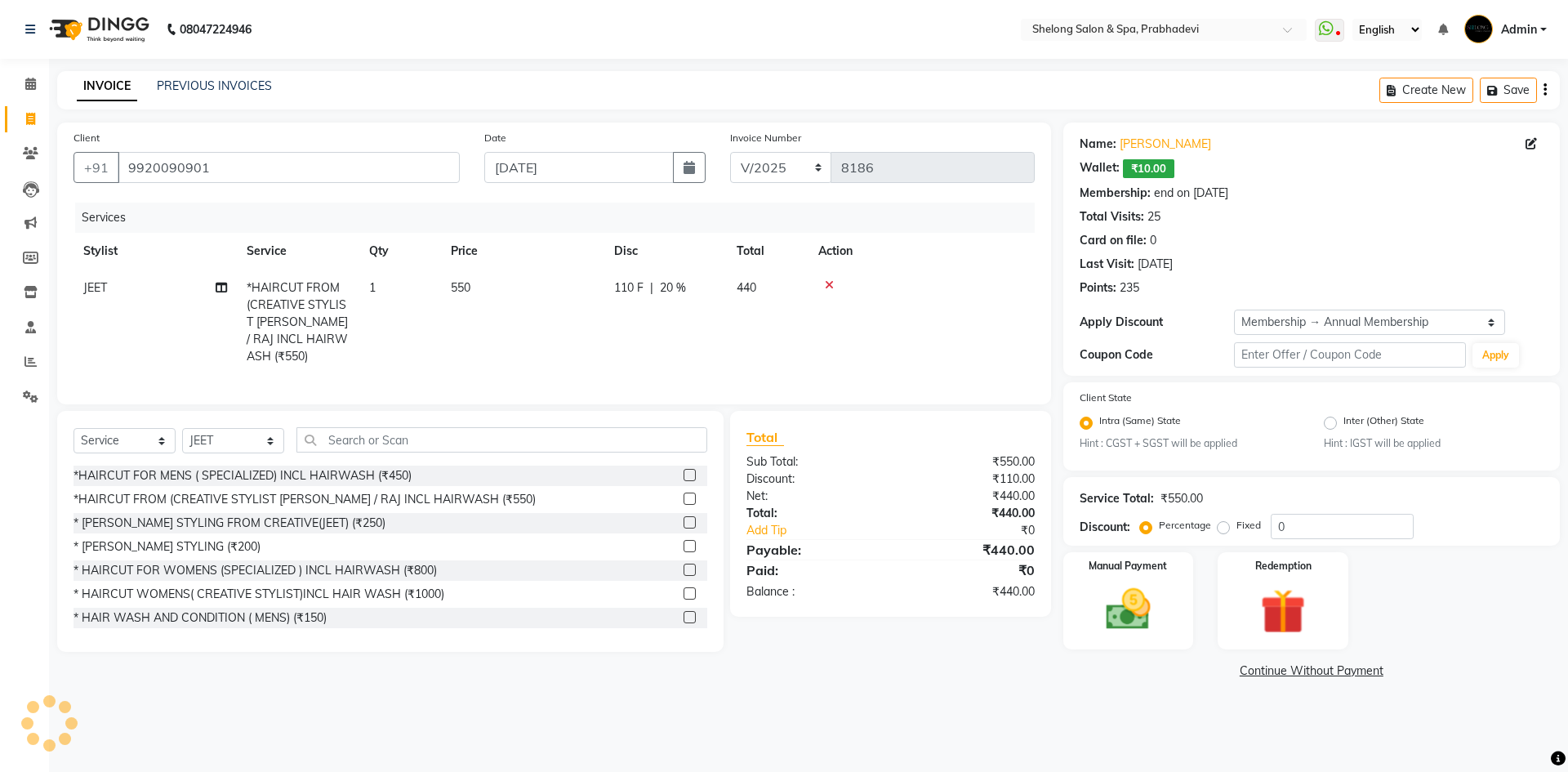
type input "20"
click at [1144, 591] on img at bounding box center [1129, 609] width 76 height 54
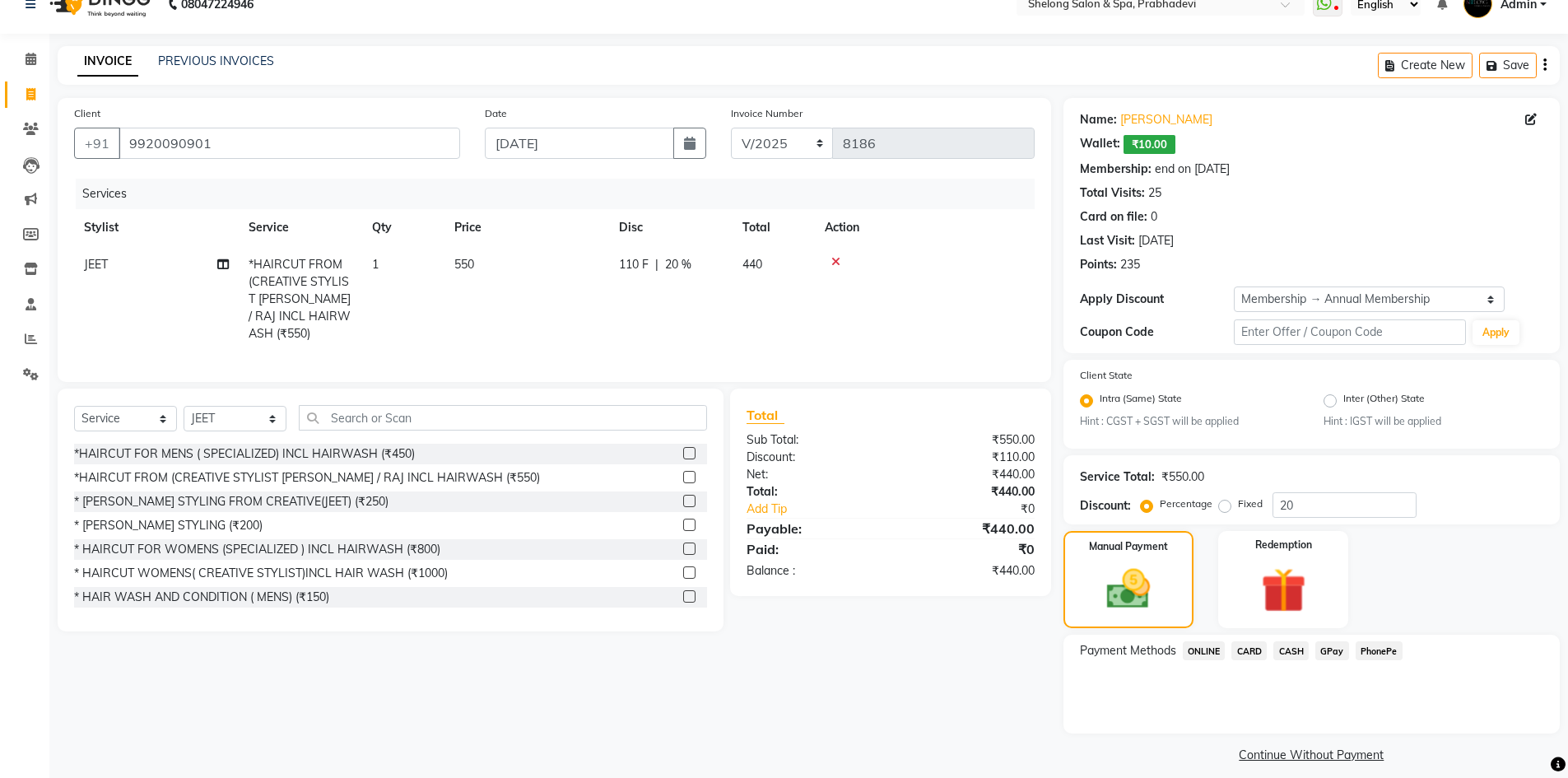
scroll to position [39, 0]
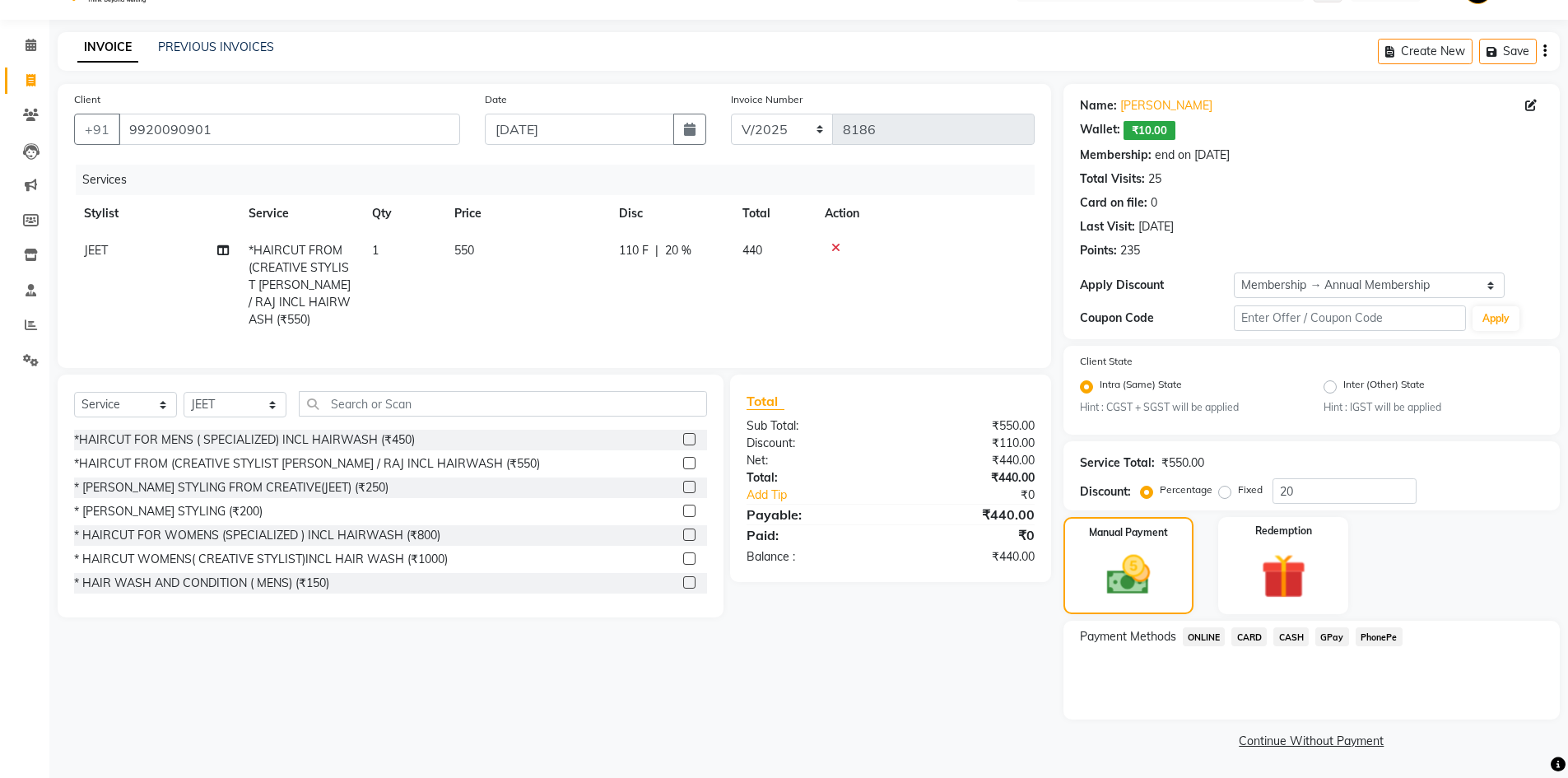
click at [1340, 637] on span "GPay" at bounding box center [1332, 636] width 33 height 19
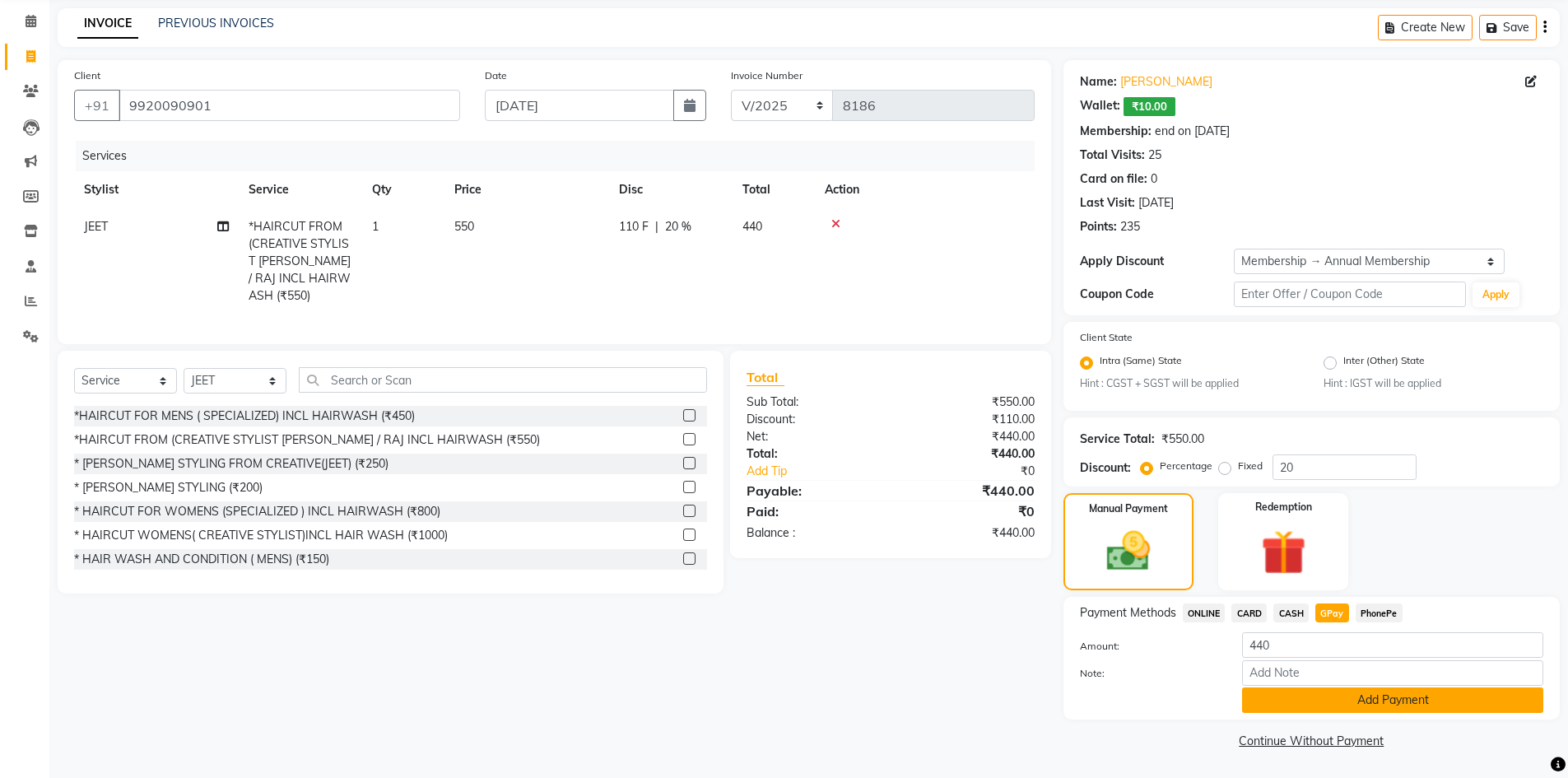
click at [1296, 697] on button "Add Payment" at bounding box center [1393, 700] width 301 height 26
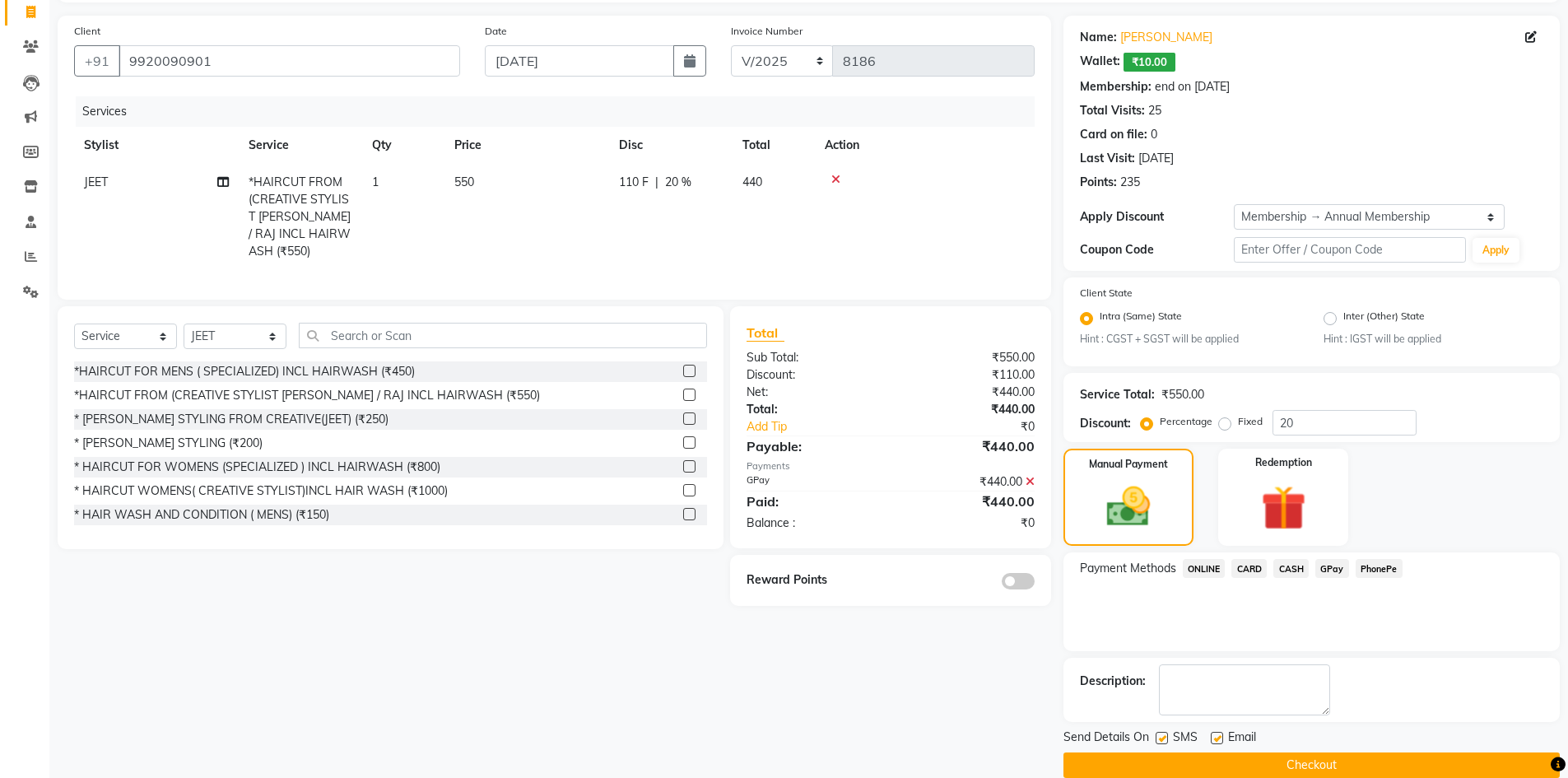
scroll to position [133, 0]
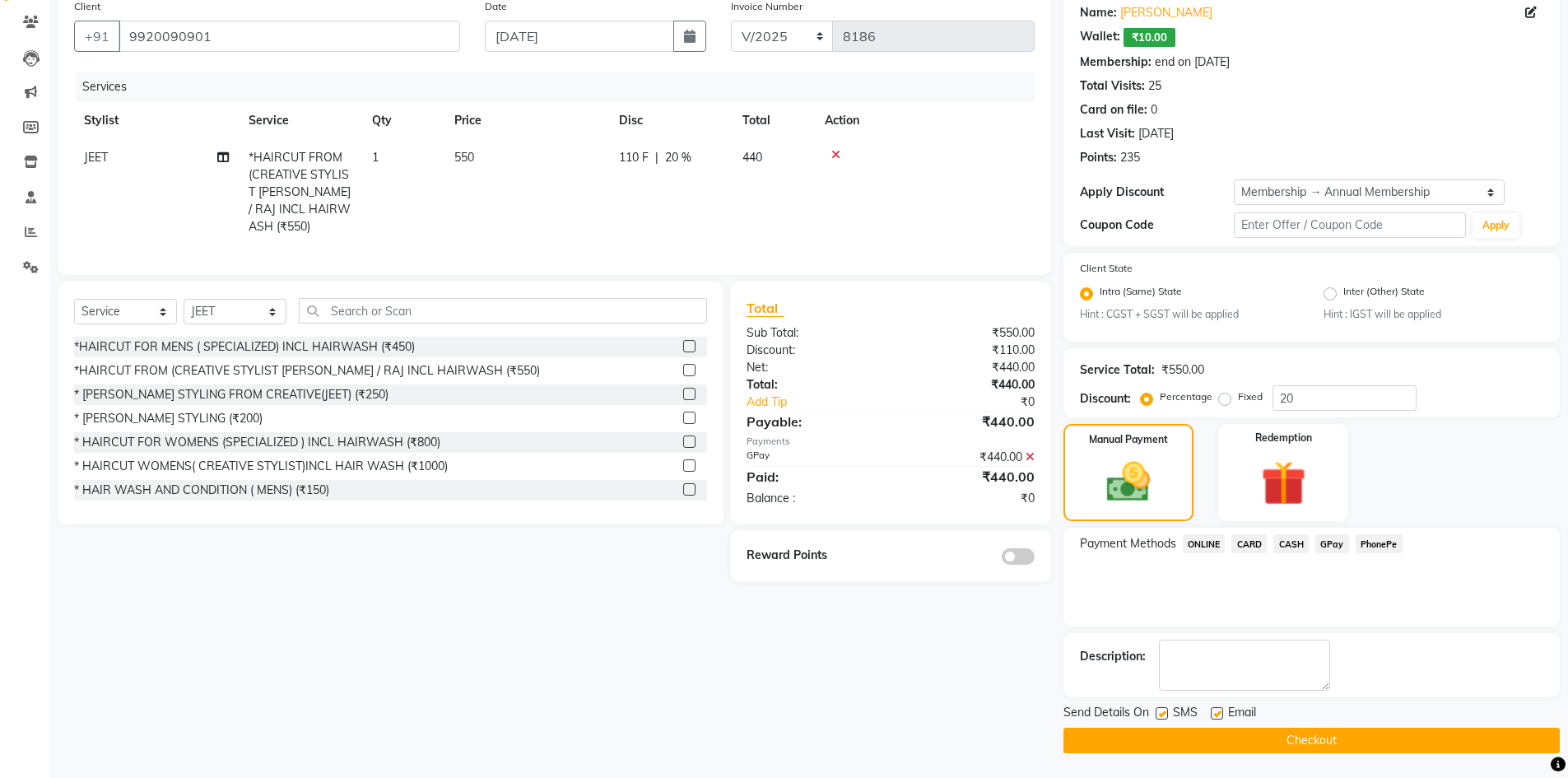
click at [1017, 553] on span at bounding box center [1017, 556] width 32 height 17
click at [1035, 559] on input "checkbox" at bounding box center [1035, 559] width 0 height 0
click at [1162, 733] on div "Name: [PERSON_NAME] Wallet: ₹10.00 Membership: end on [DATE] Total Visits: 25 C…" at bounding box center [1317, 372] width 509 height 762
click at [1238, 744] on button "Checkout" at bounding box center [1311, 741] width 497 height 26
